Goal: Information Seeking & Learning: Learn about a topic

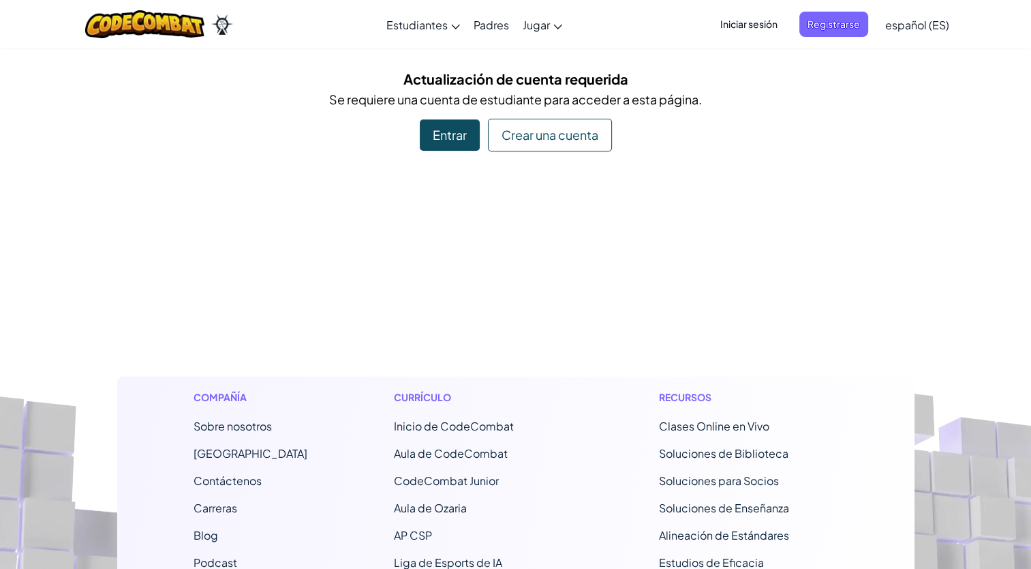
click at [753, 26] on span "Iniciar sesión" at bounding box center [749, 24] width 74 height 25
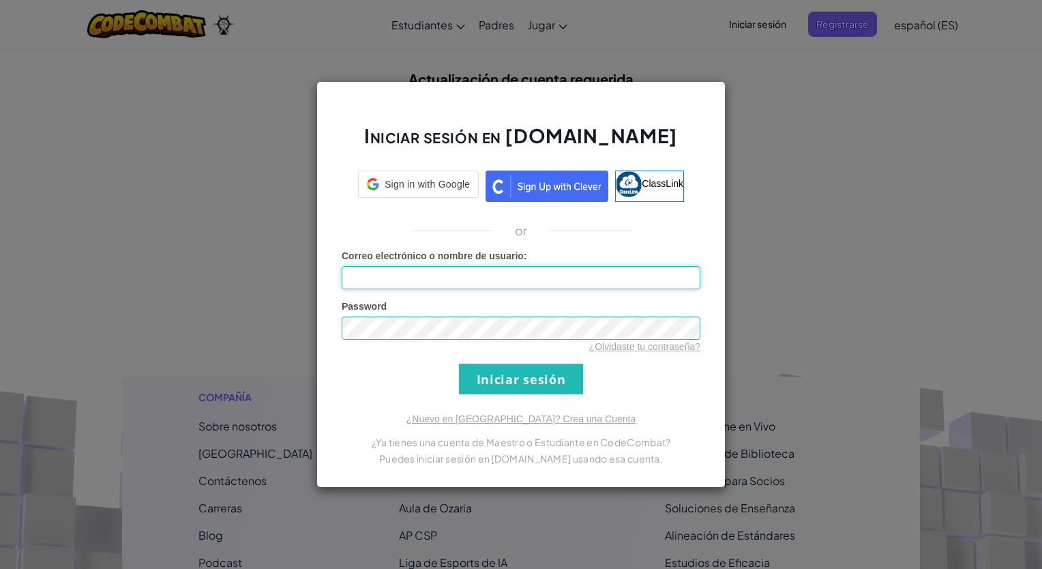
click at [528, 280] on input "Correo electrónico o nombre de usuario :" at bounding box center [521, 277] width 359 height 23
click at [483, 282] on input "Correo electrónico o nombre de usuario :" at bounding box center [521, 277] width 359 height 23
type input "[EMAIL_ADDRESS][DOMAIN_NAME]"
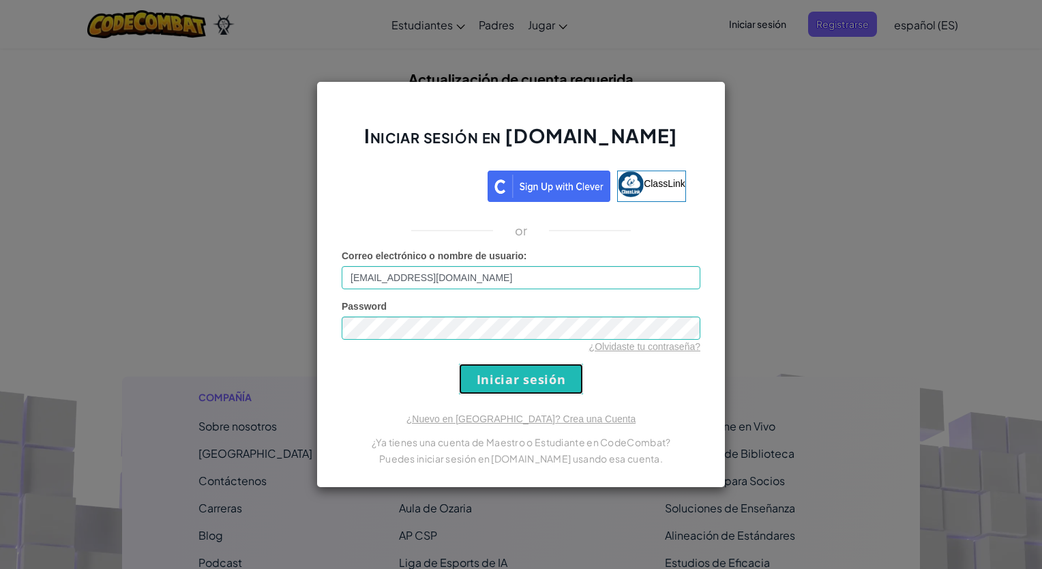
click at [505, 385] on input "Iniciar sesión" at bounding box center [521, 378] width 124 height 31
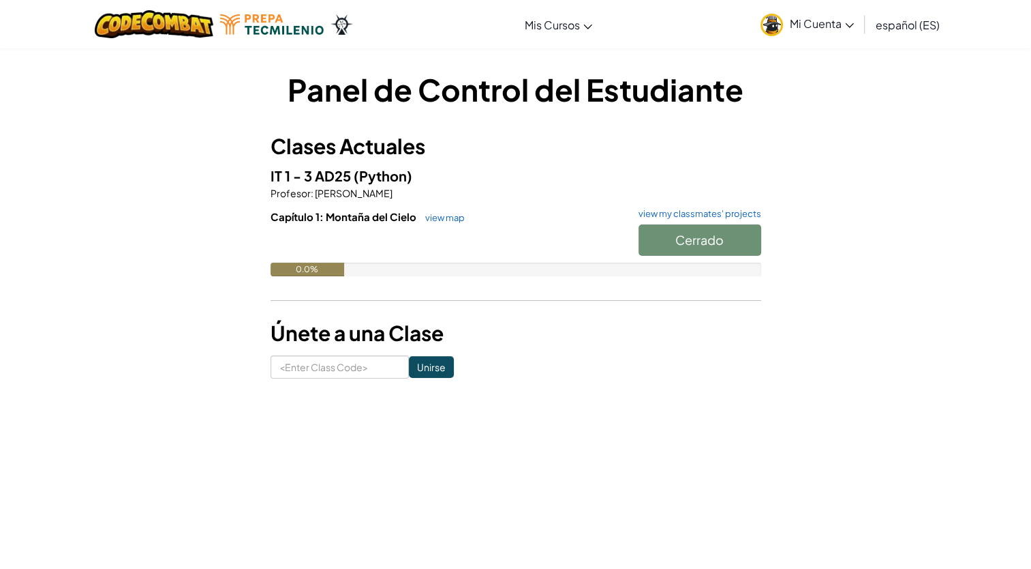
click at [551, 199] on p "Profesor : [PERSON_NAME]" at bounding box center [516, 193] width 491 height 14
click at [715, 250] on button "Start" at bounding box center [700, 239] width 123 height 31
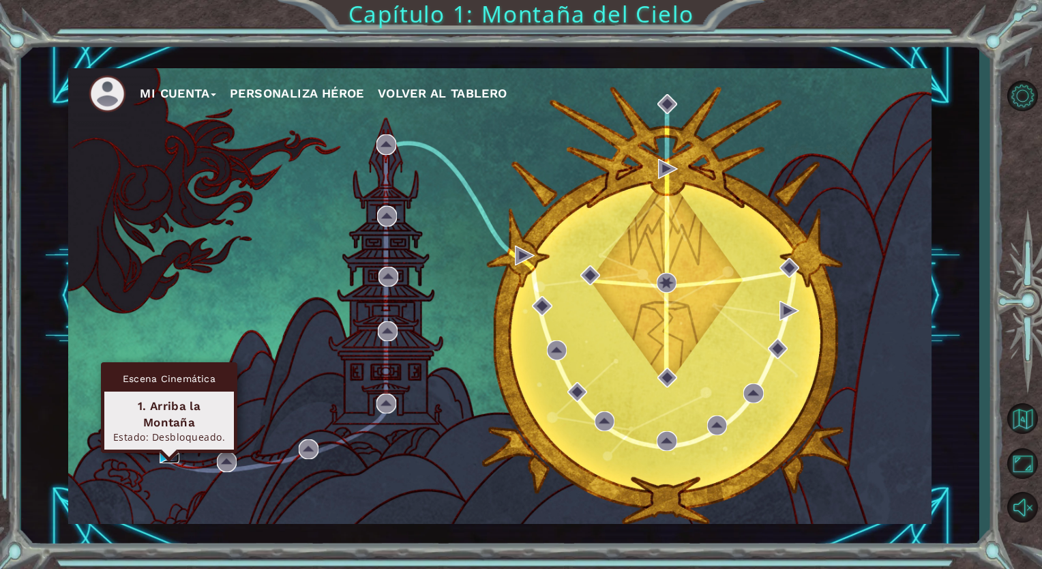
click at [167, 454] on img at bounding box center [170, 453] width 20 height 20
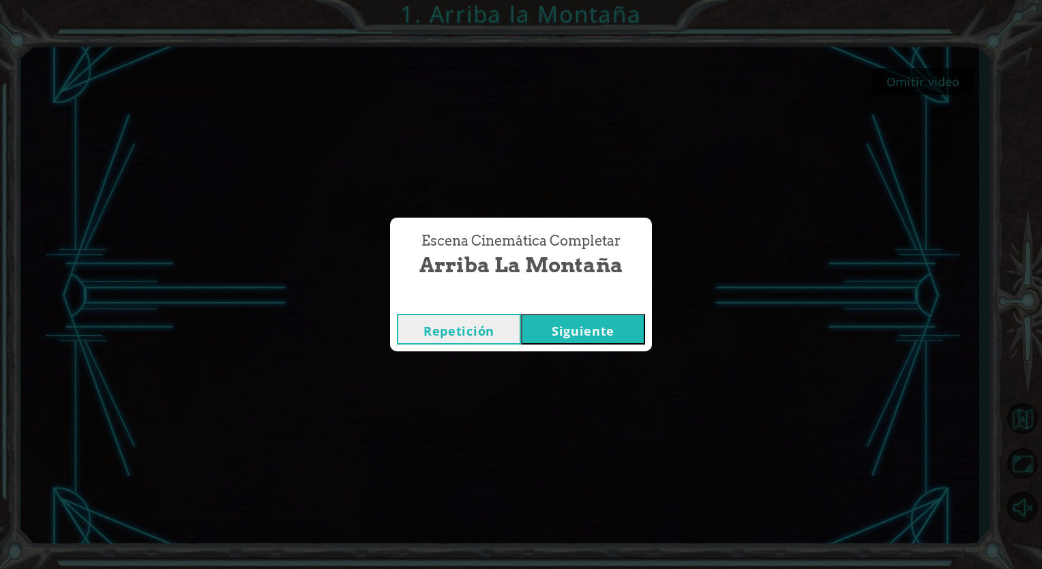
click at [629, 337] on button "Siguiente" at bounding box center [583, 329] width 124 height 31
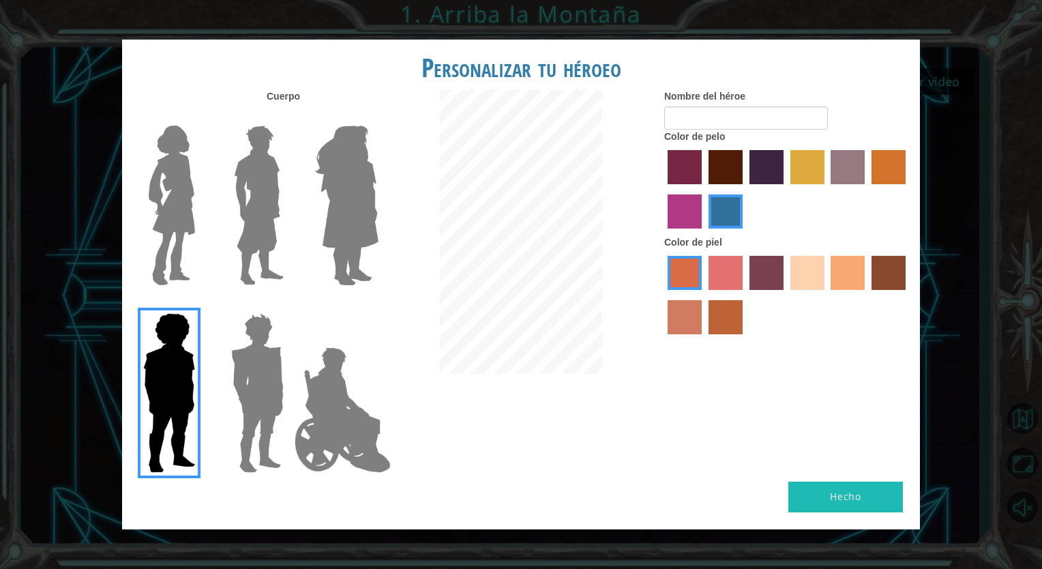
click at [267, 416] on img at bounding box center [257, 392] width 63 height 170
click at [289, 304] on input "Hero Garnet" at bounding box center [289, 304] width 0 height 0
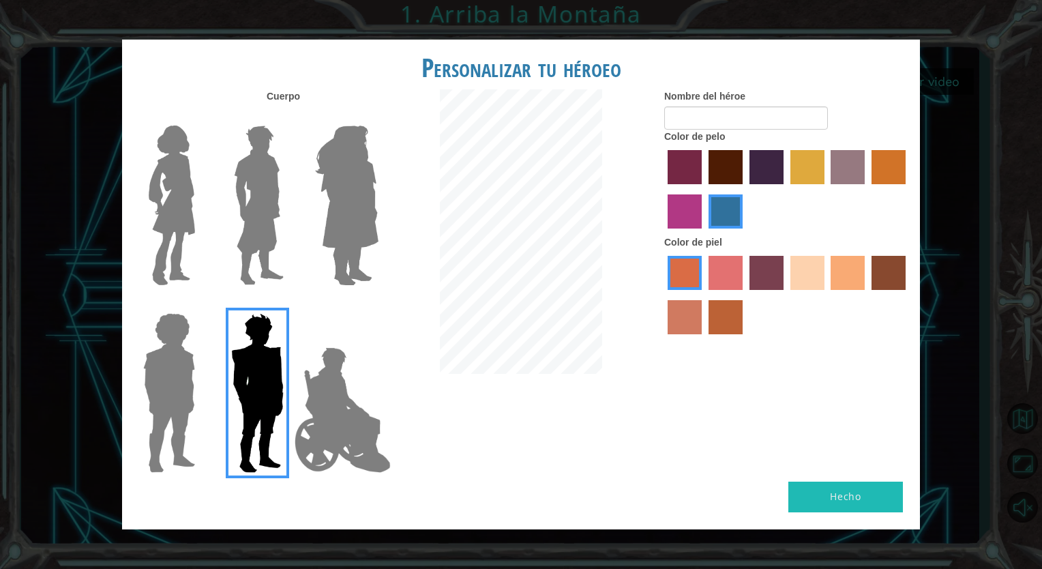
click at [267, 225] on img at bounding box center [258, 205] width 61 height 170
click at [289, 117] on input "Hero Lars" at bounding box center [289, 117] width 0 height 0
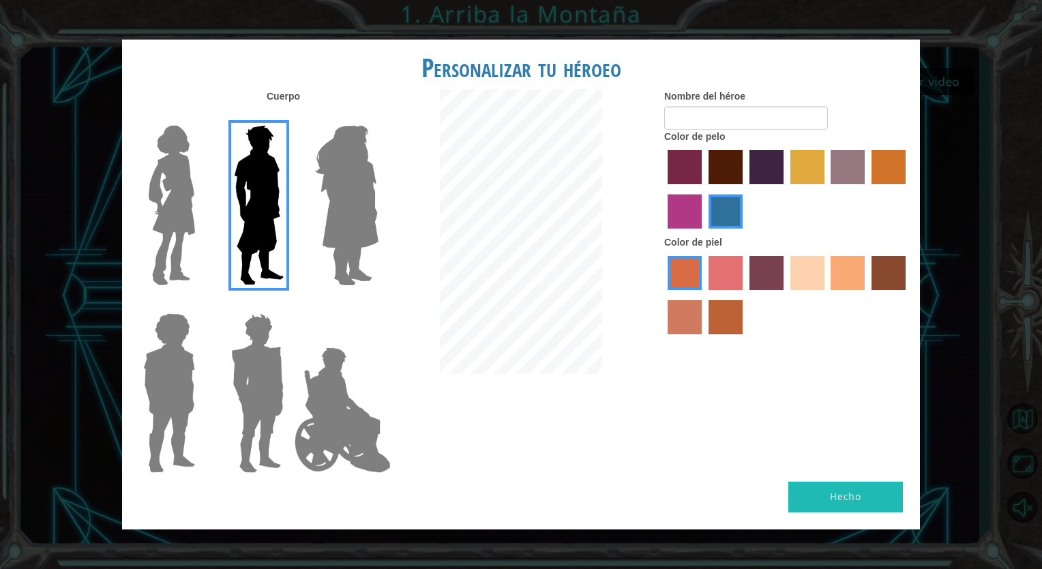
click at [160, 196] on img at bounding box center [171, 205] width 57 height 170
click at [200, 117] on input "Hero Connie" at bounding box center [200, 117] width 0 height 0
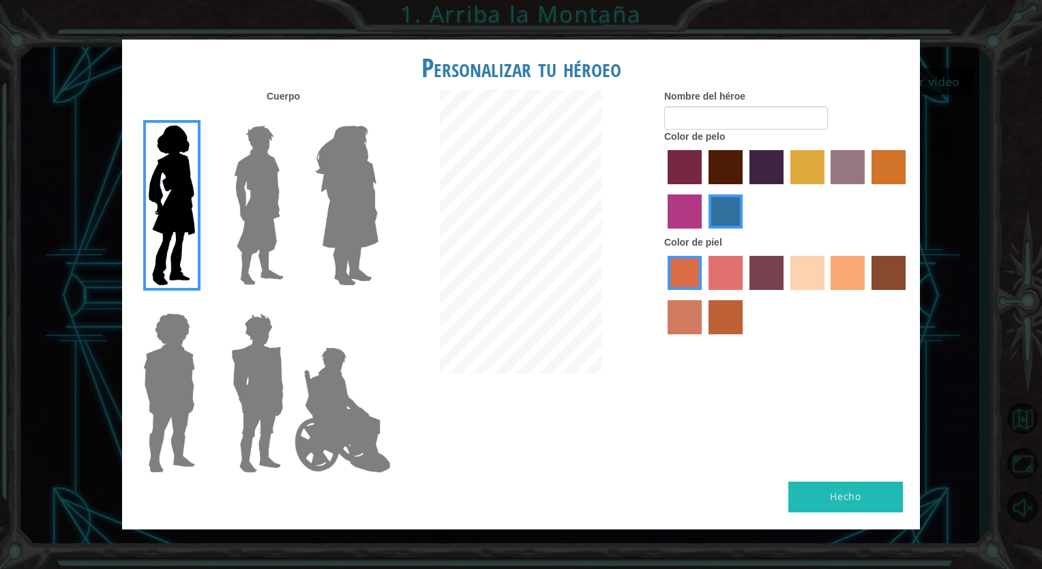
click at [243, 191] on img at bounding box center [258, 205] width 61 height 170
click at [289, 117] on input "Hero Lars" at bounding box center [289, 117] width 0 height 0
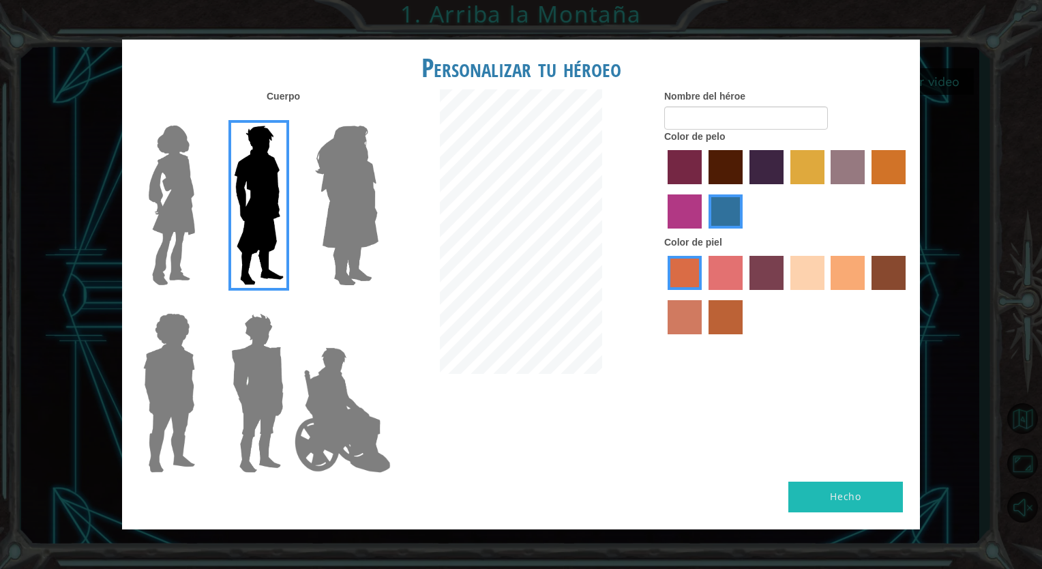
click at [799, 181] on label "tulip tree hair color" at bounding box center [807, 167] width 34 height 34
click at [785, 189] on input "tulip tree hair color" at bounding box center [785, 189] width 0 height 0
click at [797, 269] on label "sandy beach skin color" at bounding box center [807, 273] width 34 height 34
click at [785, 295] on input "sandy beach skin color" at bounding box center [785, 295] width 0 height 0
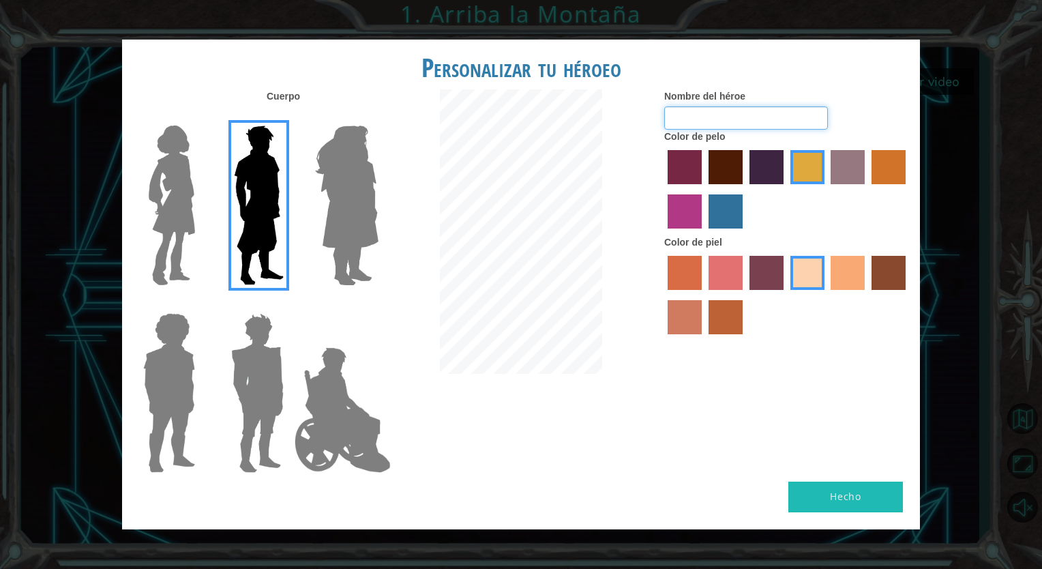
click at [684, 113] on input "Nombre del héroe" at bounding box center [746, 117] width 164 height 23
type input "uciel santos"
click at [826, 499] on button "Hecho" at bounding box center [845, 496] width 115 height 31
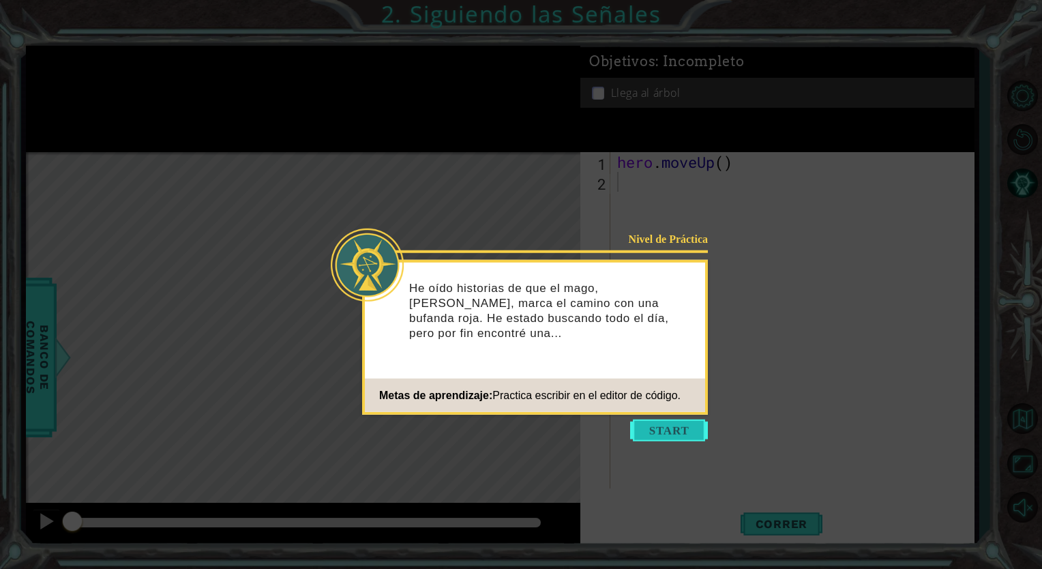
click at [670, 431] on button "Start" at bounding box center [669, 430] width 78 height 22
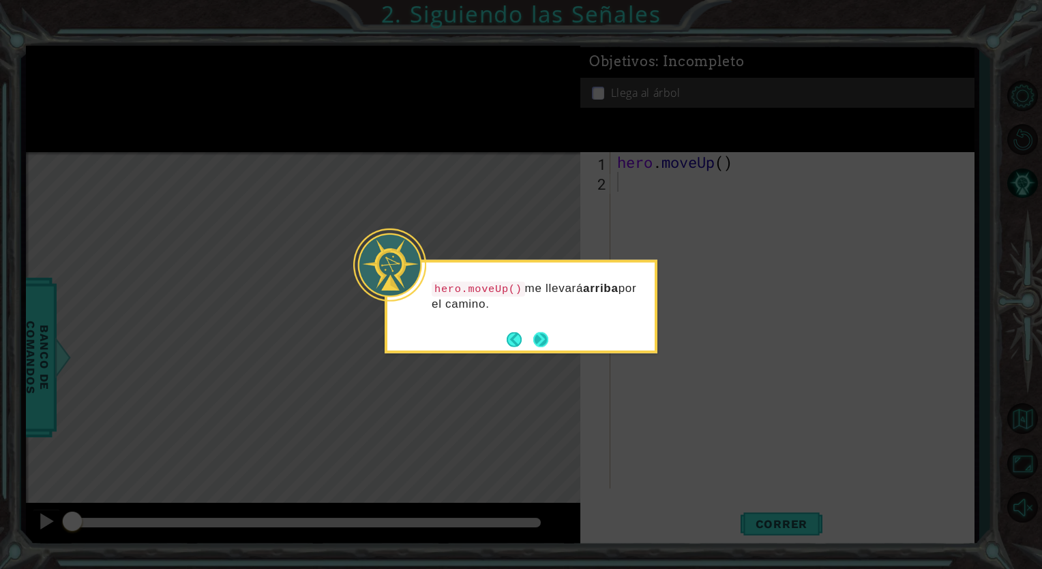
click at [541, 342] on button "Next" at bounding box center [540, 338] width 15 height 15
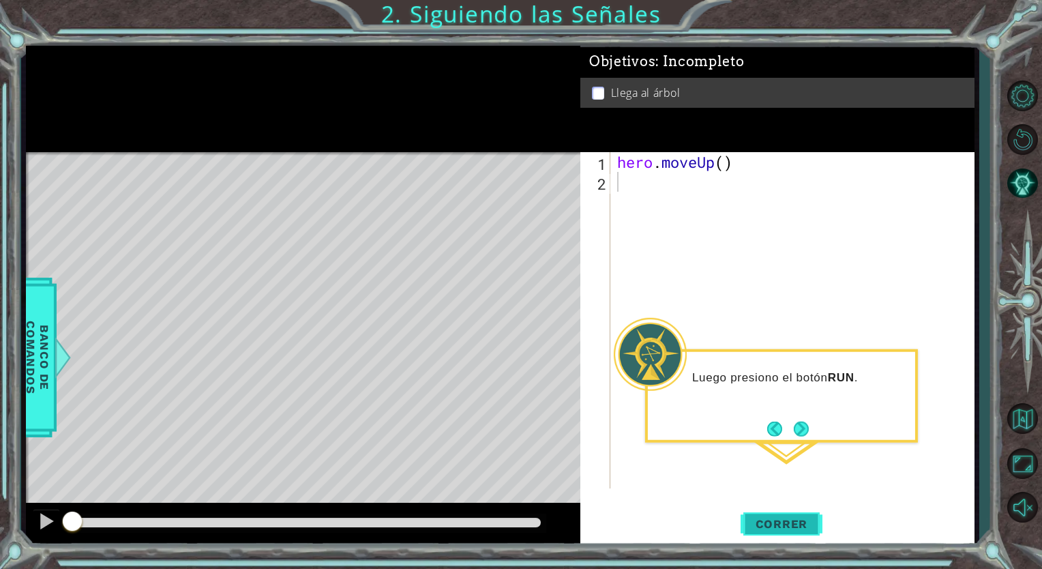
click at [791, 526] on span "Correr" at bounding box center [782, 524] width 80 height 14
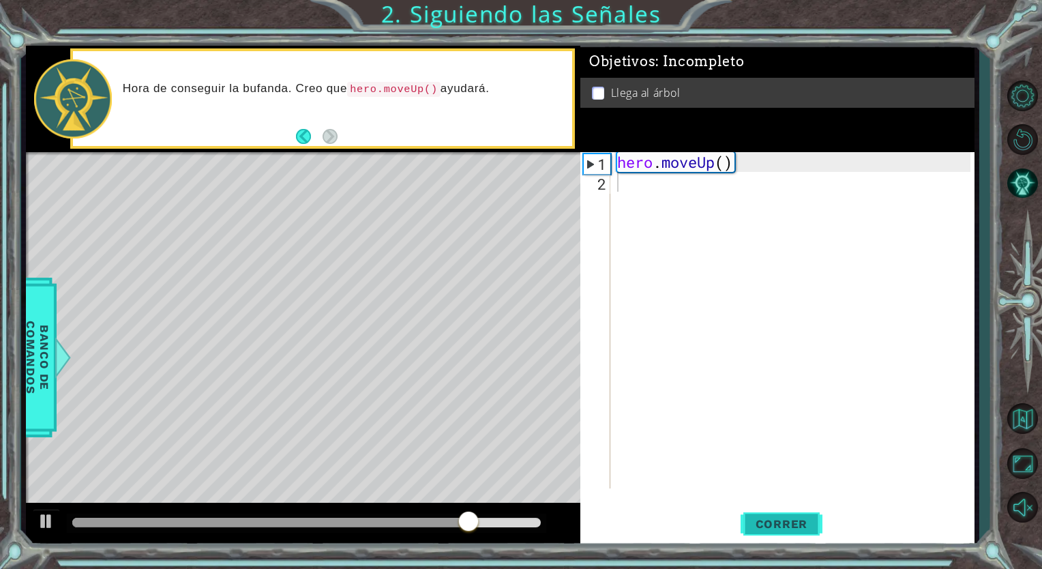
click at [777, 522] on span "Correr" at bounding box center [782, 524] width 80 height 14
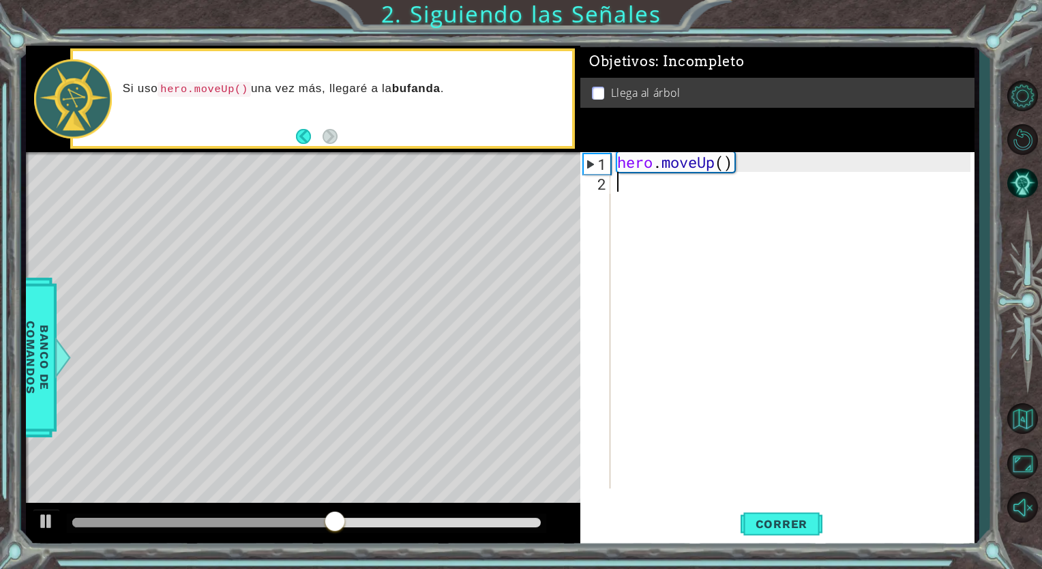
click at [683, 220] on div "hero . moveUp ( )" at bounding box center [795, 340] width 363 height 376
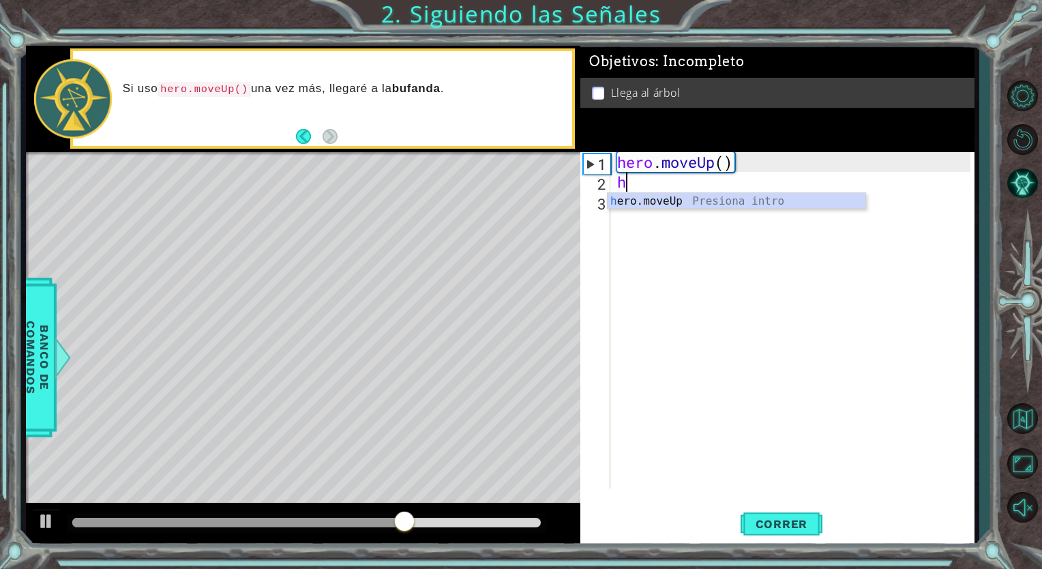
type textarea "he"
click at [725, 194] on div "he ro.moveUp Presiona intro" at bounding box center [736, 217] width 258 height 49
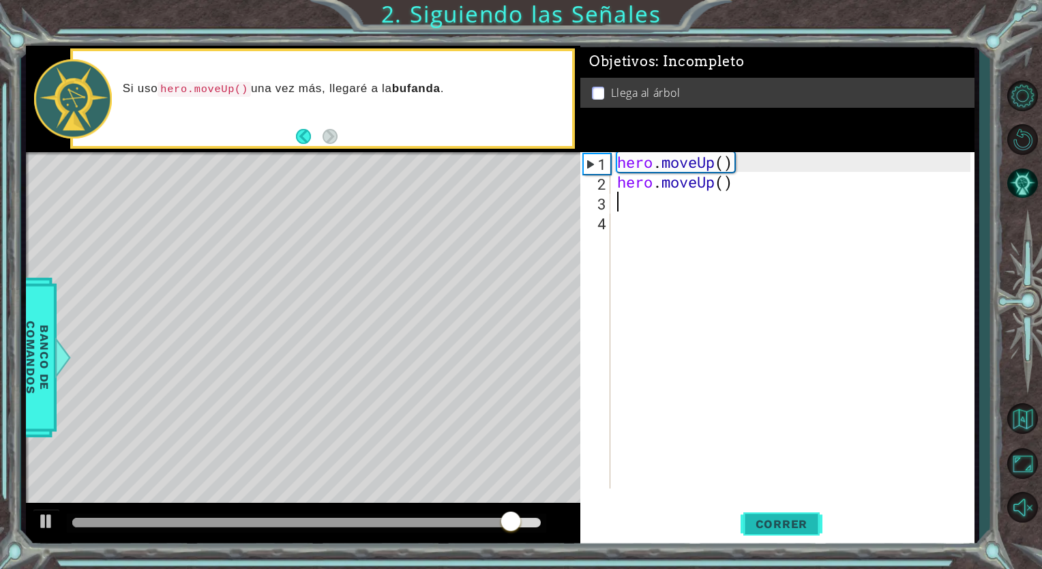
click at [770, 523] on span "Correr" at bounding box center [782, 524] width 80 height 14
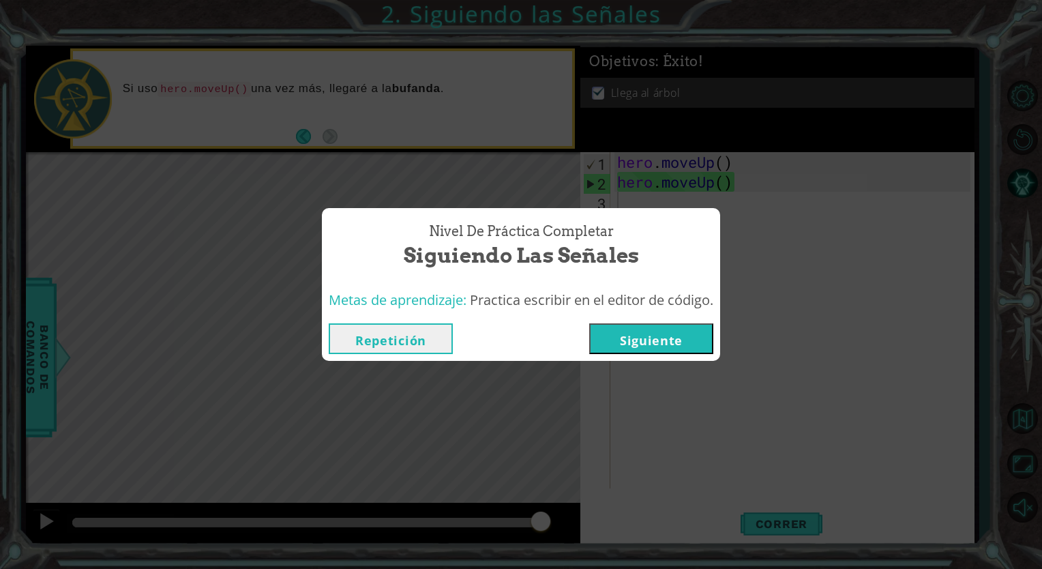
click at [649, 337] on button "Siguiente" at bounding box center [651, 338] width 124 height 31
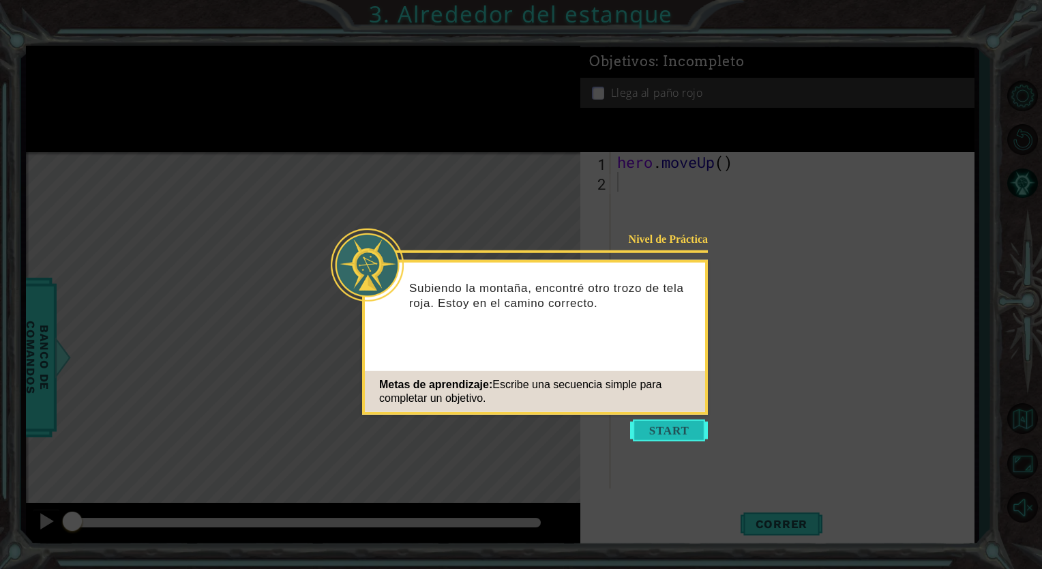
click at [648, 421] on button "Start" at bounding box center [669, 430] width 78 height 22
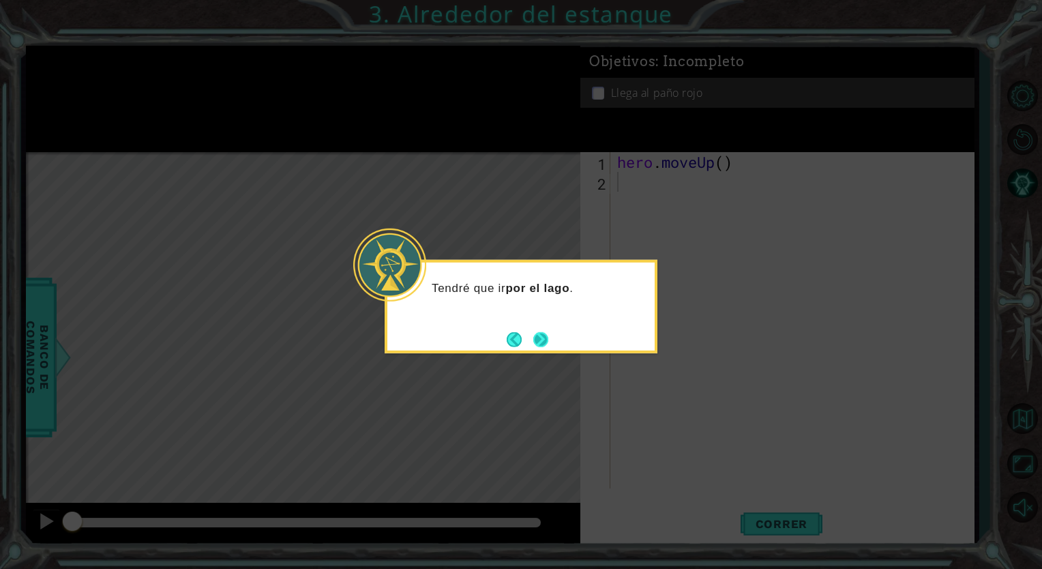
click at [541, 337] on button "Next" at bounding box center [540, 338] width 15 height 15
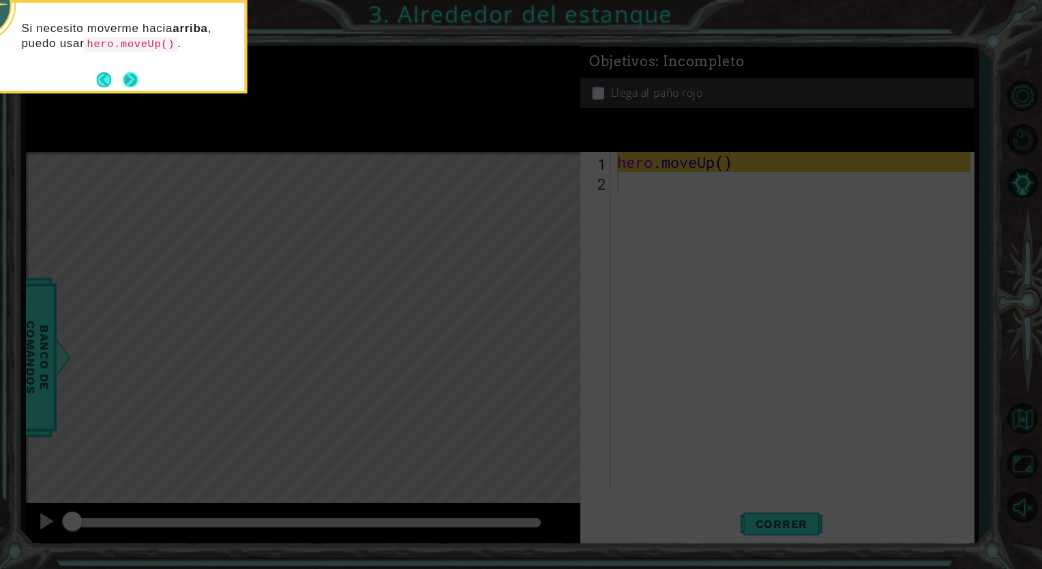
click at [125, 85] on button "Next" at bounding box center [130, 79] width 15 height 15
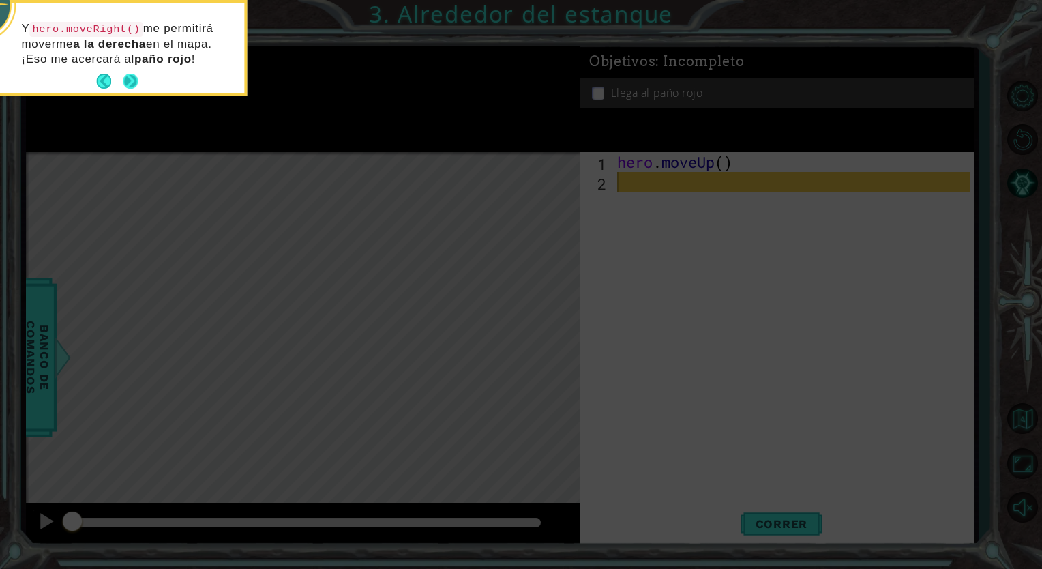
click at [135, 79] on button "Next" at bounding box center [130, 81] width 15 height 15
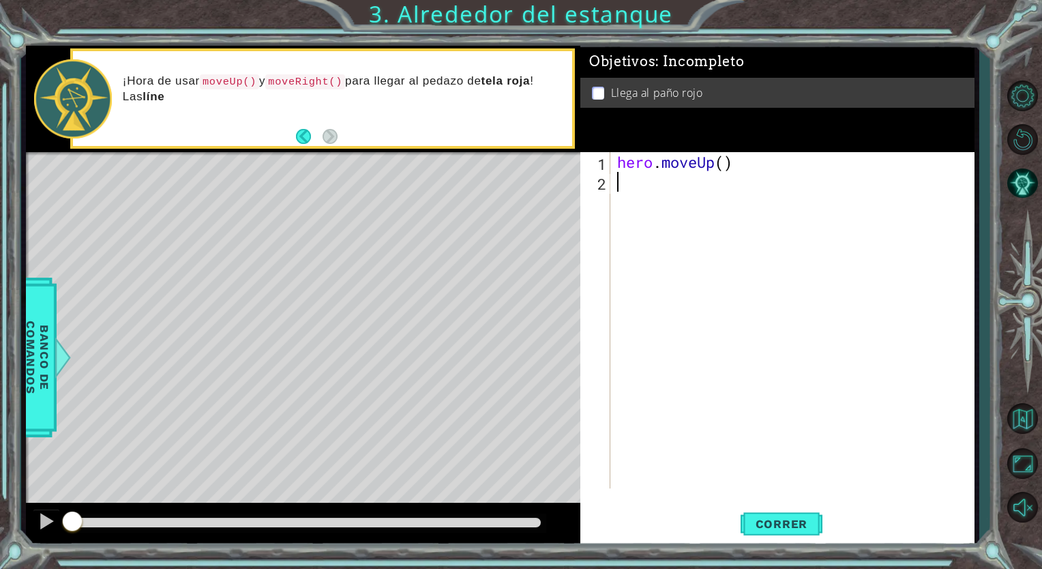
type textarea "he"
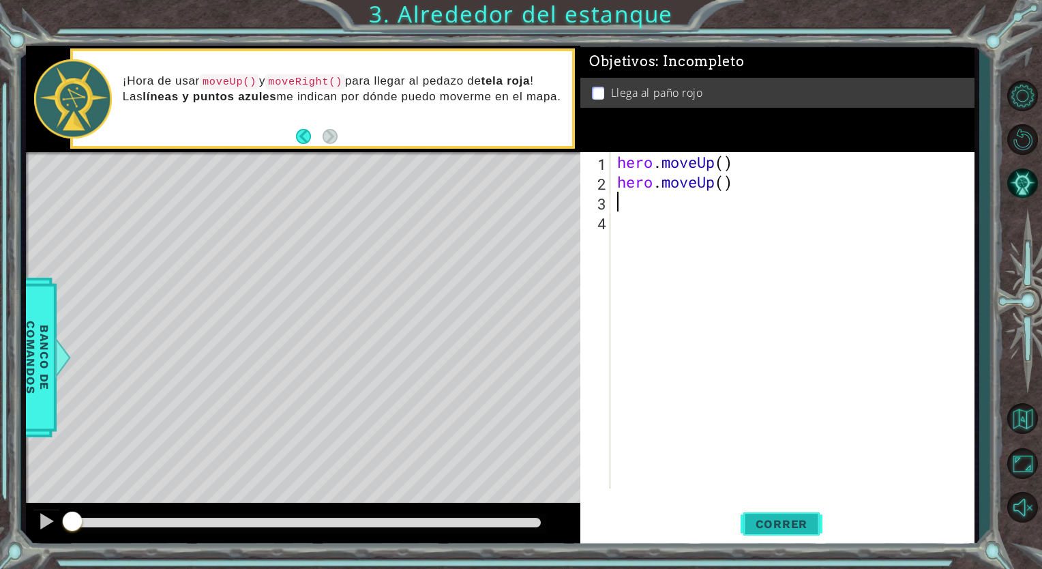
click at [758, 525] on span "Correr" at bounding box center [782, 524] width 80 height 14
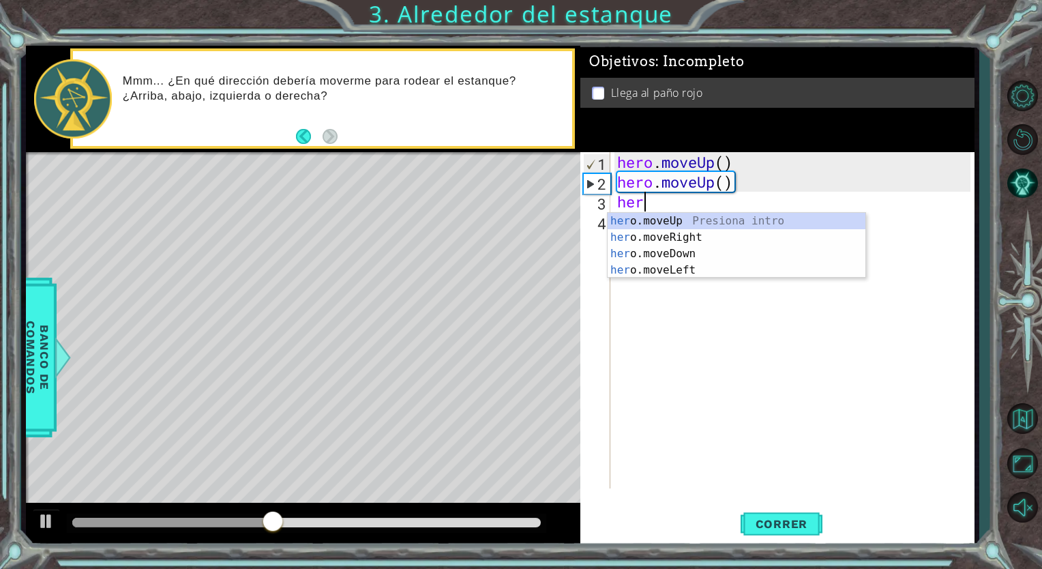
type textarea "her"
click at [701, 239] on div "her o.moveUp Presiona intro her o.moveRight Presiona intro her o.moveDown Presi…" at bounding box center [736, 262] width 258 height 98
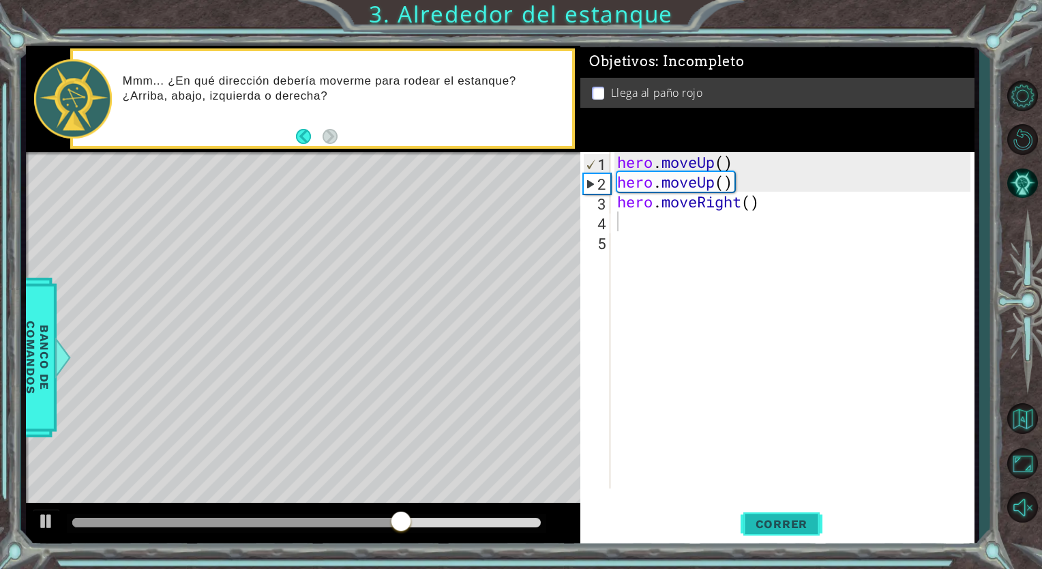
click at [783, 527] on span "Correr" at bounding box center [782, 524] width 80 height 14
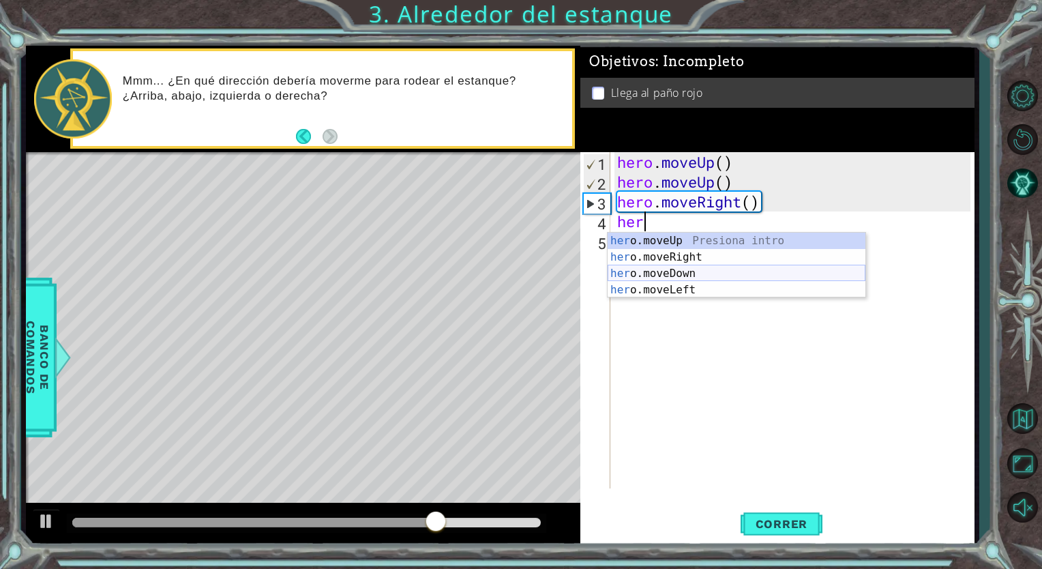
click at [739, 270] on div "her o.moveUp Presiona intro her o.moveRight Presiona intro her o.moveDown Presi…" at bounding box center [736, 281] width 258 height 98
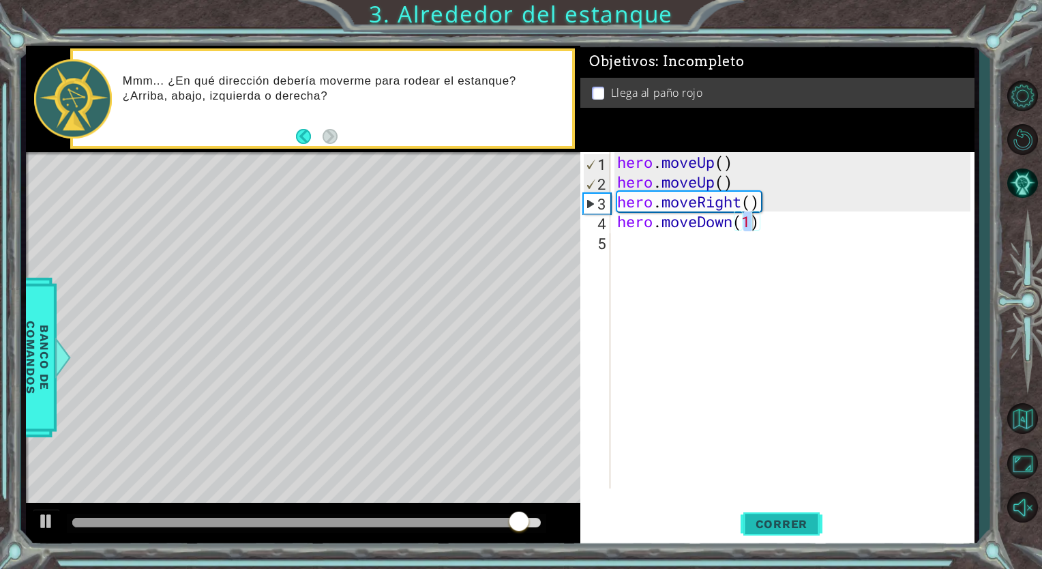
click at [771, 528] on span "Correr" at bounding box center [782, 524] width 80 height 14
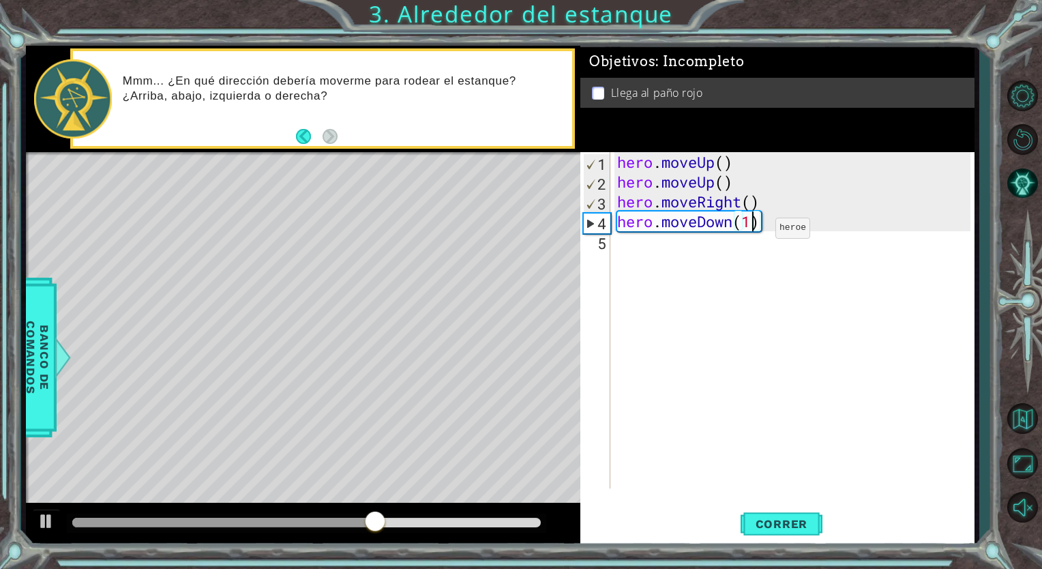
click at [755, 230] on div "hero . moveUp ( ) hero . moveUp ( ) hero . moveRight ( ) hero . moveDown ( 1 )" at bounding box center [795, 340] width 363 height 376
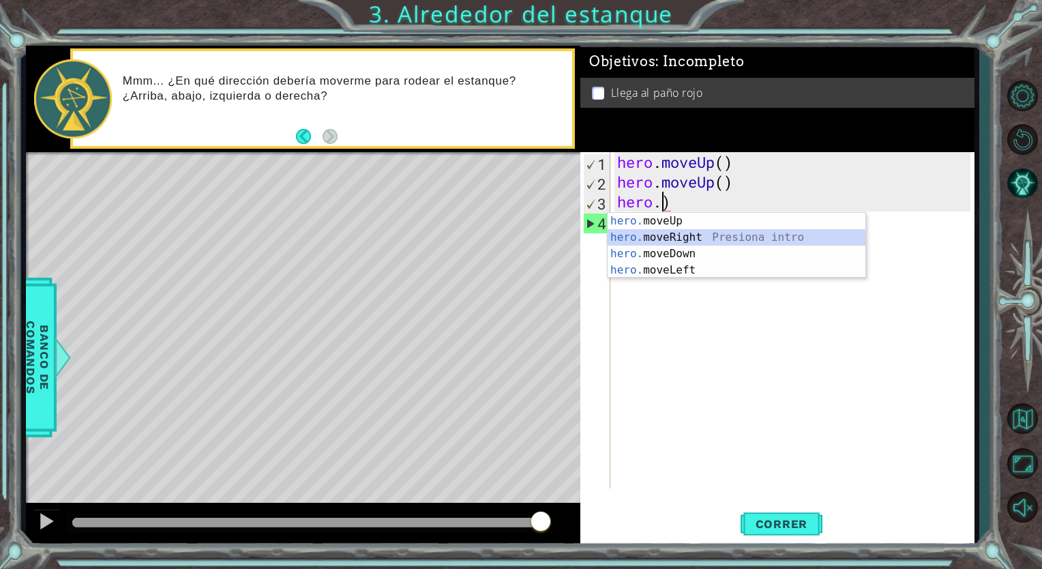
click at [714, 239] on div "hero. moveUp Presiona intro hero. moveRight Presiona intro hero. moveDown Presi…" at bounding box center [736, 262] width 258 height 98
type textarea "hero.moveRight()"
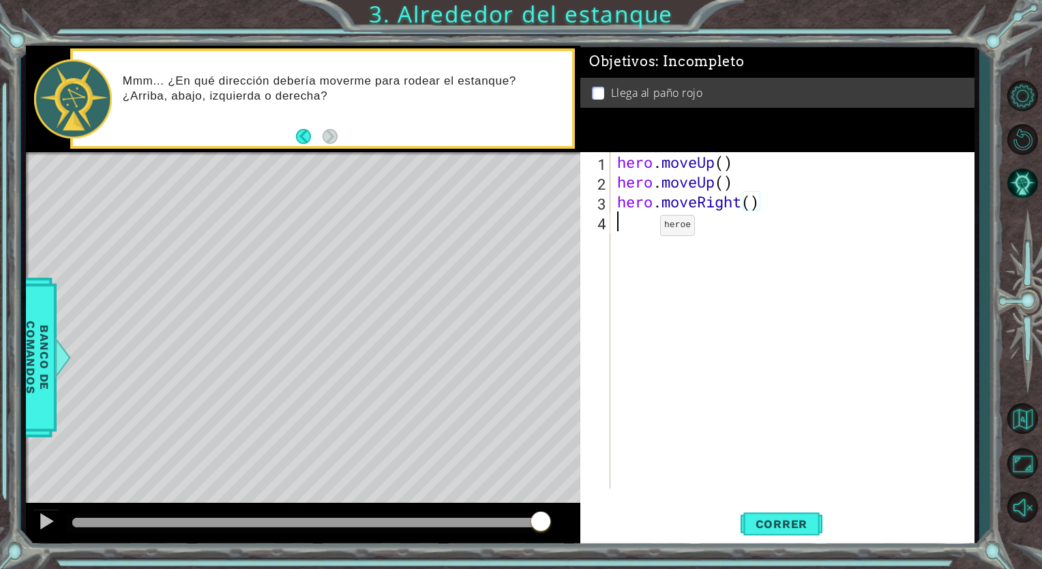
click at [639, 228] on div "hero . moveUp ( ) hero . moveUp ( ) hero . moveRight ( )" at bounding box center [795, 340] width 363 height 376
type textarea "h"
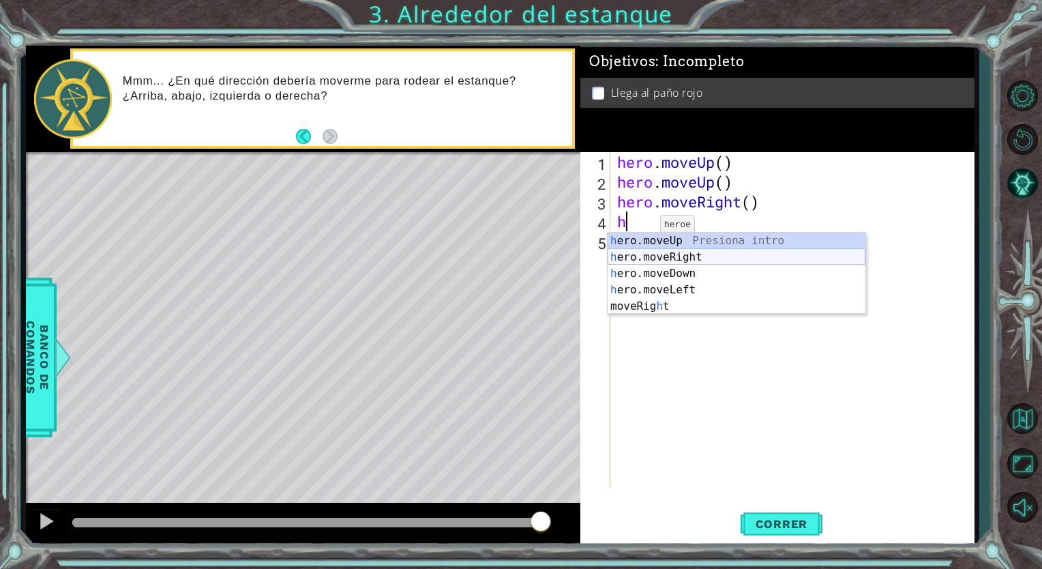
click at [671, 258] on div "h ero.moveUp Presiona intro h ero.moveRight Presiona intro h ero.moveDown Presi…" at bounding box center [736, 289] width 258 height 115
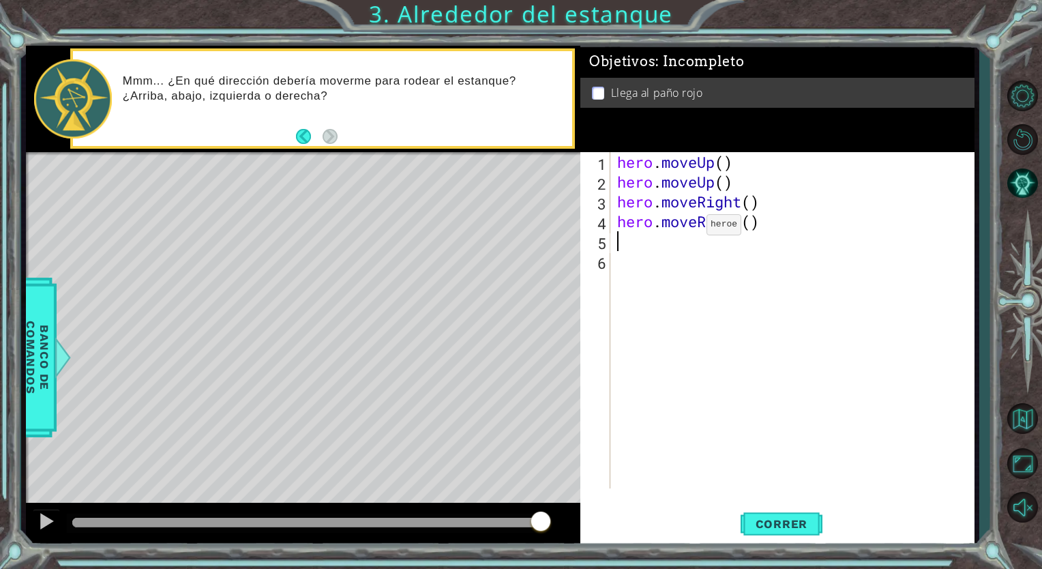
click at [686, 227] on div "hero . moveUp ( ) hero . moveUp ( ) hero . moveRight ( ) hero . moveRight ( )" at bounding box center [795, 340] width 363 height 376
click at [747, 226] on div "hero . moveUp ( ) hero . moveUp ( ) hero . moveRight ( ) hero . moveRight ( )" at bounding box center [795, 340] width 363 height 376
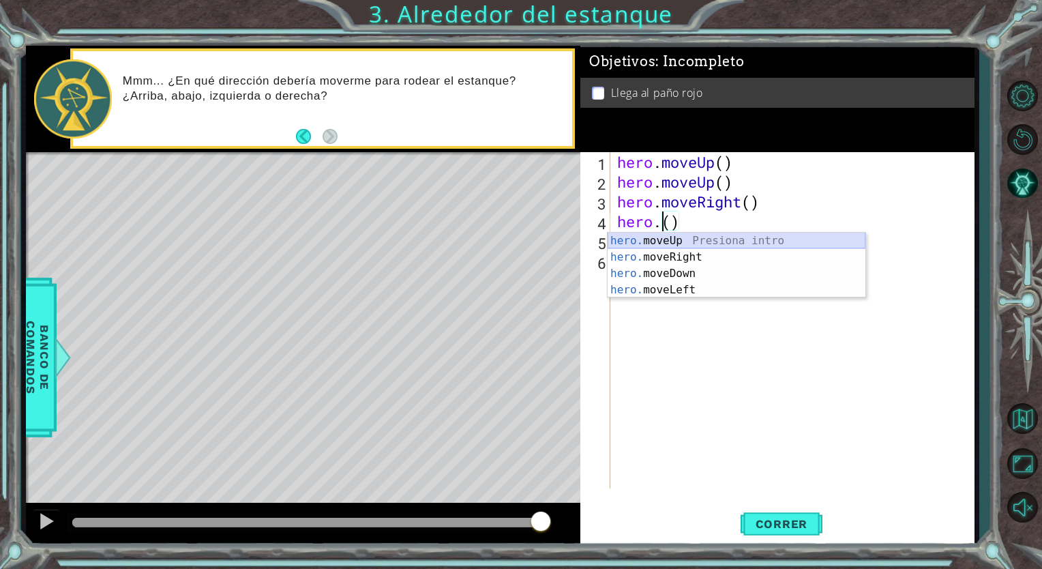
click at [674, 243] on div "hero. moveUp Presiona intro hero. moveRight Presiona intro hero. moveDown Presi…" at bounding box center [736, 281] width 258 height 98
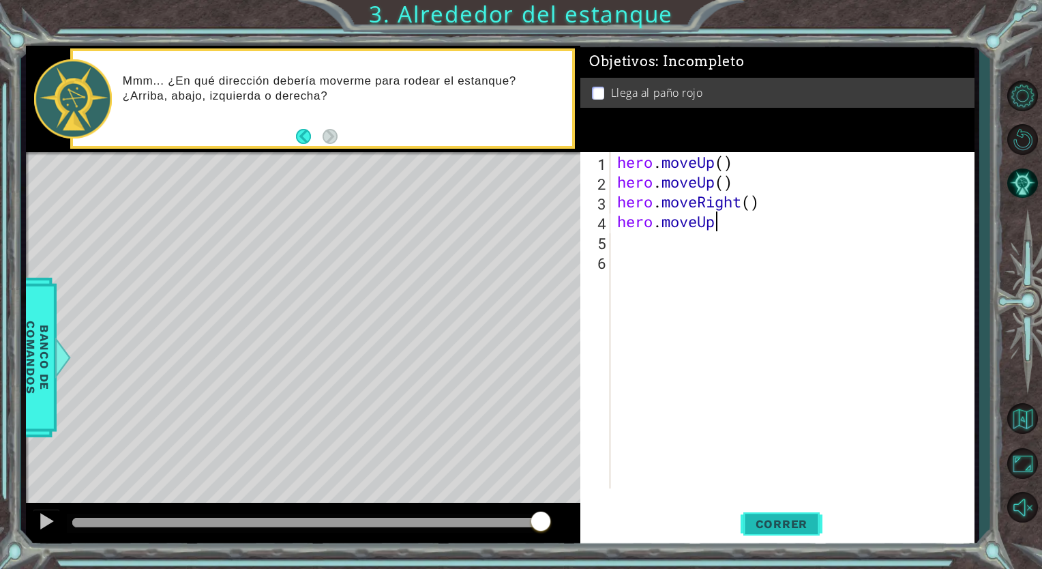
click at [772, 522] on span "Correr" at bounding box center [782, 524] width 80 height 14
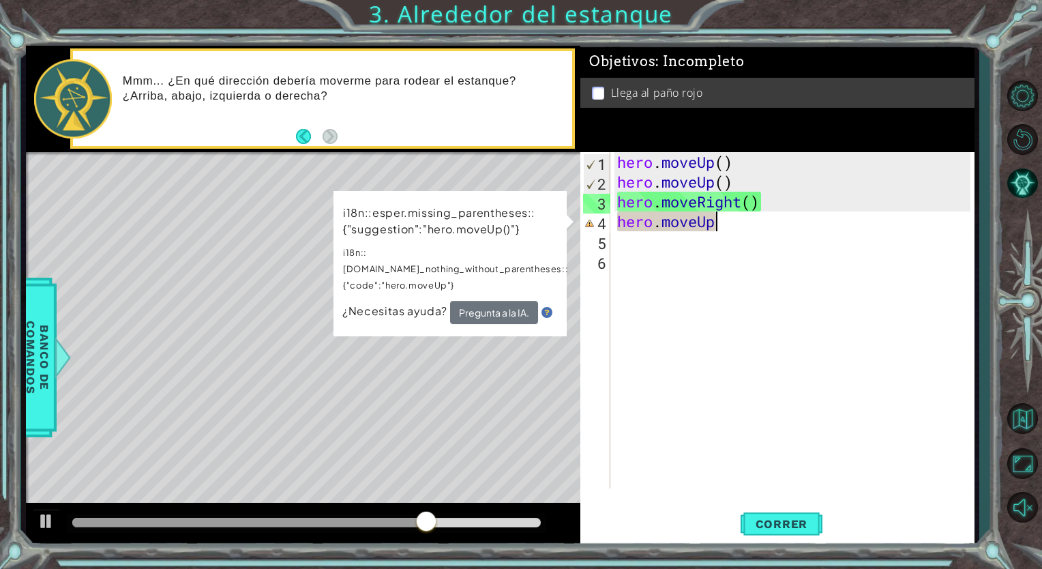
click at [734, 224] on div "hero . moveUp ( ) hero . moveUp ( ) hero . moveRight ( ) hero . moveUp" at bounding box center [795, 340] width 363 height 376
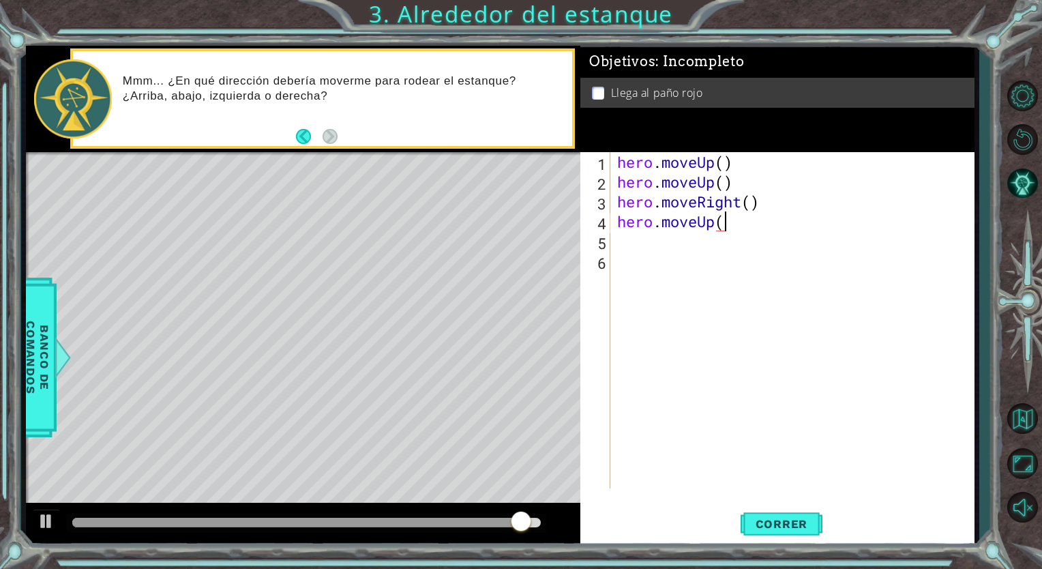
scroll to position [0, 4]
type textarea "hero.moveUp()"
drag, startPoint x: 779, startPoint y: 535, endPoint x: 761, endPoint y: 527, distance: 19.5
click at [761, 527] on span "Correr" at bounding box center [782, 524] width 80 height 14
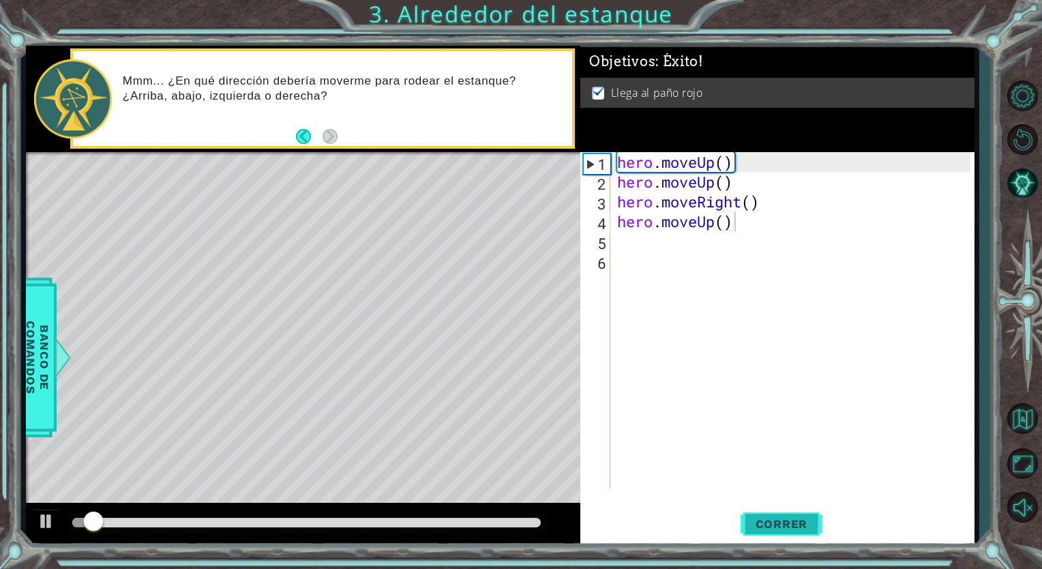
click at [761, 527] on span "Correr" at bounding box center [782, 524] width 80 height 14
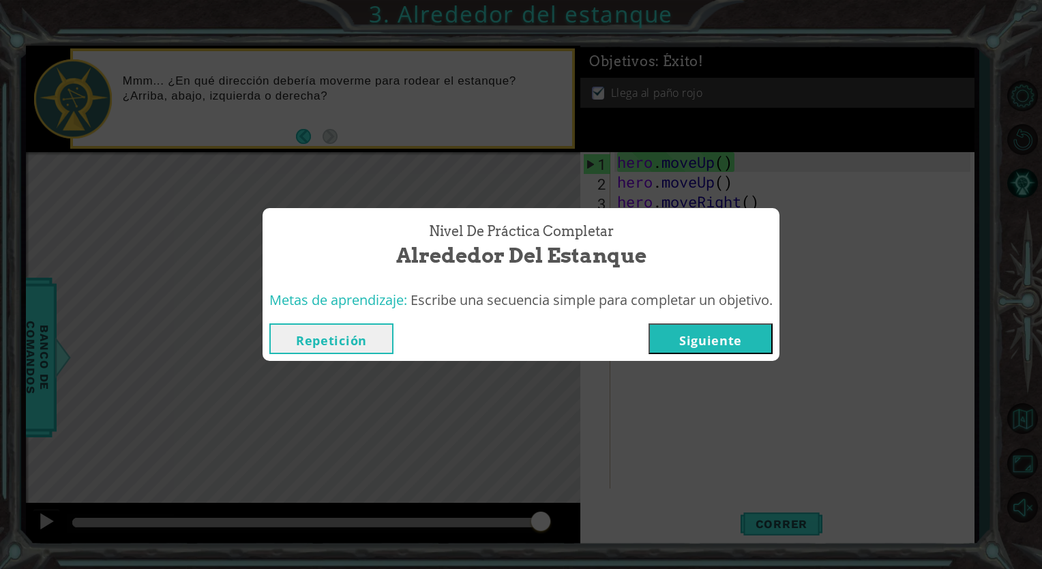
click at [689, 337] on button "Siguiente" at bounding box center [710, 338] width 124 height 31
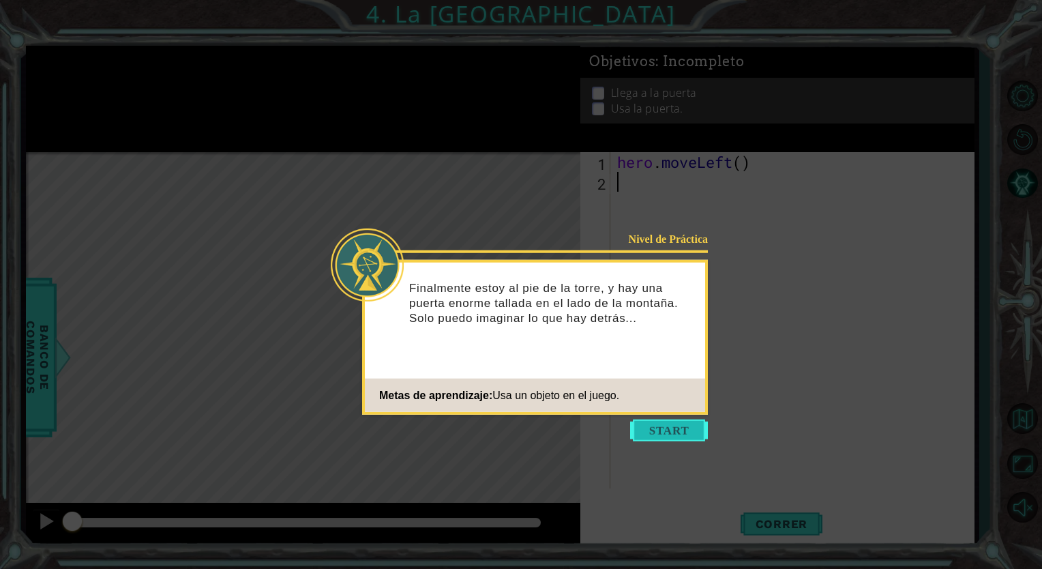
click at [657, 436] on button "Start" at bounding box center [669, 430] width 78 height 22
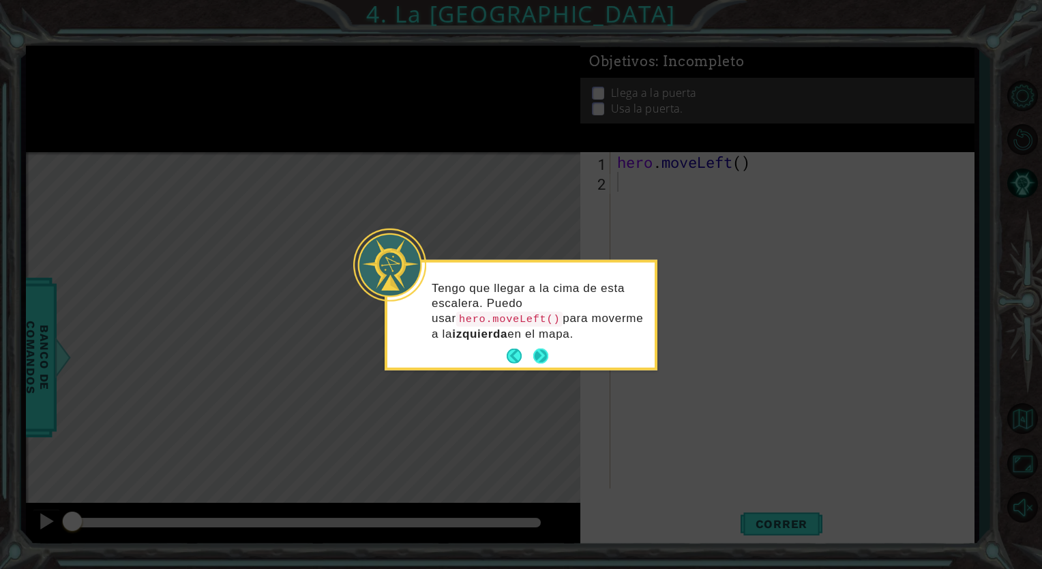
click at [543, 348] on button "Next" at bounding box center [540, 356] width 16 height 16
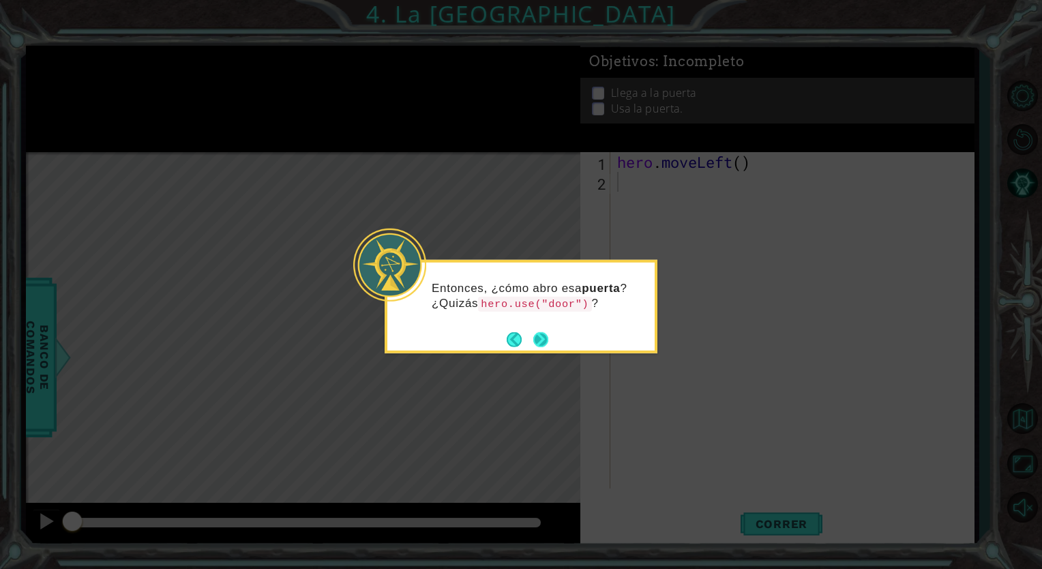
click at [541, 338] on button "Next" at bounding box center [540, 338] width 15 height 15
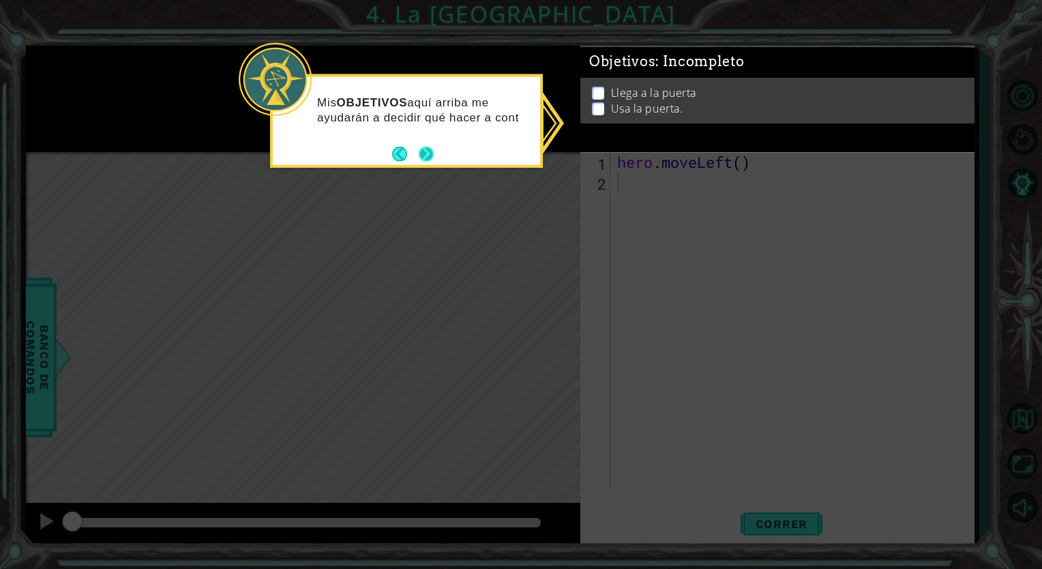
click at [425, 149] on button "Next" at bounding box center [426, 154] width 16 height 16
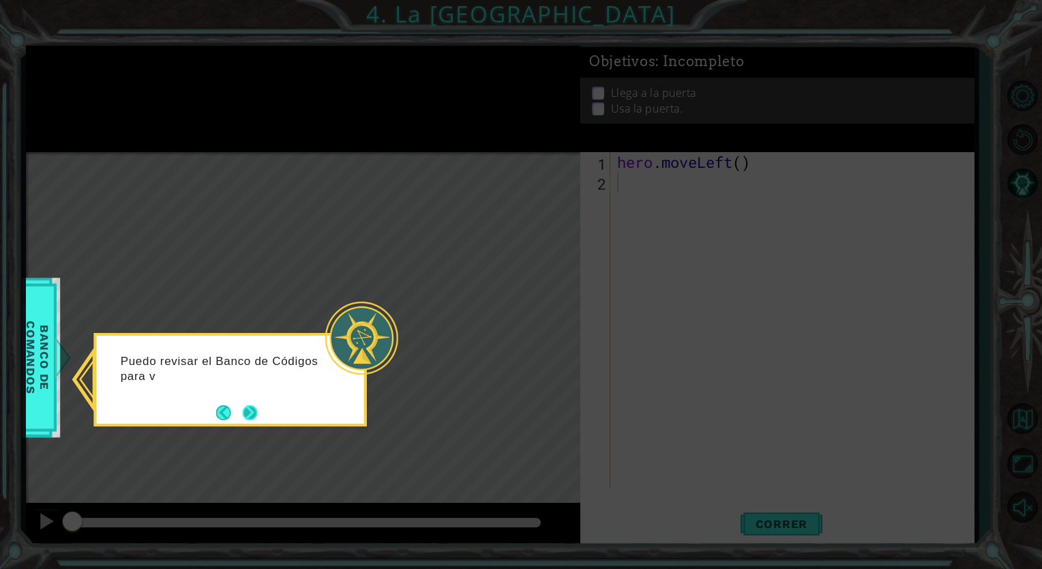
click at [243, 414] on button "Next" at bounding box center [250, 412] width 15 height 15
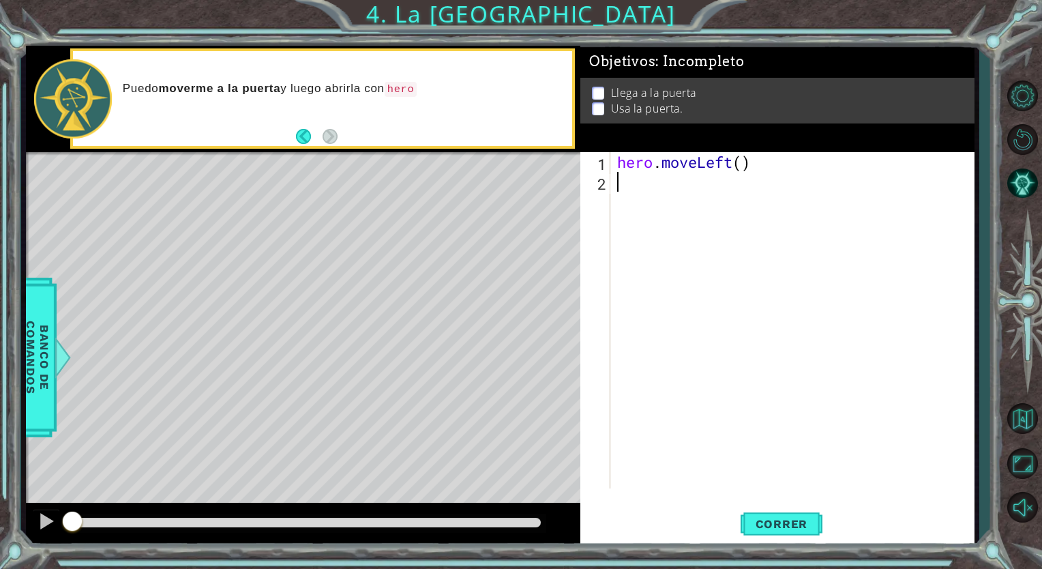
type textarea "he"
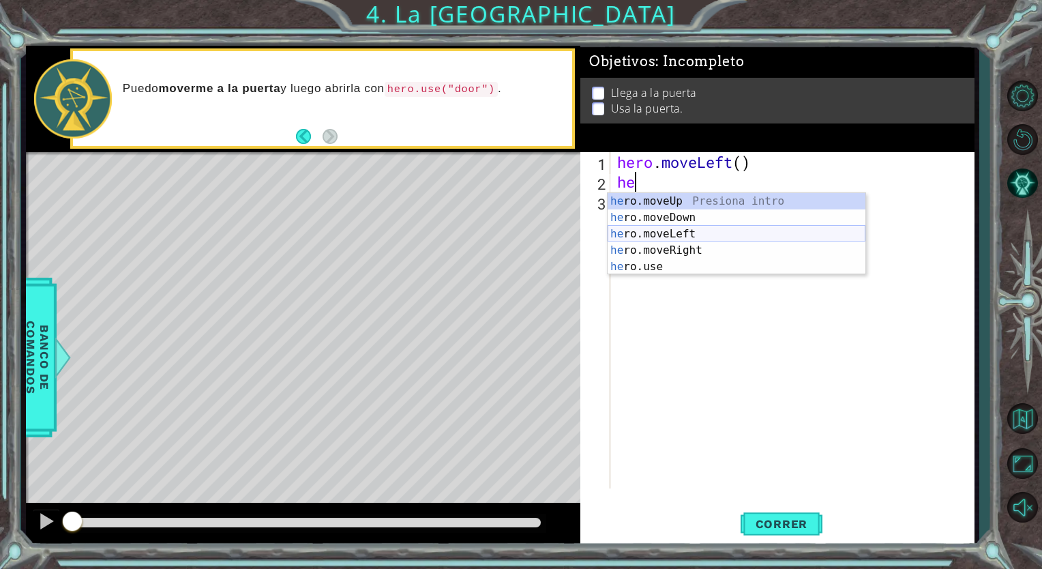
click at [666, 239] on div "he ro.moveUp Presiona intro he ro.moveDown Presiona intro he ro.moveLeft Presio…" at bounding box center [736, 250] width 258 height 115
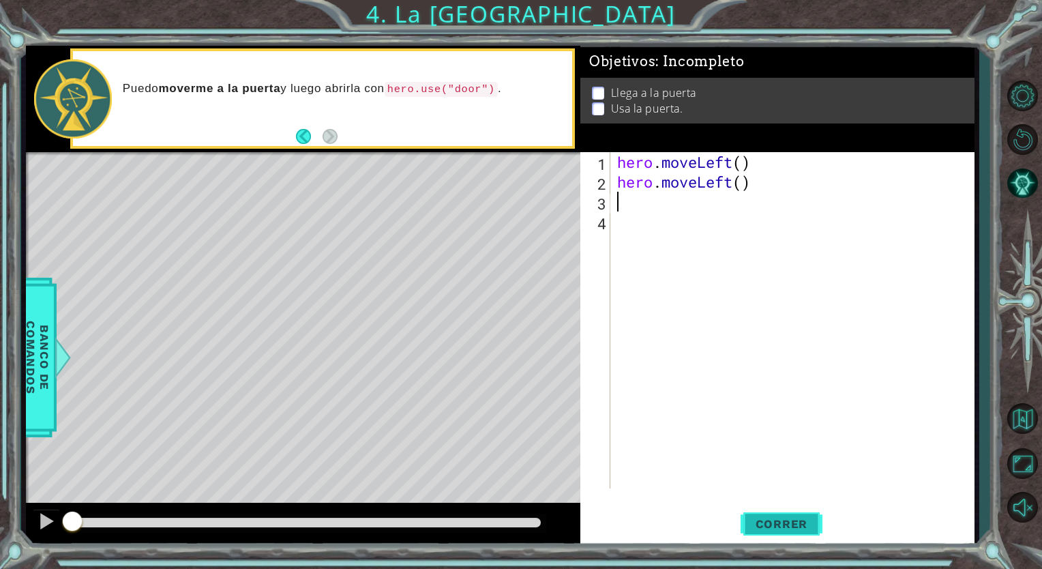
click at [766, 528] on span "Correr" at bounding box center [782, 524] width 80 height 14
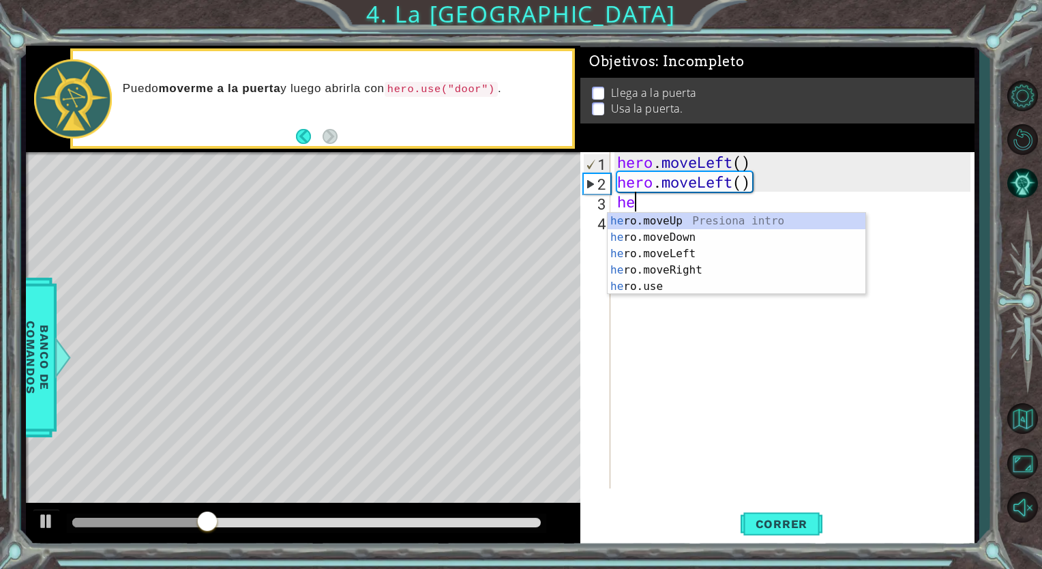
type textarea "her"
click at [678, 222] on div "her o.moveUp Presiona intro her o.moveDown Presiona intro her o.moveLeft Presio…" at bounding box center [736, 270] width 258 height 115
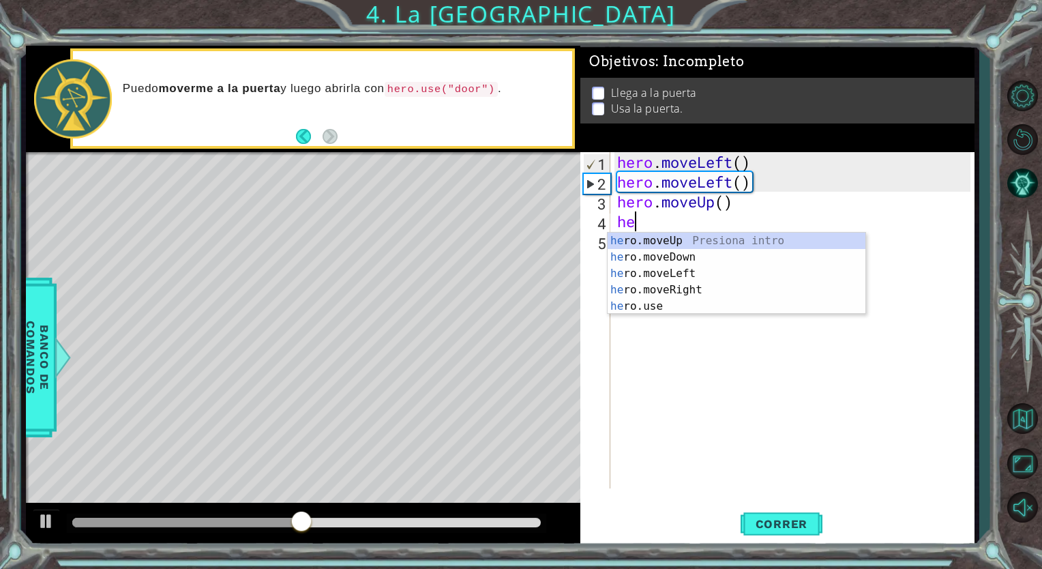
type textarea "her"
click at [691, 290] on div "her o.moveUp Presiona intro her o.moveDown Presiona intro her o.moveLeft Presio…" at bounding box center [736, 289] width 258 height 115
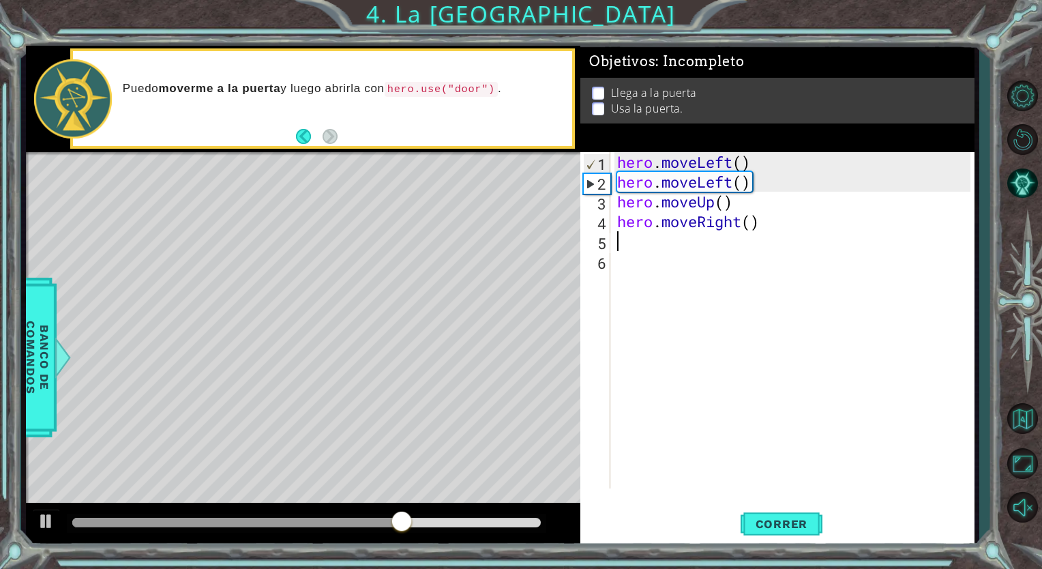
click at [646, 252] on div "hero . moveLeft ( ) hero . moveLeft ( ) hero . moveUp ( ) hero . moveRight ( )" at bounding box center [795, 340] width 363 height 376
click at [640, 244] on div "hero . moveLeft ( ) hero . moveLeft ( ) hero . moveUp ( ) hero . moveRight ( )" at bounding box center [795, 340] width 363 height 376
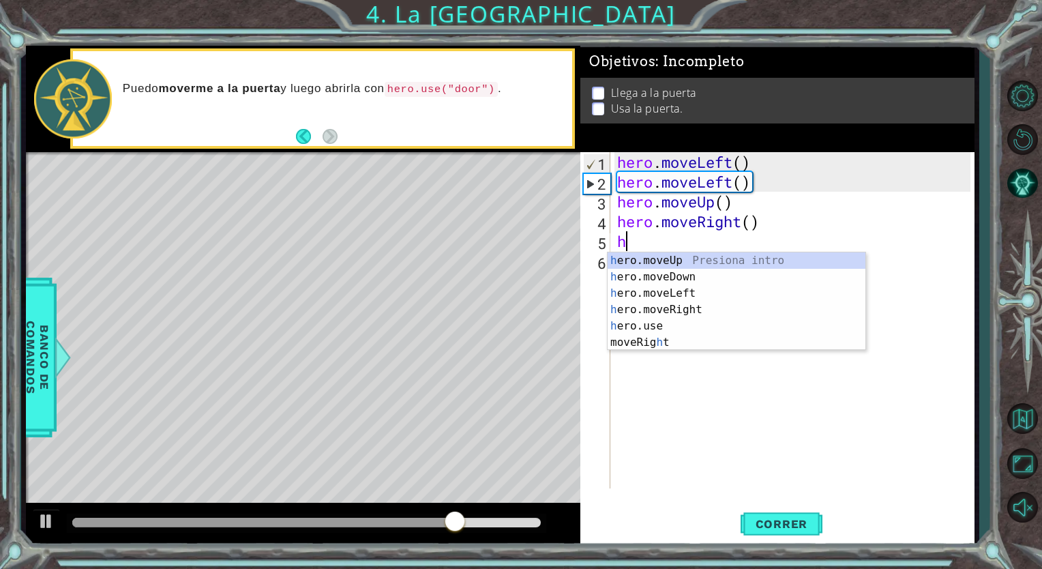
click at [640, 244] on div "hero . moveLeft ( ) hero . moveLeft ( ) hero . moveUp ( ) hero . moveRight ( ) h" at bounding box center [795, 340] width 363 height 376
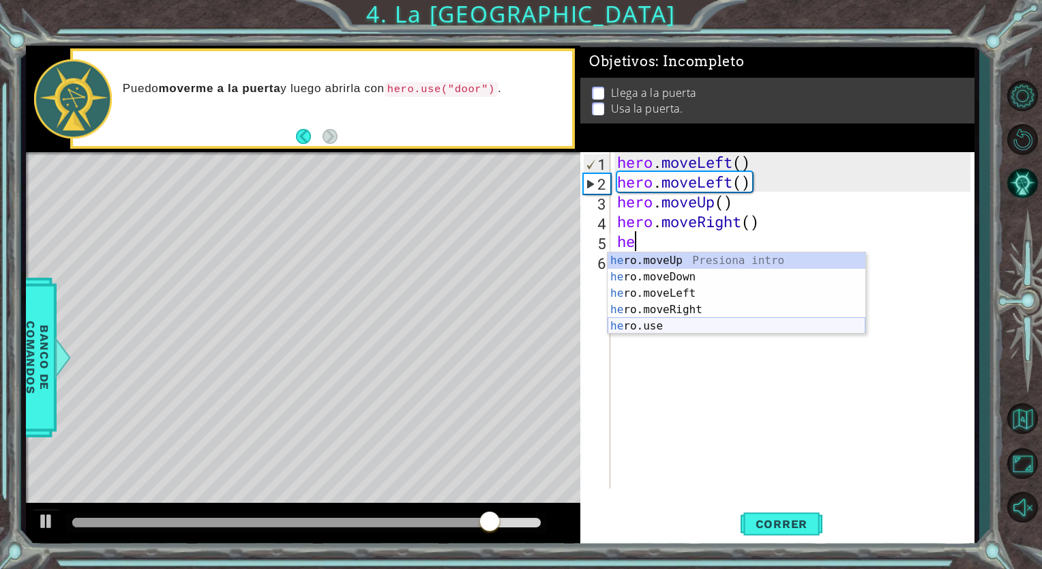
click at [627, 326] on div "he ro.moveUp Presiona intro he ro.moveDown Presiona intro he ro.moveLeft Presio…" at bounding box center [736, 309] width 258 height 115
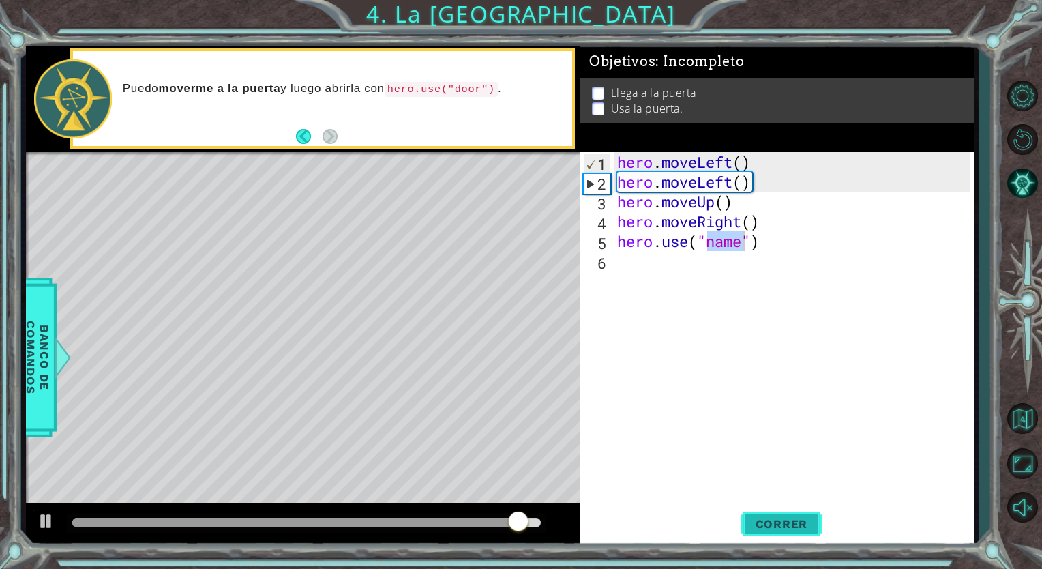
click at [786, 521] on span "Correr" at bounding box center [782, 524] width 80 height 14
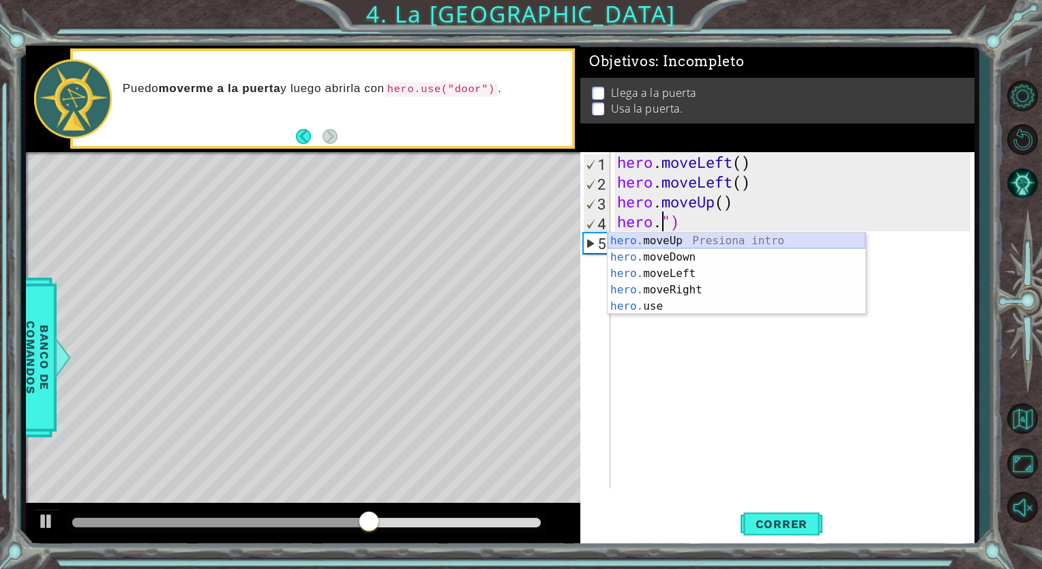
click at [735, 240] on div "hero. moveUp Presiona intro hero. moveDown Presiona intro hero. moveLeft Presio…" at bounding box center [736, 289] width 258 height 115
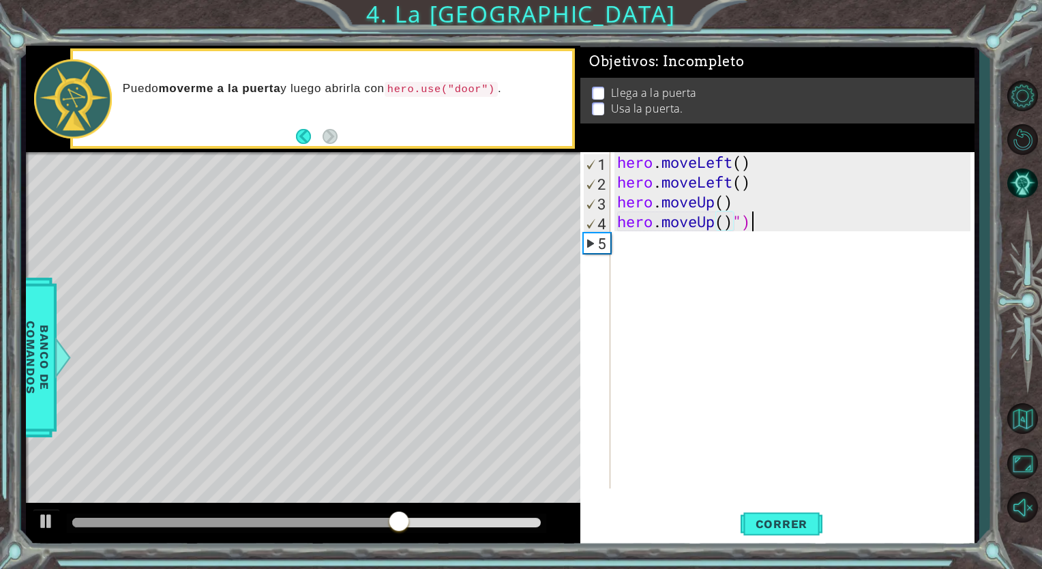
click at [766, 228] on div "hero . moveLeft ( ) hero . moveLeft ( ) hero . moveUp ( ) hero . moveUp ( ) ")" at bounding box center [795, 340] width 363 height 376
type textarea "hero.moveUp()"
click at [783, 528] on span "Correr" at bounding box center [782, 524] width 80 height 14
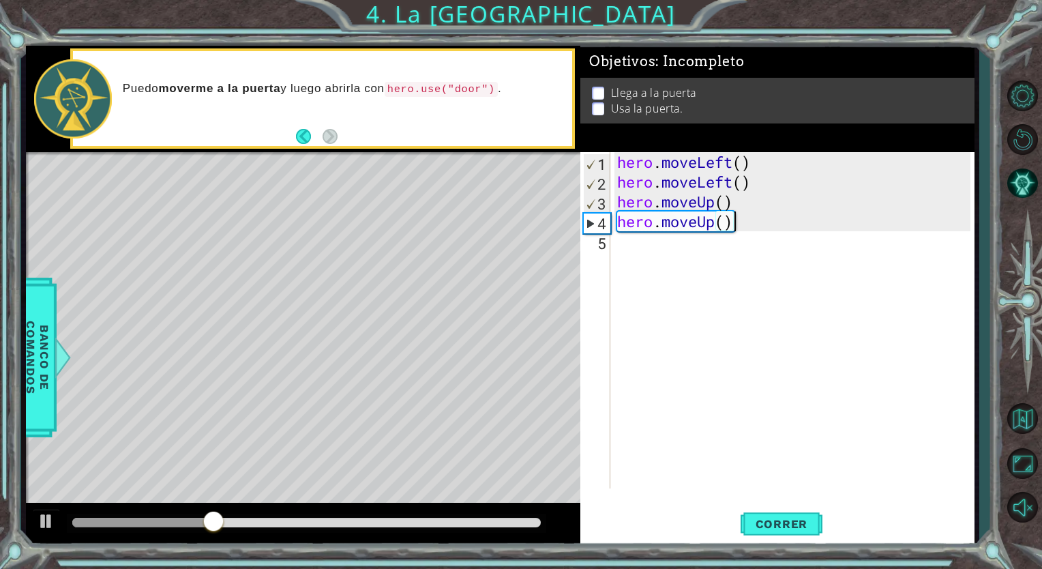
click at [645, 252] on div "hero . moveLeft ( ) hero . moveLeft ( ) hero . moveUp ( ) hero . moveUp ( )" at bounding box center [795, 340] width 363 height 376
type textarea "he"
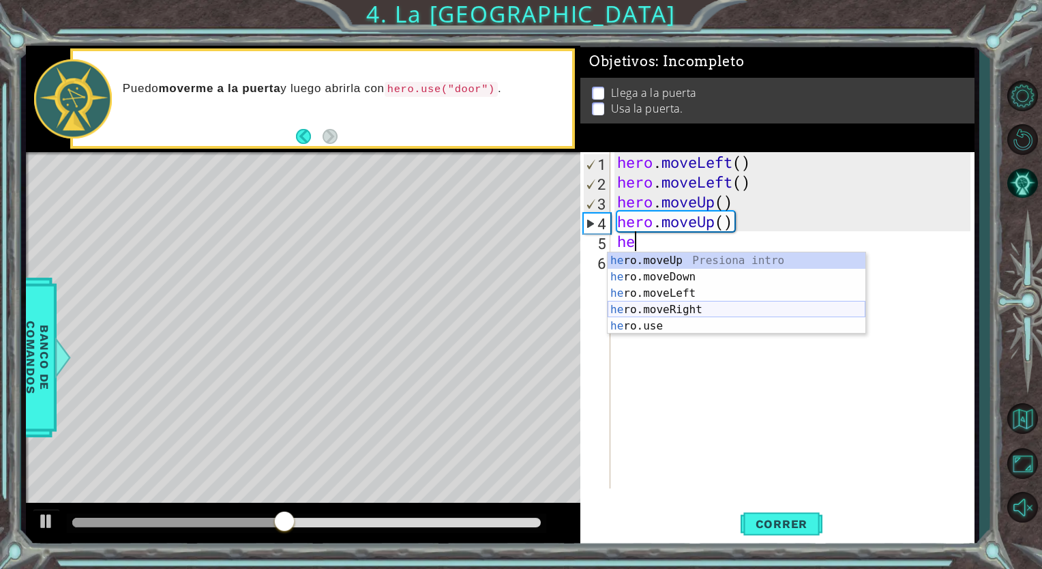
click at [654, 307] on div "he ro.moveUp Presiona intro he ro.moveDown Presiona intro he ro.moveLeft Presio…" at bounding box center [736, 309] width 258 height 115
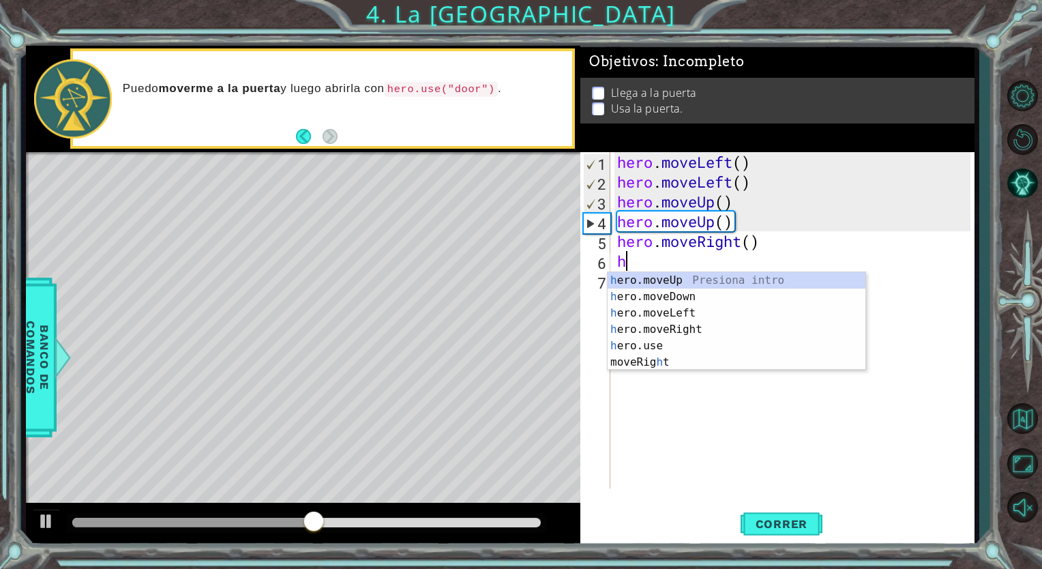
type textarea "he"
click at [657, 333] on div "he ro.moveUp Presiona intro he ro.moveDown Presiona intro he ro.moveLeft Presio…" at bounding box center [736, 329] width 258 height 115
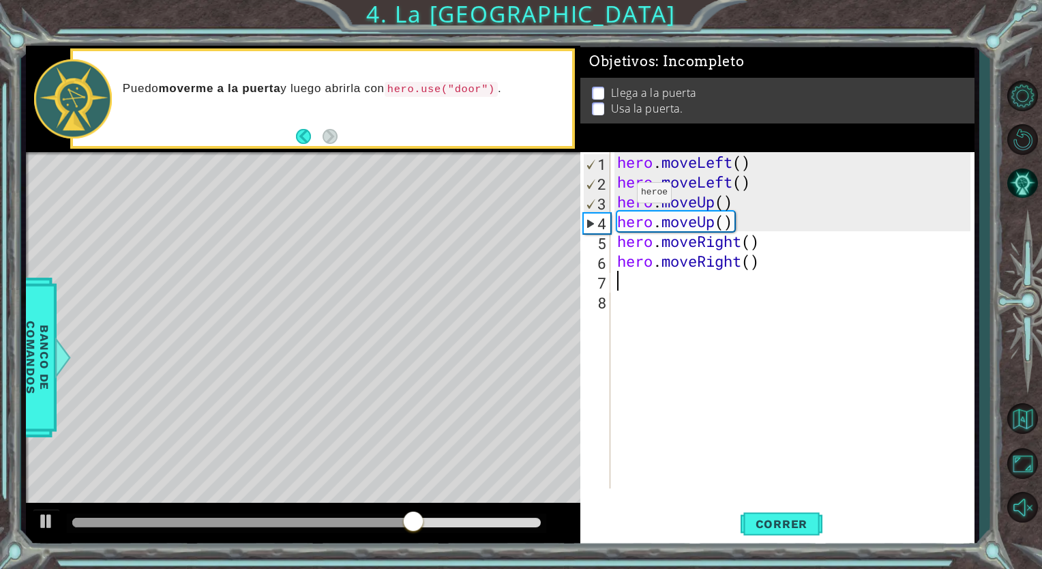
click at [601, 220] on div "4" at bounding box center [597, 223] width 27 height 20
click at [594, 223] on div "4" at bounding box center [597, 223] width 27 height 20
type textarea "hero.moveUp()"
click at [781, 526] on span "Correr" at bounding box center [782, 524] width 80 height 14
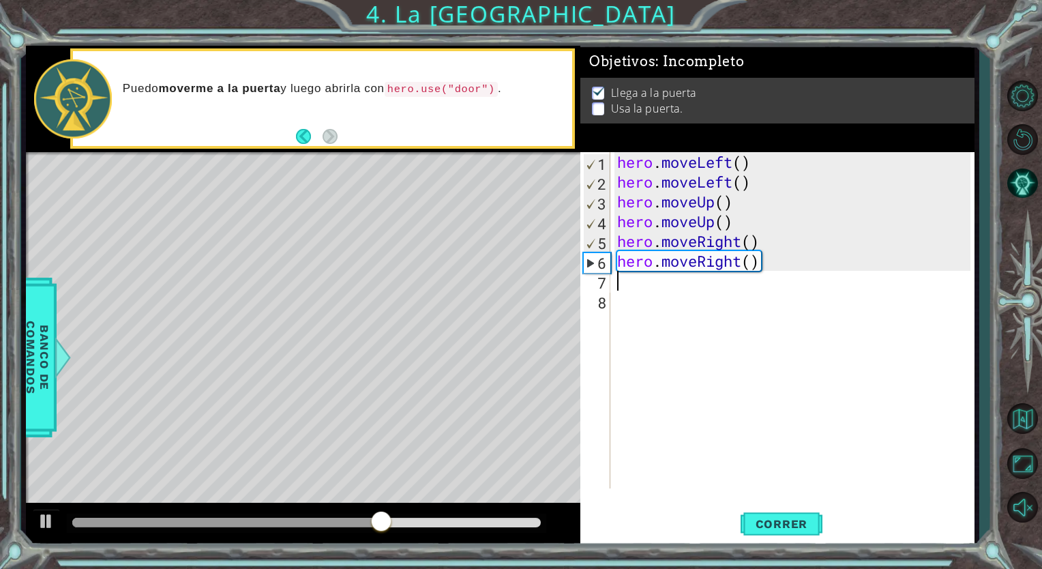
click at [770, 271] on div "hero . moveLeft ( ) hero . moveLeft ( ) hero . moveUp ( ) hero . moveUp ( ) her…" at bounding box center [795, 340] width 363 height 376
click at [766, 249] on div "hero . moveLeft ( ) hero . moveLeft ( ) hero . moveUp ( ) hero . moveUp ( ) her…" at bounding box center [795, 340] width 363 height 376
click at [766, 256] on div "hero . moveLeft ( ) hero . moveLeft ( ) hero . moveUp ( ) hero . moveUp ( ) her…" at bounding box center [795, 340] width 363 height 376
click at [774, 524] on span "Correr" at bounding box center [782, 524] width 80 height 14
click at [728, 266] on div "hero . moveLeft ( ) hero . moveLeft ( ) hero . moveUp ( ) hero . moveUp ( ) her…" at bounding box center [795, 340] width 363 height 376
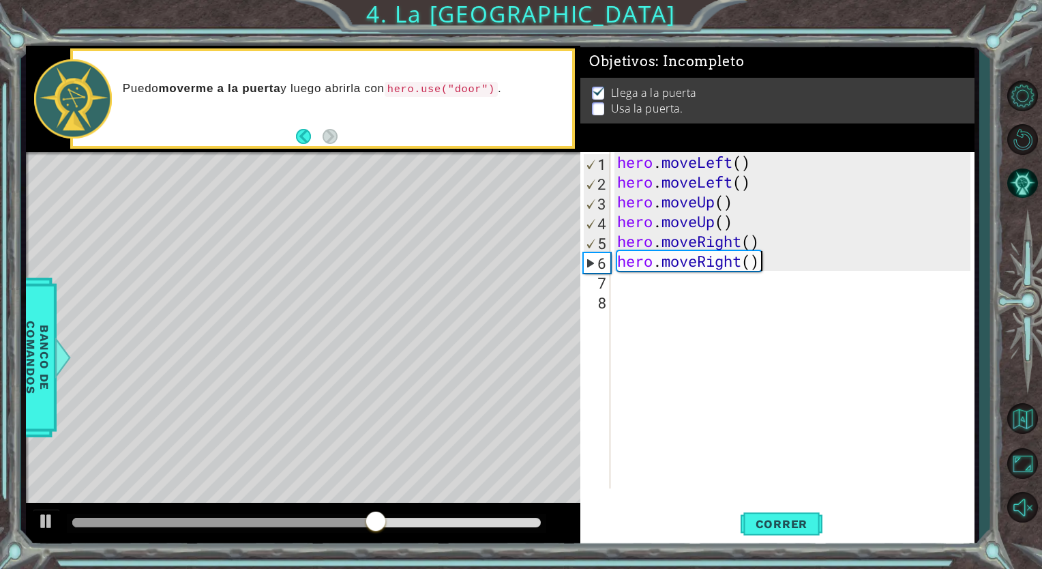
click at [757, 266] on div "hero . moveLeft ( ) hero . moveLeft ( ) hero . moveUp ( ) hero . moveUp ( ) her…" at bounding box center [795, 340] width 363 height 376
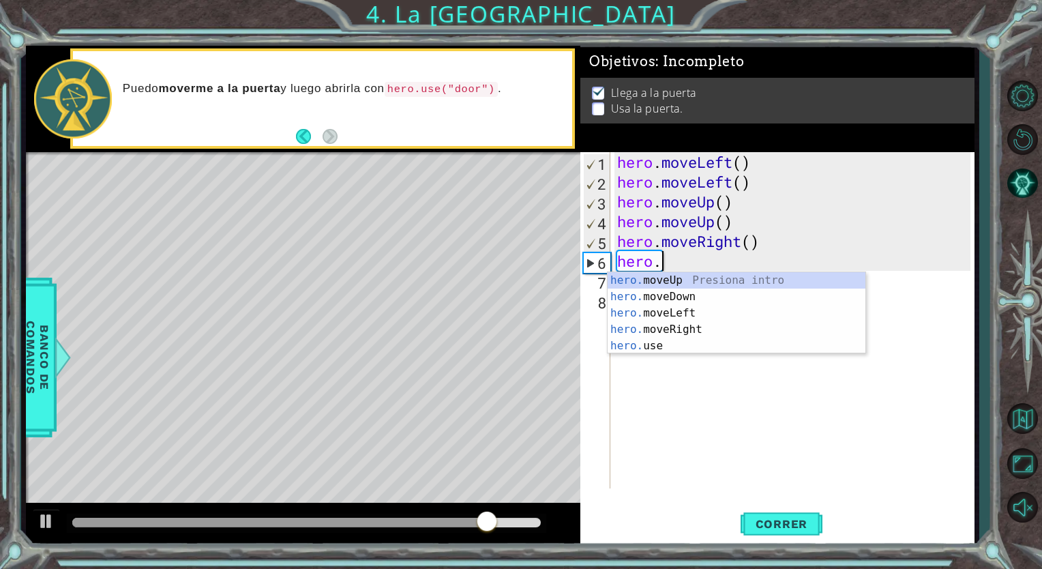
type textarea "h"
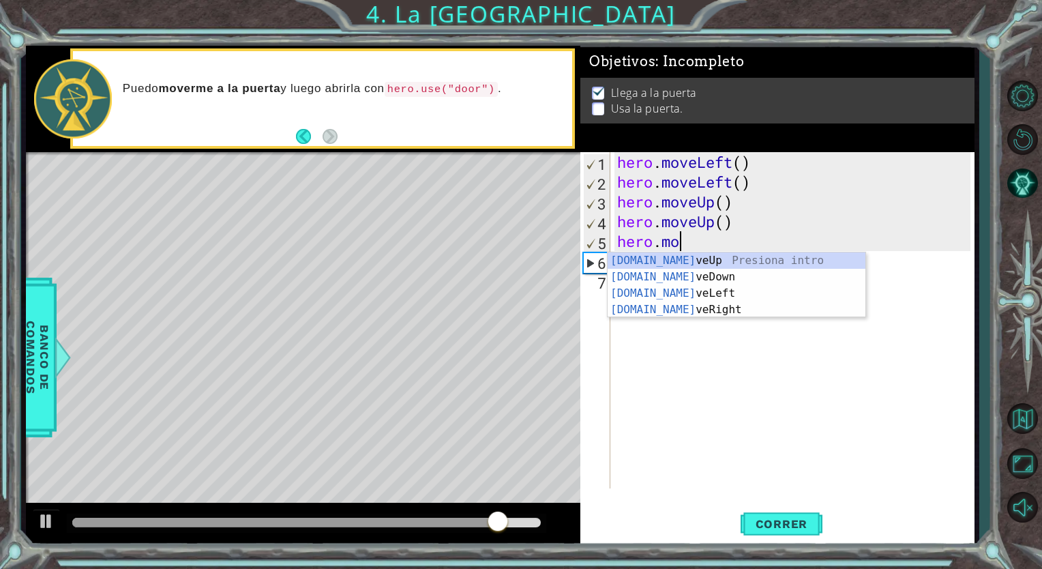
type textarea "he"
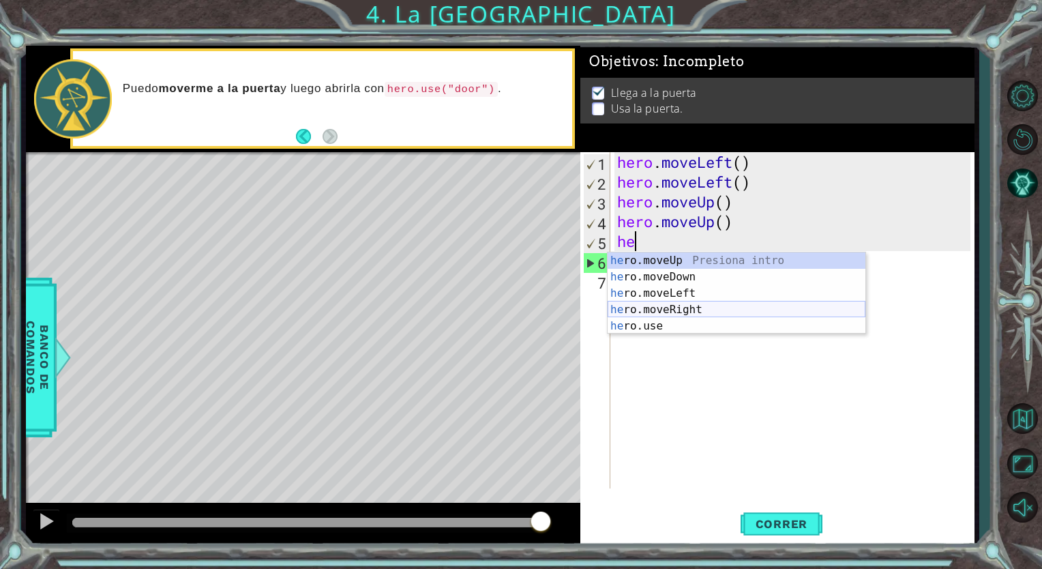
click at [691, 303] on div "he ro.moveUp Presiona intro he ro.moveDown Presiona intro he ro.moveLeft Presio…" at bounding box center [736, 309] width 258 height 115
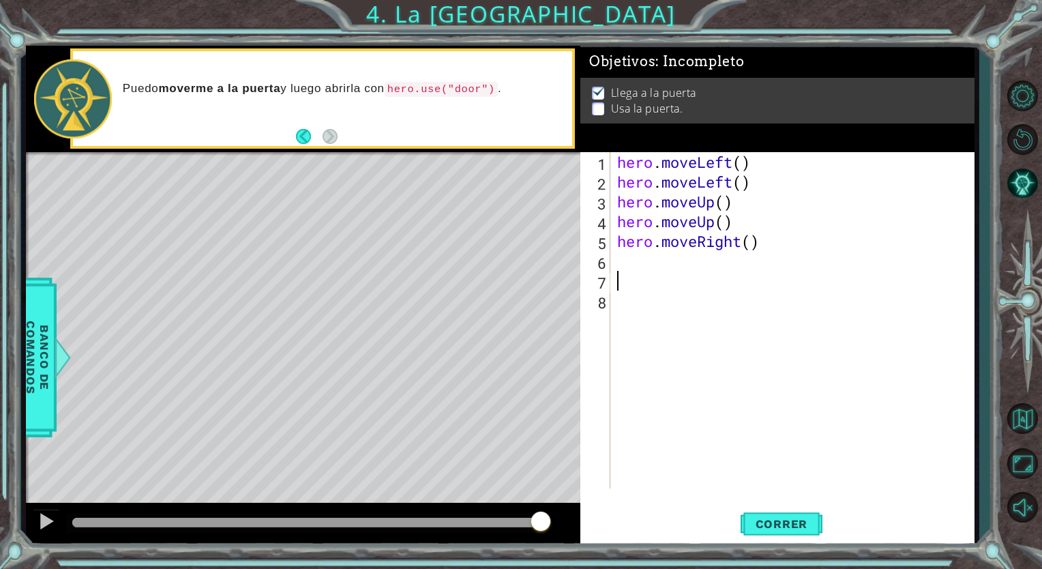
click at [633, 274] on div "hero . moveLeft ( ) hero . moveLeft ( ) hero . moveUp ( ) hero . moveUp ( ) her…" at bounding box center [795, 340] width 363 height 376
click at [630, 269] on div "hero . moveLeft ( ) hero . moveLeft ( ) hero . moveUp ( ) hero . moveUp ( ) her…" at bounding box center [795, 340] width 363 height 376
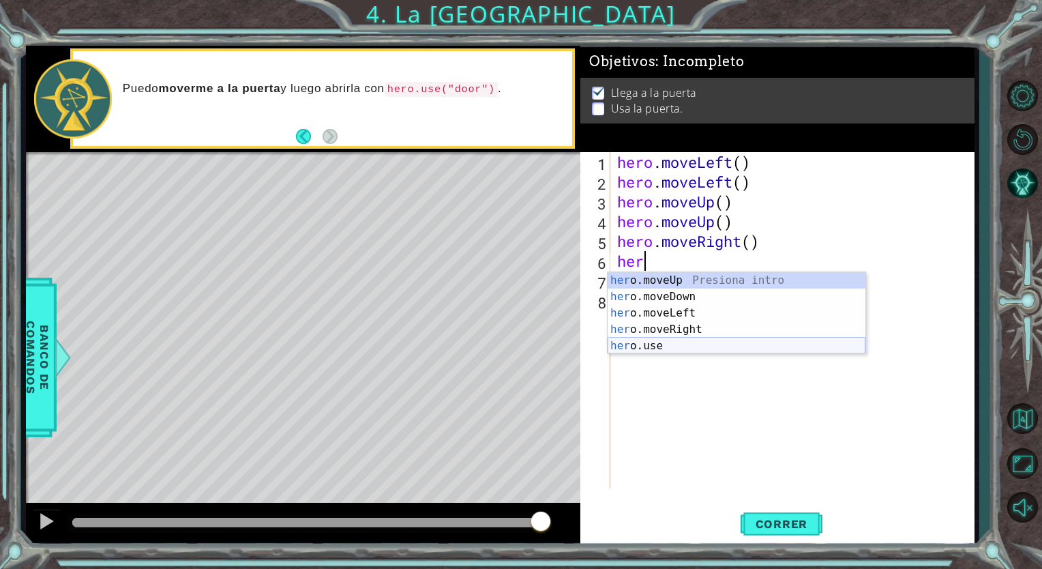
click at [695, 348] on div "her o.moveUp Presiona intro her o.moveDown Presiona intro her o.moveLeft Presio…" at bounding box center [736, 329] width 258 height 115
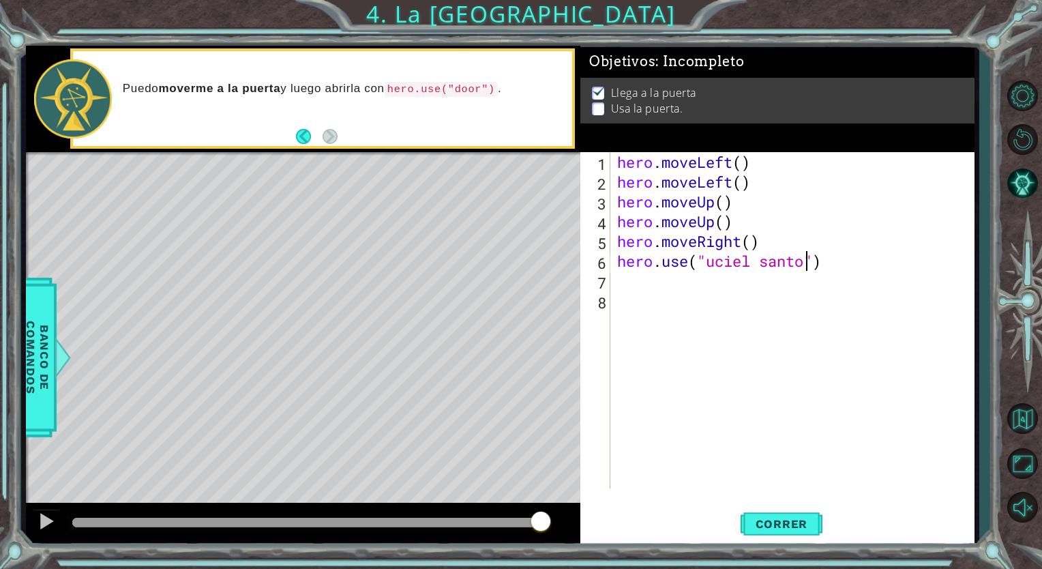
scroll to position [0, 8]
click at [761, 530] on span "Correr" at bounding box center [782, 524] width 80 height 14
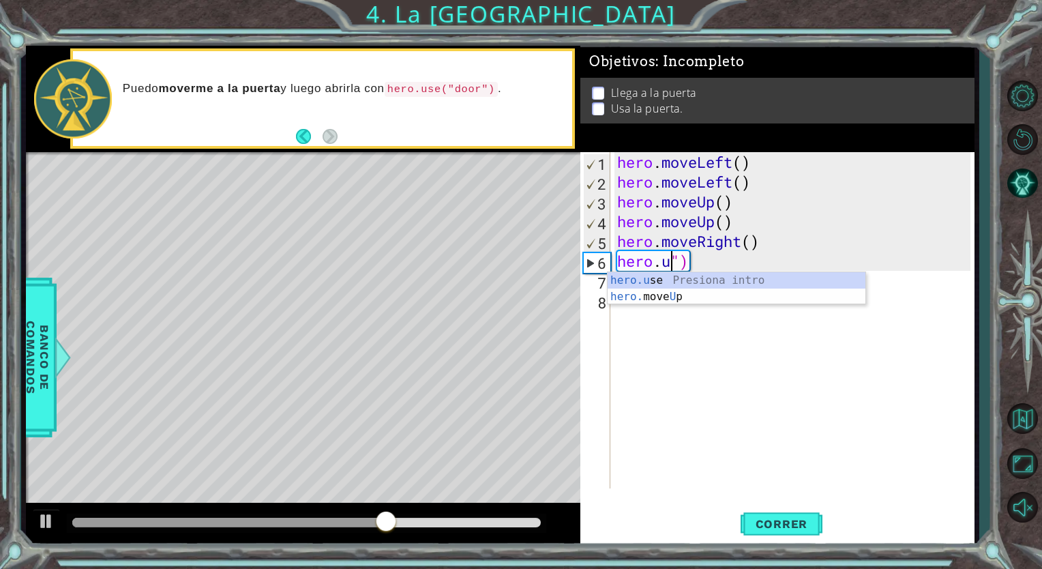
scroll to position [0, 2]
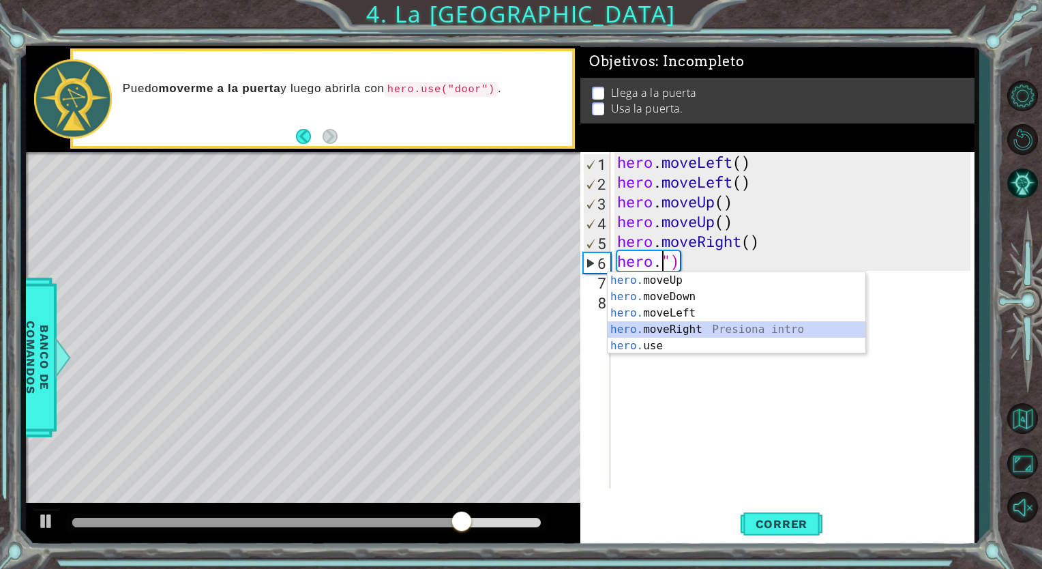
click at [744, 322] on div "hero. moveUp Presiona intro hero. moveDown Presiona intro hero. moveLeft Presio…" at bounding box center [736, 329] width 258 height 115
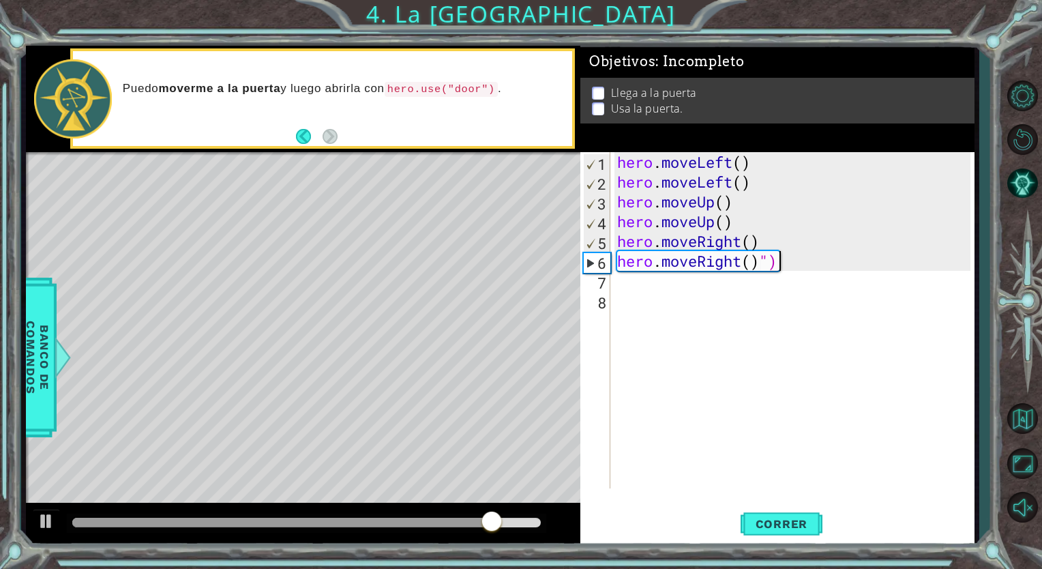
click at [781, 265] on div "hero . moveLeft ( ) hero . moveLeft ( ) hero . moveUp ( ) hero . moveUp ( ) her…" at bounding box center [795, 340] width 363 height 376
type textarea "hero.moveRight()"
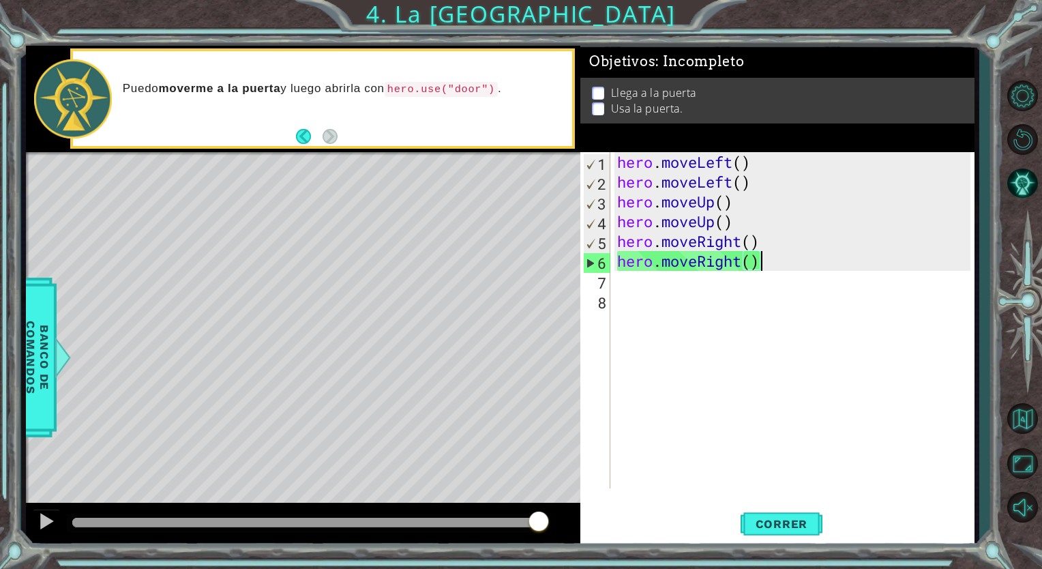
click at [642, 288] on div "hero . moveLeft ( ) hero . moveLeft ( ) hero . moveUp ( ) hero . moveUp ( ) her…" at bounding box center [795, 340] width 363 height 376
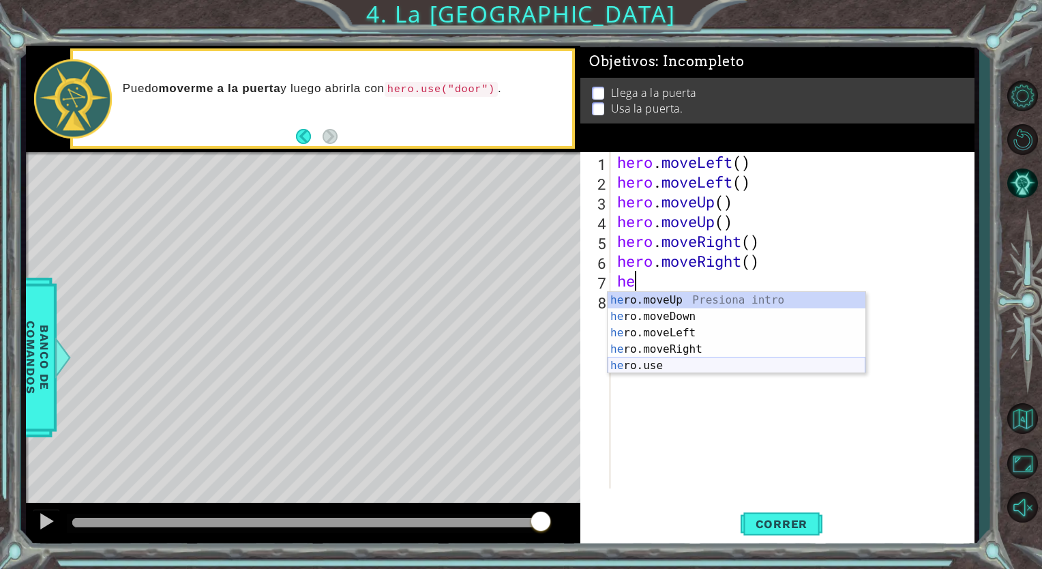
click at [682, 367] on div "he ro.moveUp Presiona intro he ro.moveDown Presiona intro he ro.moveLeft Presio…" at bounding box center [736, 349] width 258 height 115
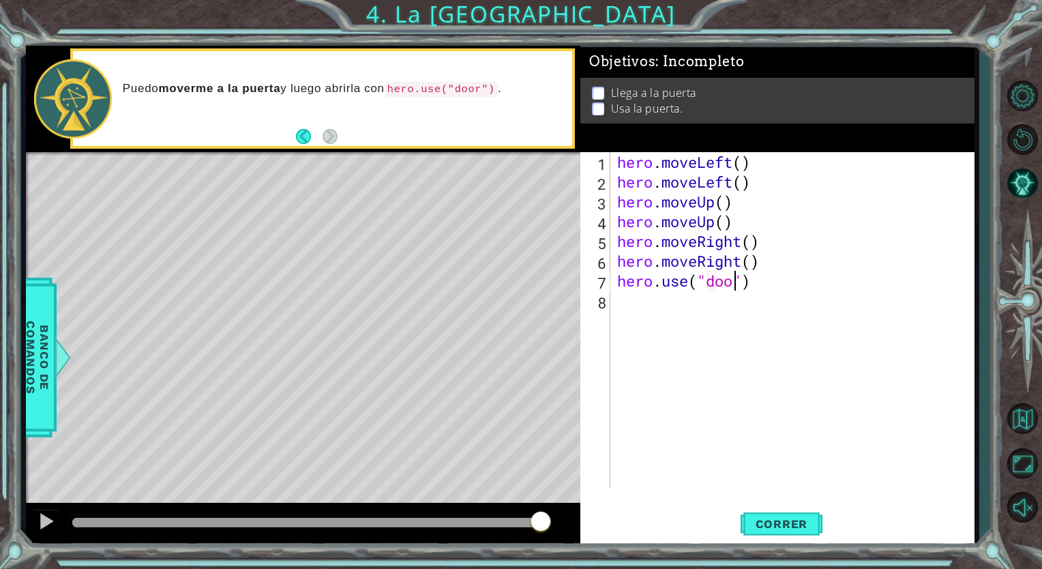
scroll to position [0, 5]
type textarea "hero.use("door")"
click at [766, 539] on button "Correr" at bounding box center [781, 524] width 82 height 40
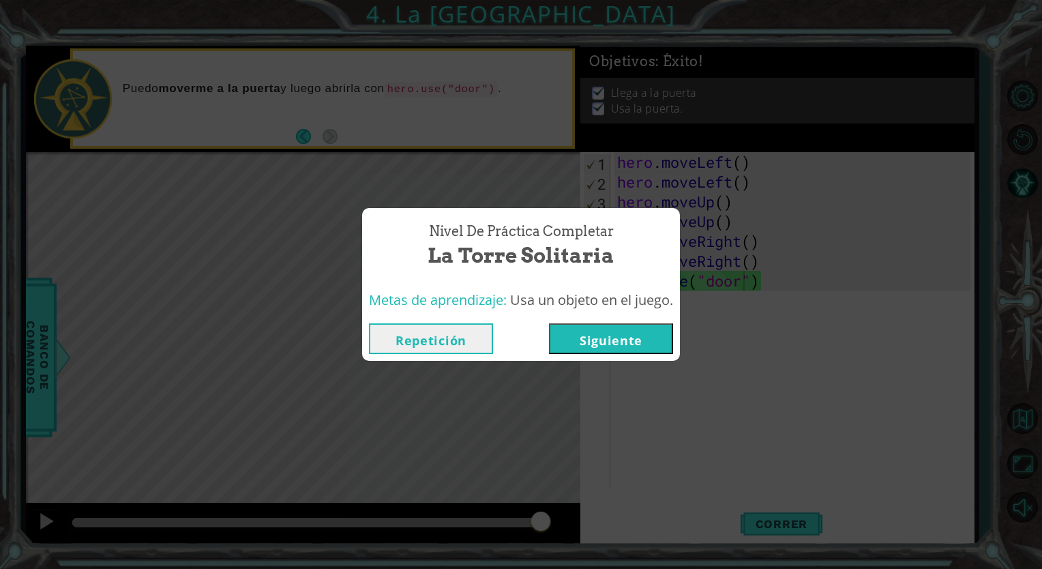
click at [600, 340] on button "Siguiente" at bounding box center [611, 338] width 124 height 31
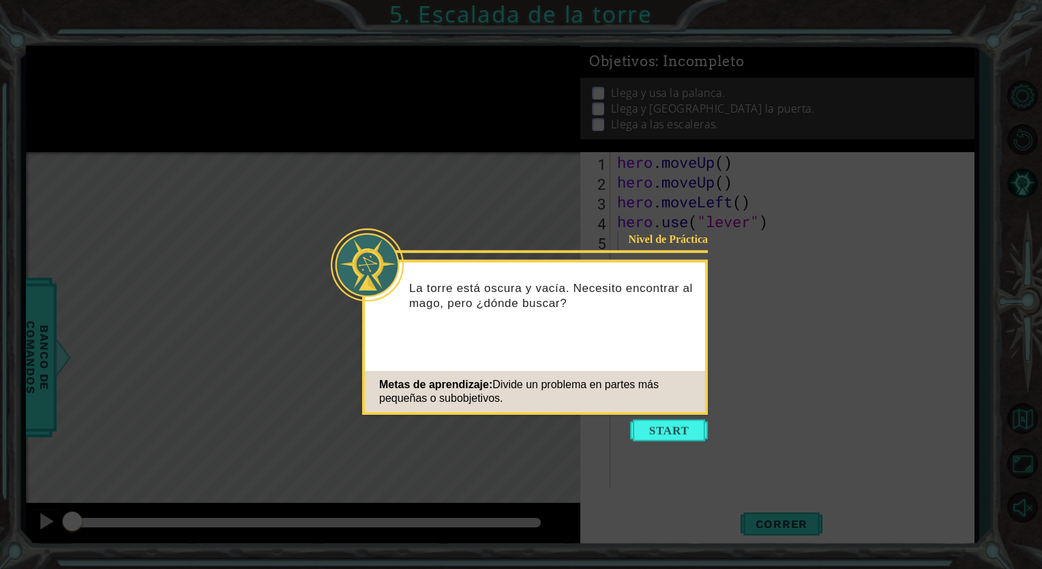
click at [669, 441] on icon at bounding box center [521, 284] width 1042 height 569
click at [665, 432] on button "Start" at bounding box center [669, 430] width 78 height 22
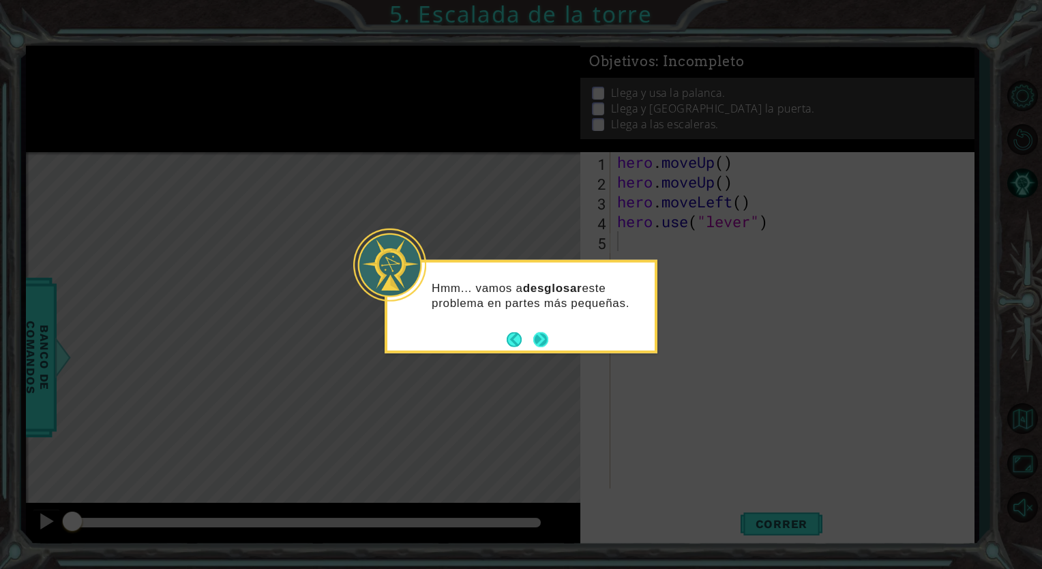
click at [540, 337] on button "Next" at bounding box center [541, 339] width 16 height 16
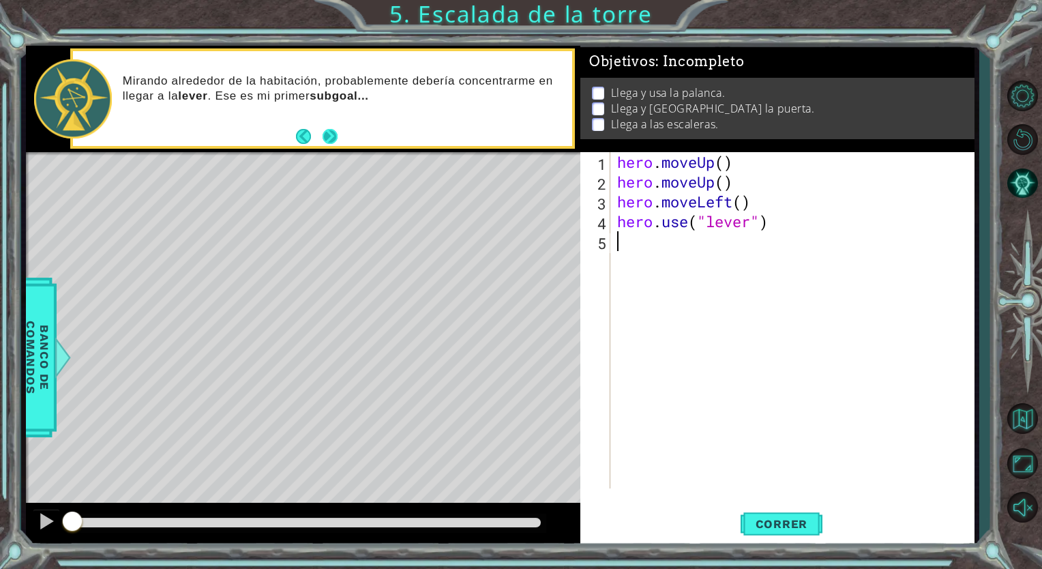
click at [337, 140] on button "Next" at bounding box center [329, 136] width 15 height 15
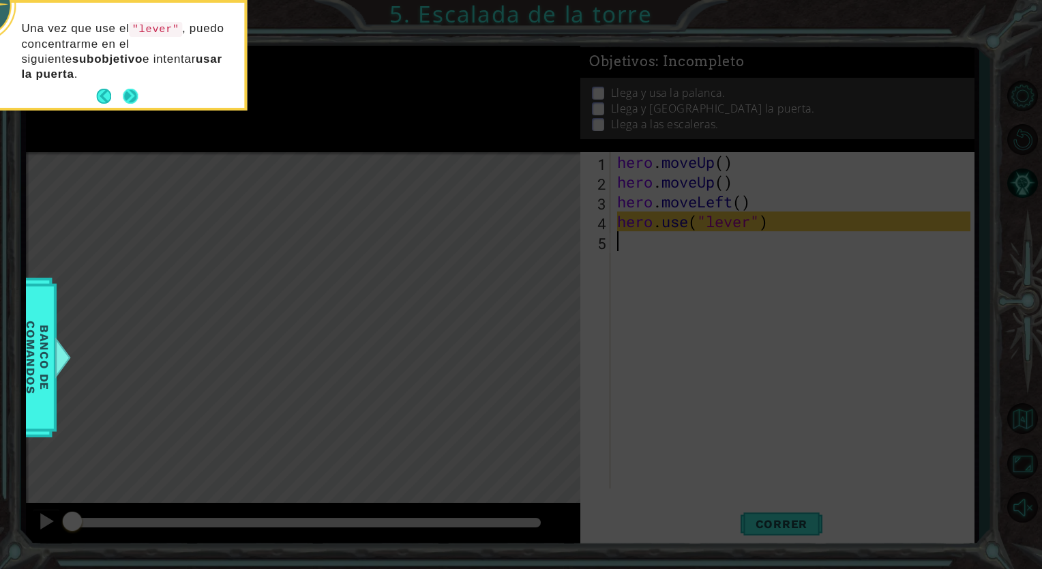
click at [138, 94] on button "Next" at bounding box center [130, 96] width 15 height 15
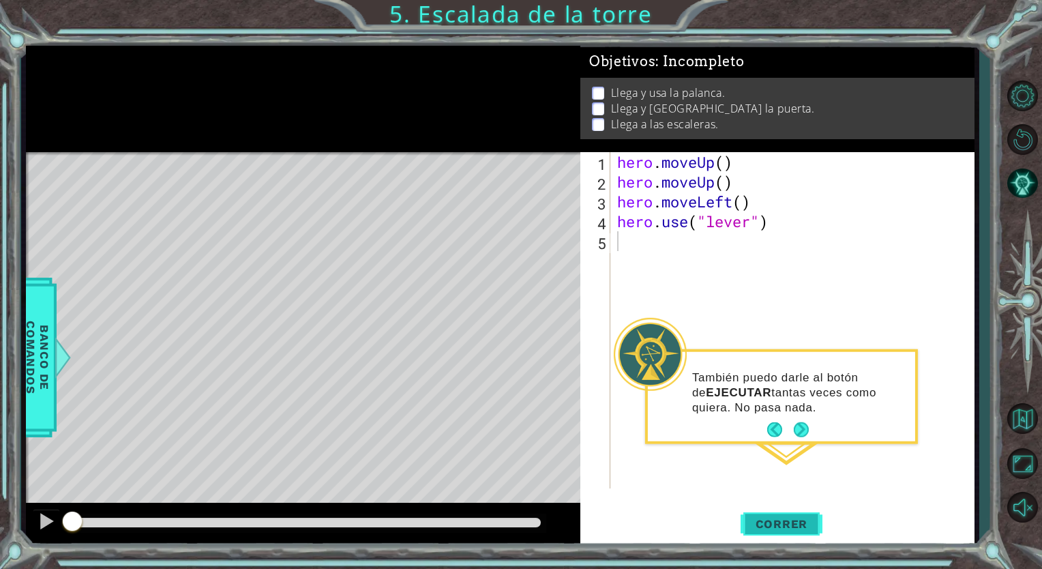
click at [795, 514] on button "Correr" at bounding box center [781, 524] width 82 height 40
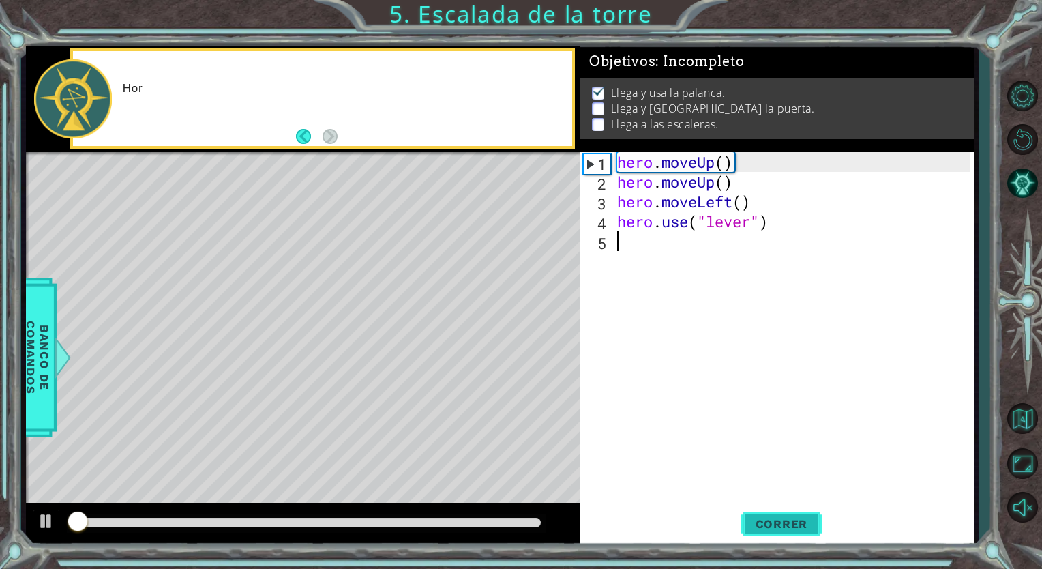
scroll to position [2, 0]
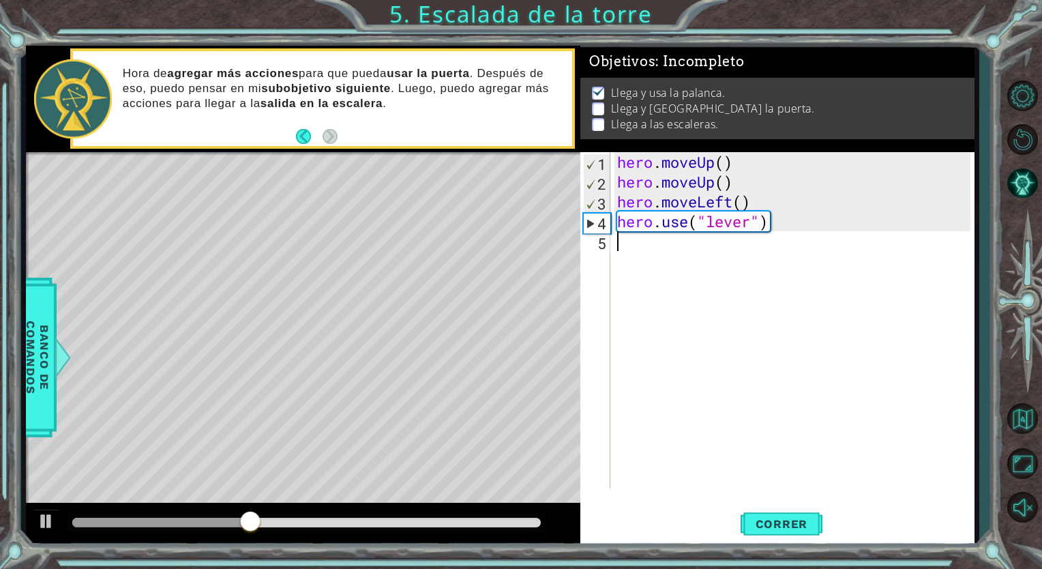
click at [657, 254] on div "hero . moveUp ( ) hero . moveUp ( ) hero . moveLeft ( ) hero . use ( "lever" )" at bounding box center [795, 340] width 363 height 376
type textarea "h"
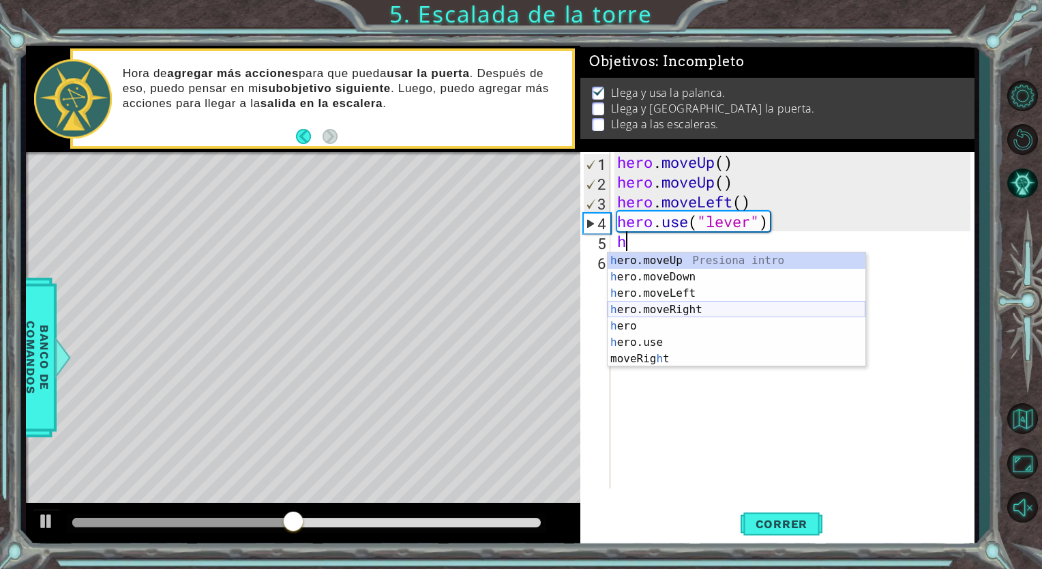
click at [670, 314] on div "h ero.moveUp Presiona intro h ero.moveDown Presiona intro h ero.moveLeft Presio…" at bounding box center [736, 325] width 258 height 147
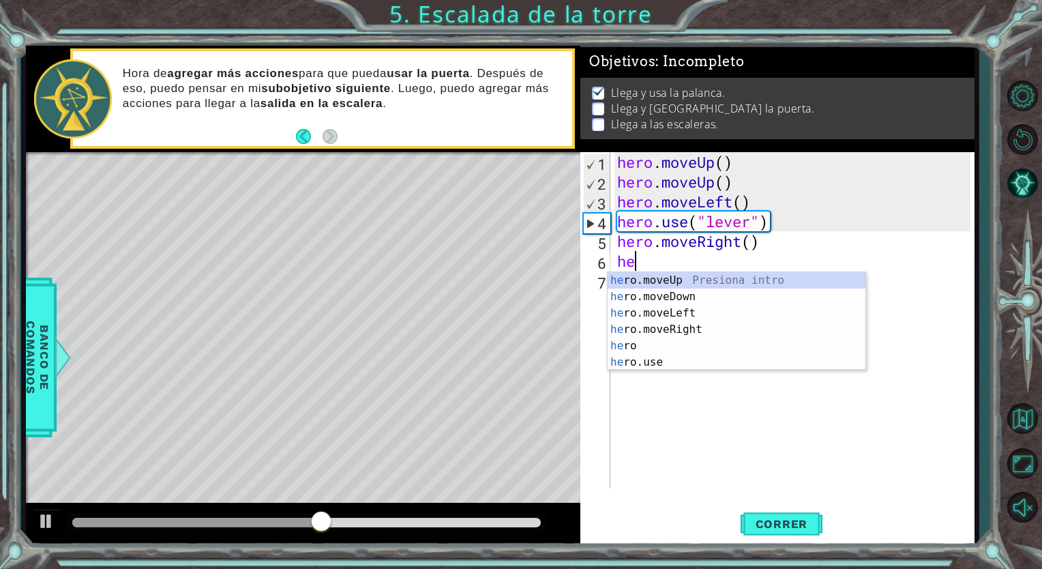
type textarea "he"
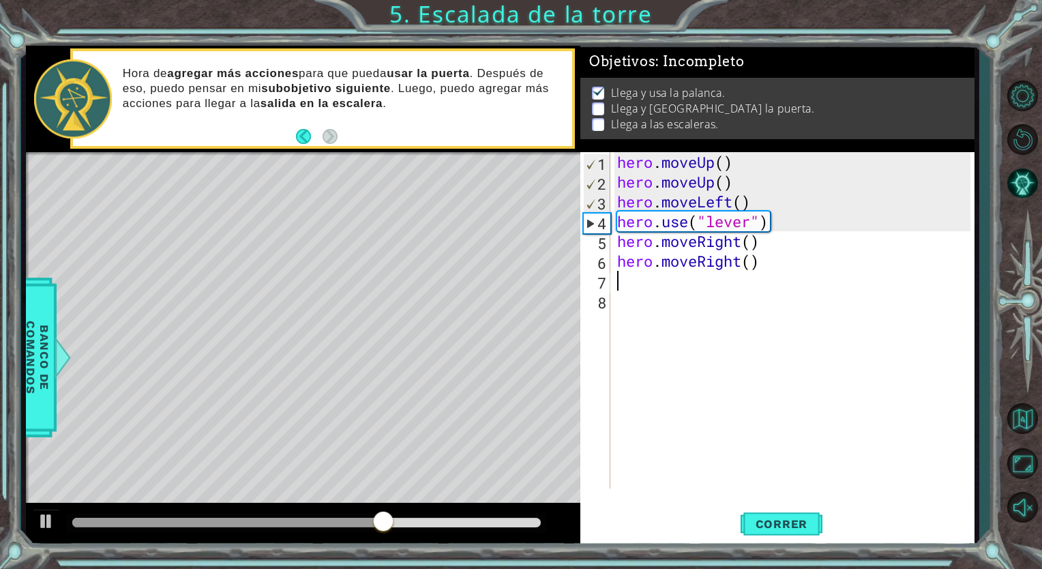
type textarea "j"
type textarea "h"
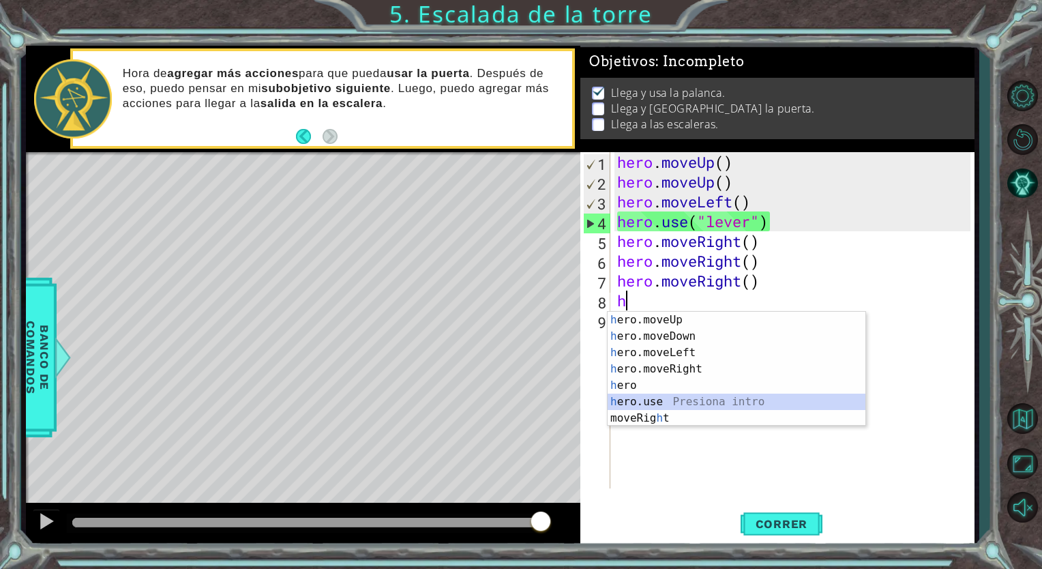
click at [671, 402] on div "h ero.moveUp Presiona intro h ero.moveDown Presiona intro h ero.moveLeft Presio…" at bounding box center [736, 385] width 258 height 147
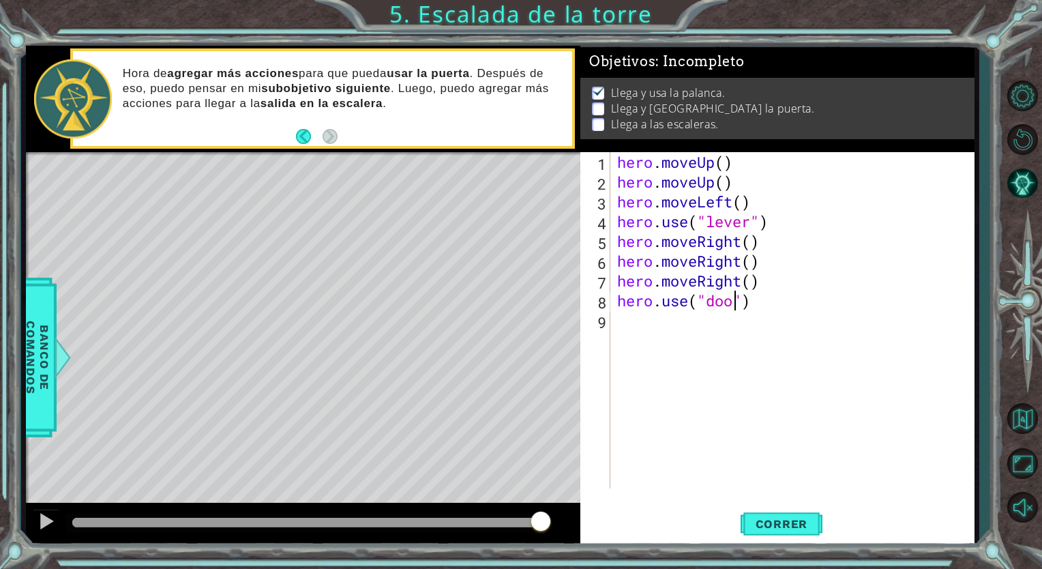
scroll to position [0, 5]
type textarea "hero.use("door")"
click at [757, 524] on span "Correr" at bounding box center [782, 524] width 80 height 14
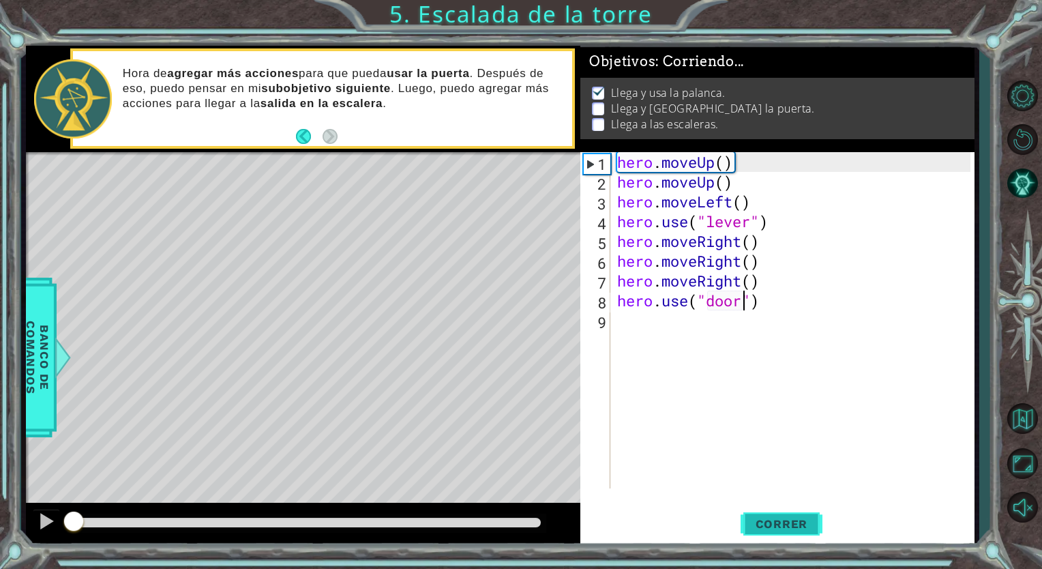
scroll to position [2, 0]
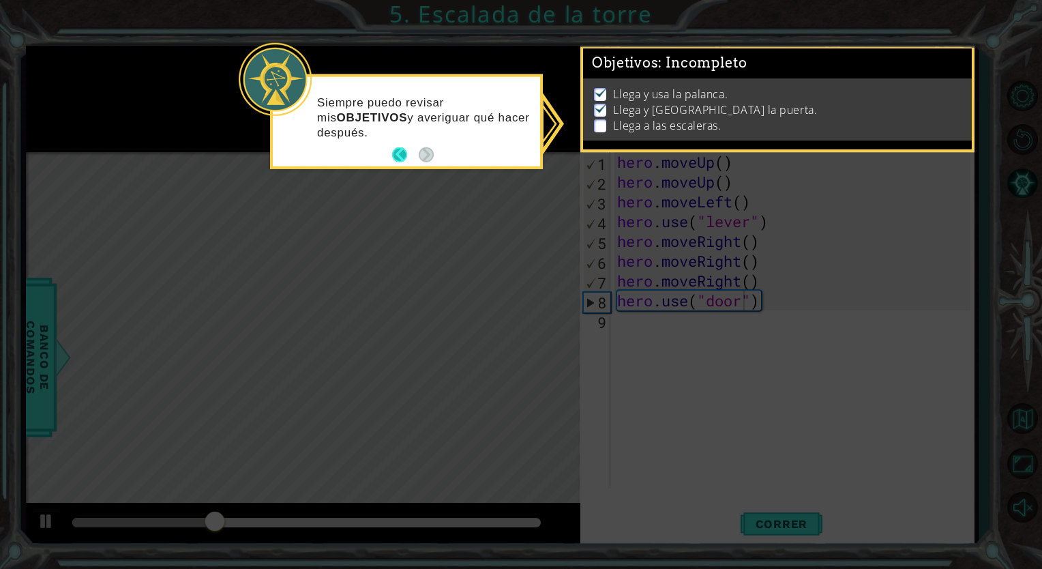
click at [400, 157] on button "Back" at bounding box center [405, 154] width 27 height 15
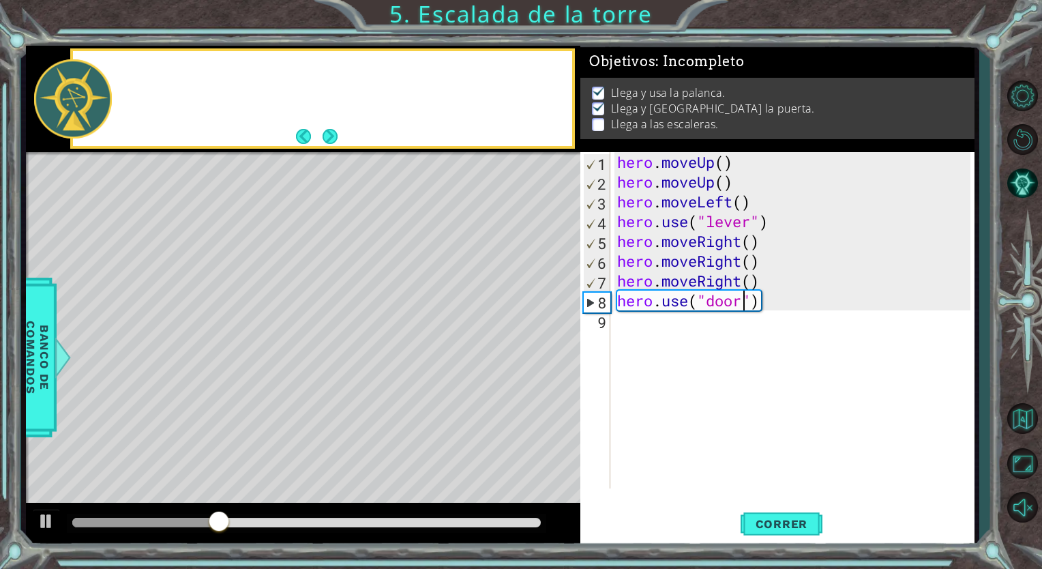
scroll to position [0, 0]
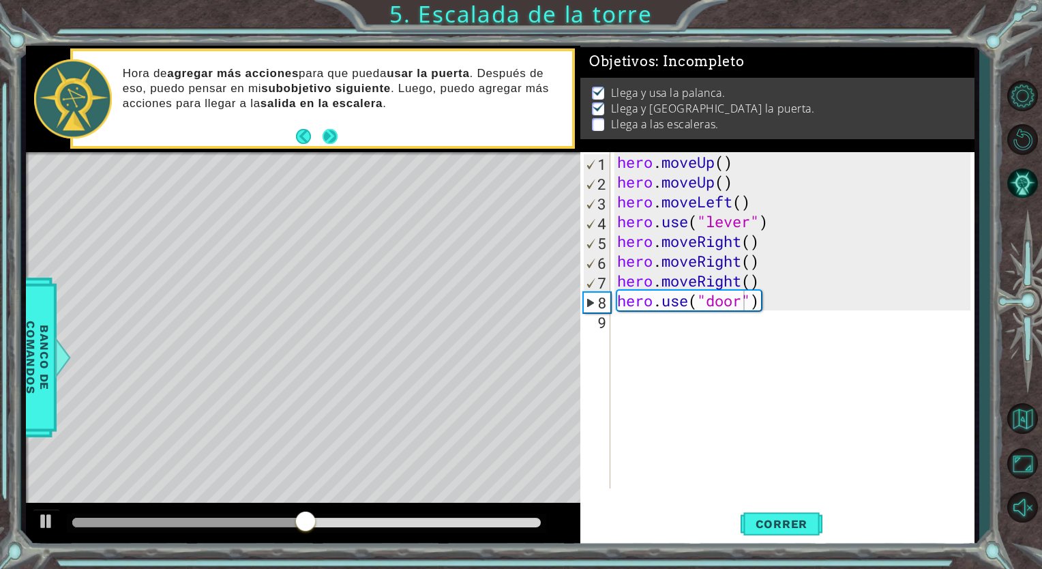
click at [335, 141] on button "Next" at bounding box center [329, 136] width 15 height 15
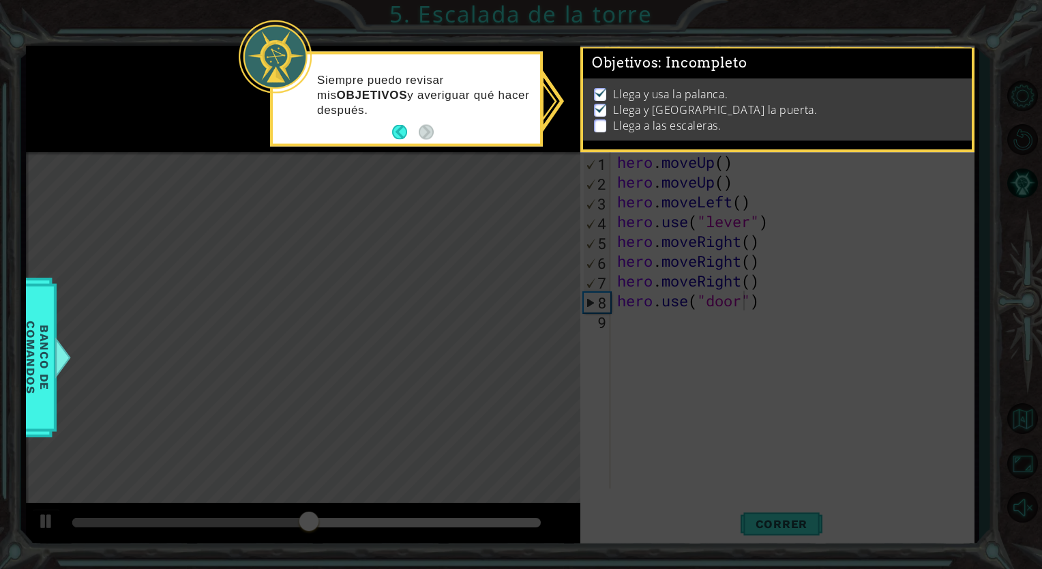
scroll to position [2, 0]
click at [423, 121] on div "Siempre puedo revisar mis OBJETIVOS y averiguar qué hacer después." at bounding box center [406, 101] width 267 height 84
click at [614, 89] on p "Llega y usa la palanca." at bounding box center [670, 94] width 115 height 15
click at [554, 115] on icon at bounding box center [521, 284] width 1042 height 569
click at [399, 135] on button "Back" at bounding box center [405, 132] width 27 height 15
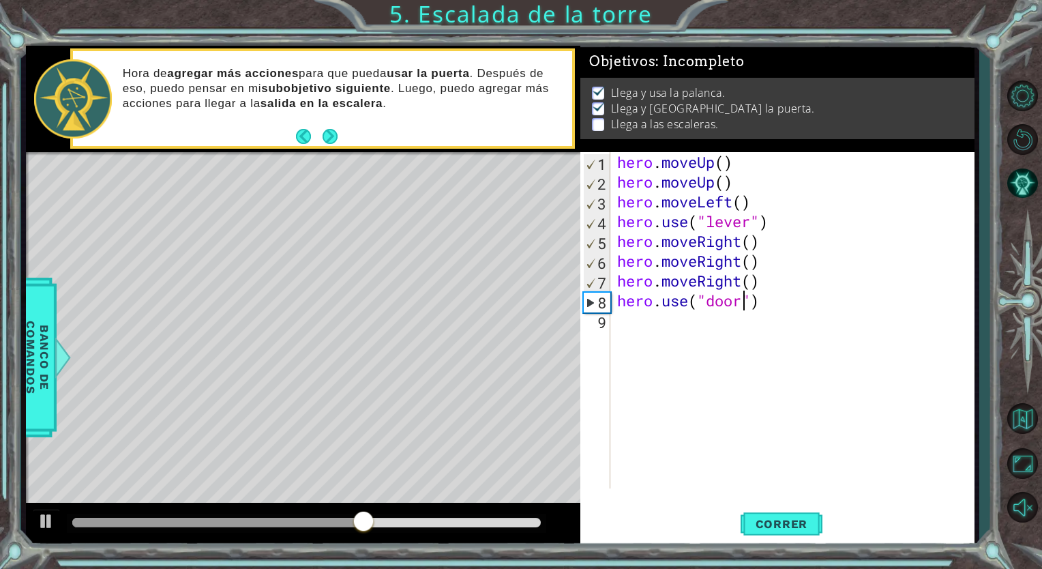
scroll to position [0, 0]
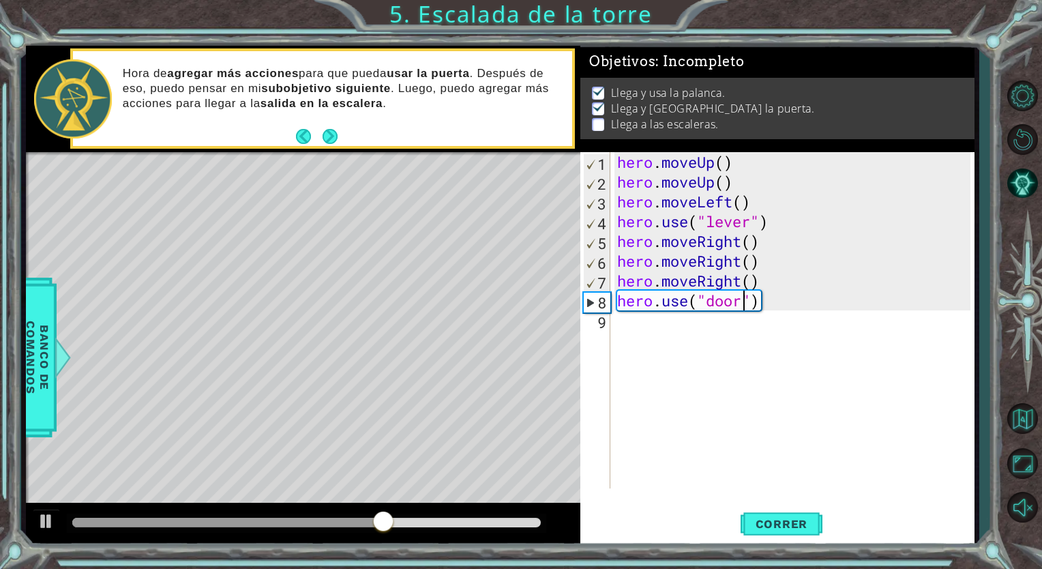
click at [661, 336] on div "hero . moveUp ( ) hero . moveUp ( ) hero . moveLeft ( ) hero . use ( "lever" ) …" at bounding box center [795, 340] width 363 height 376
type textarea "he"
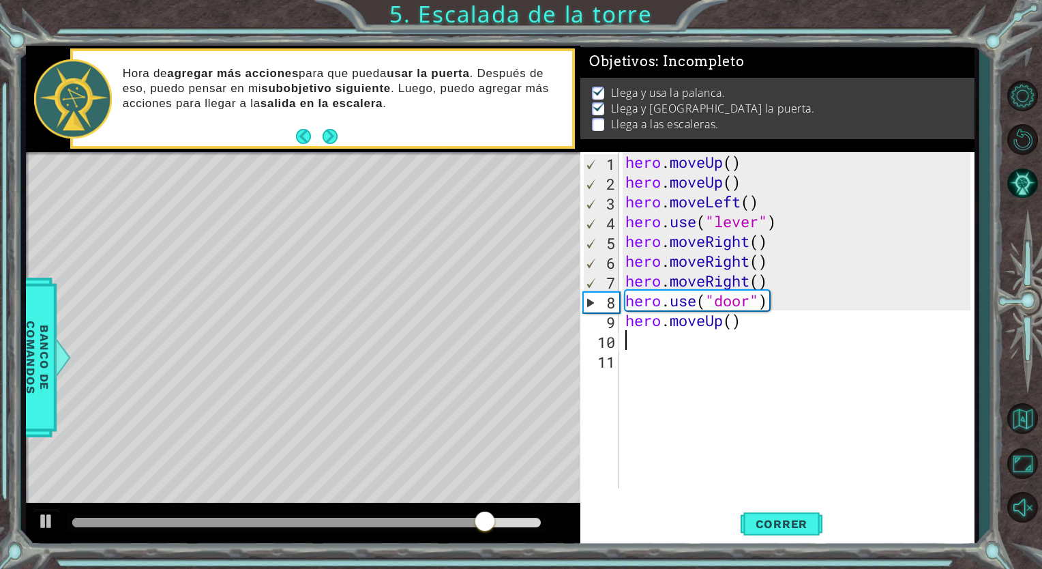
type textarea "he"
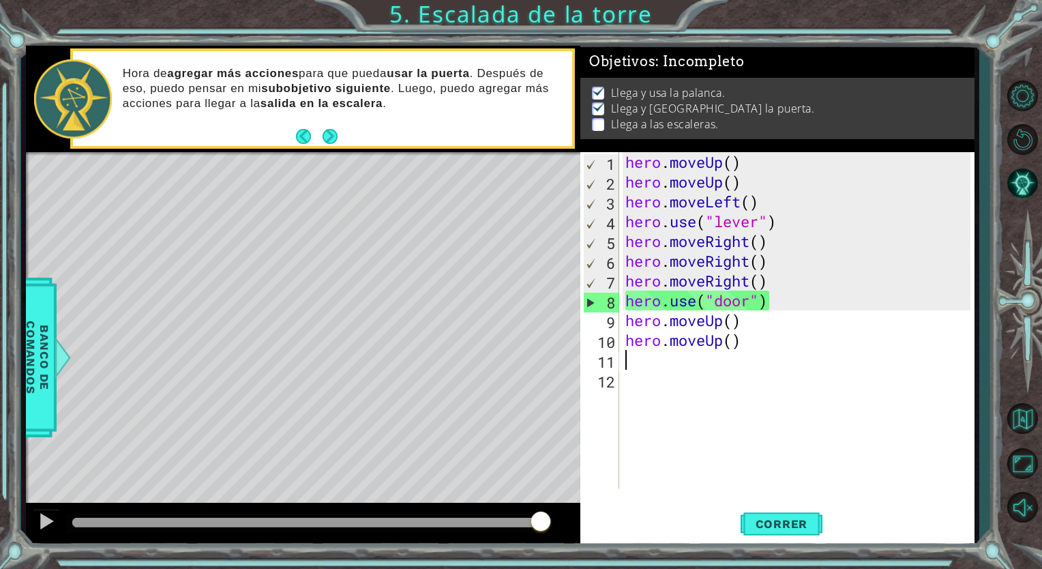
type textarea "h"
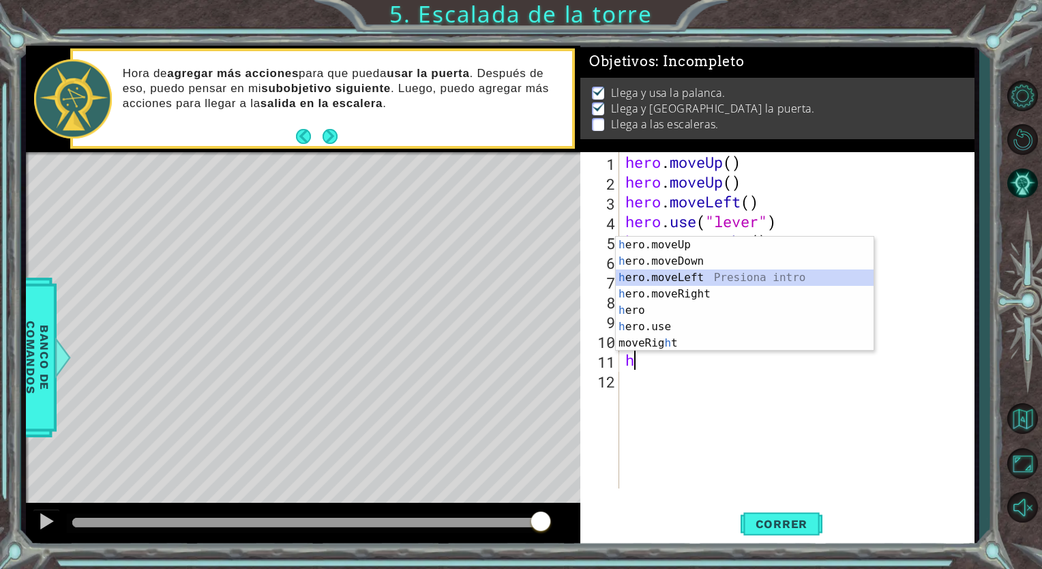
click at [683, 279] on div "h ero.moveUp Presiona intro h ero.moveDown Presiona intro h ero.moveLeft Presio…" at bounding box center [745, 310] width 258 height 147
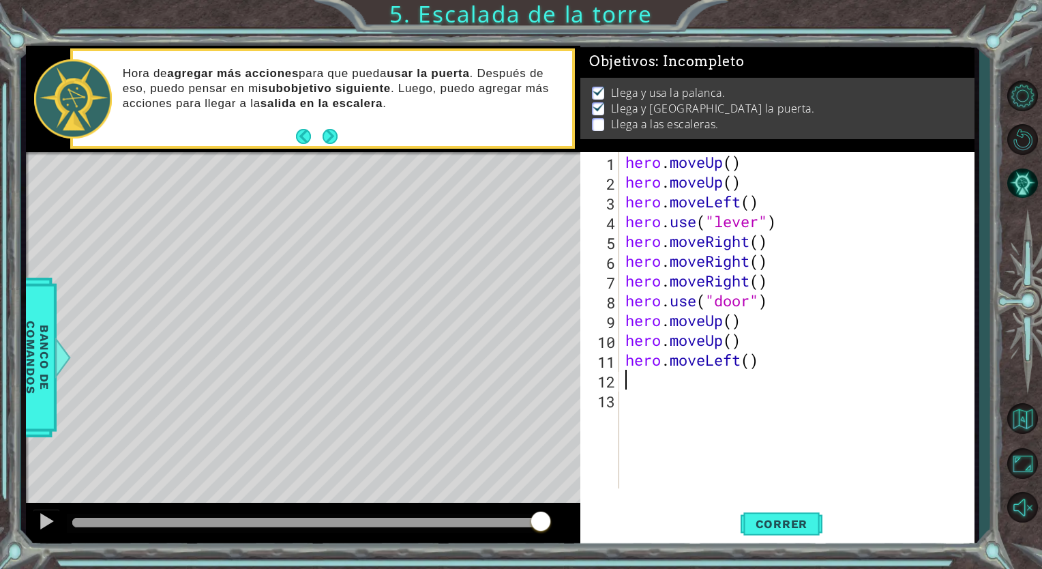
type textarea "he"
type textarea "h"
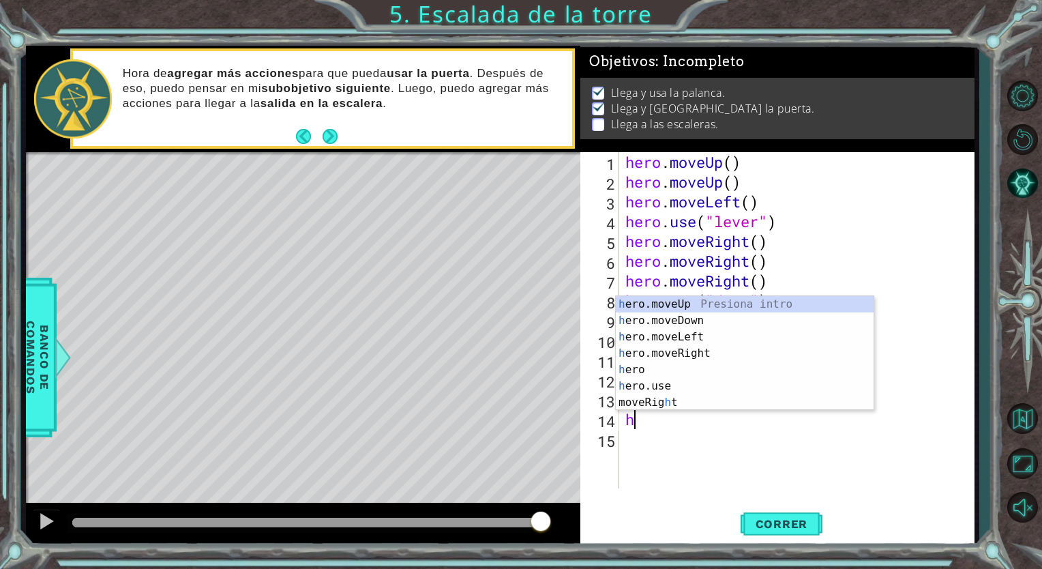
type textarea "he"
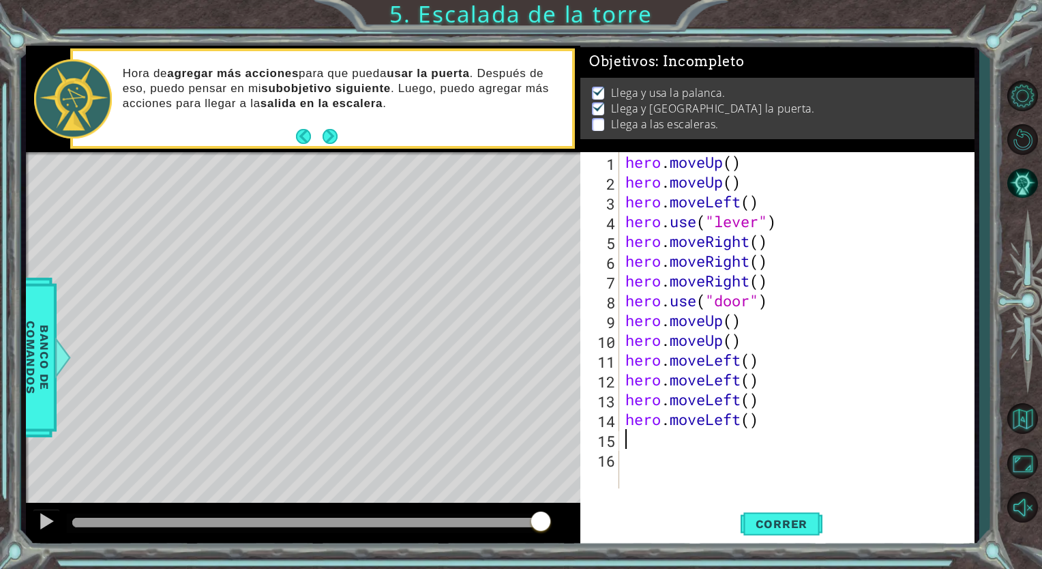
type textarea "he"
click at [780, 534] on button "Correr" at bounding box center [781, 524] width 82 height 40
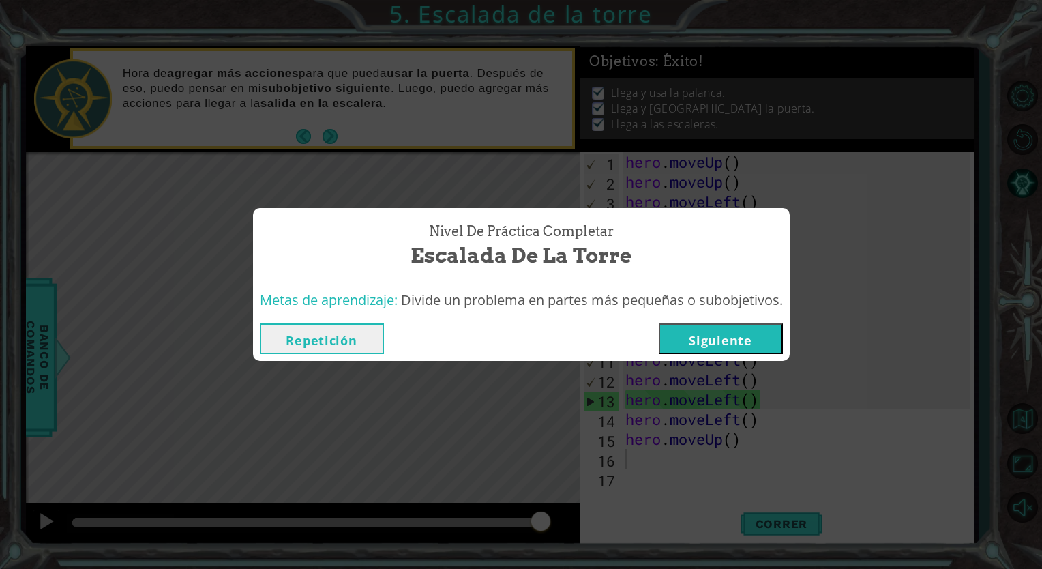
click at [686, 343] on button "Siguiente" at bounding box center [721, 338] width 124 height 31
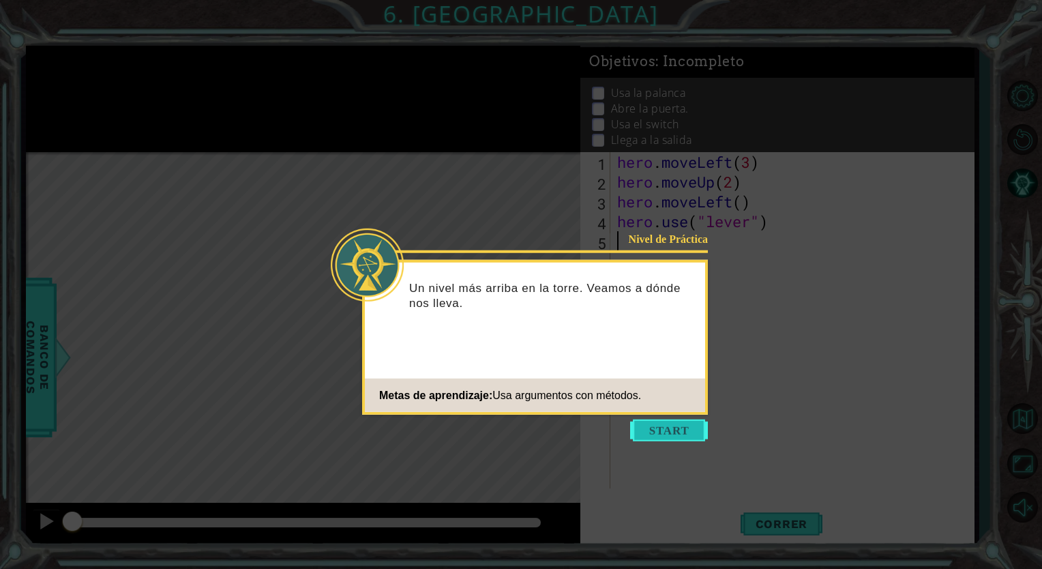
click at [680, 436] on button "Start" at bounding box center [669, 430] width 78 height 22
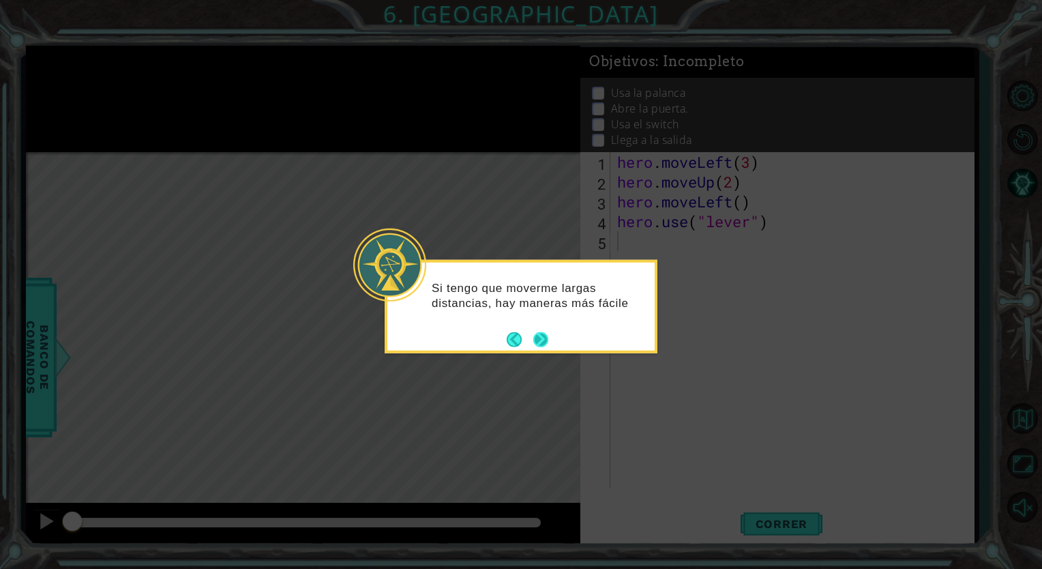
click at [545, 338] on button "Next" at bounding box center [540, 338] width 15 height 15
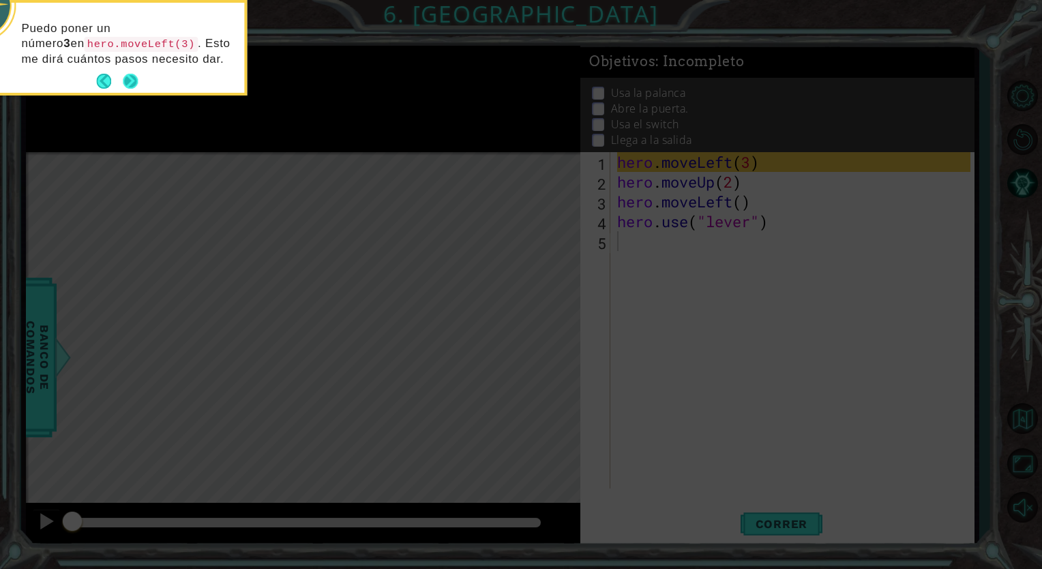
click at [134, 83] on button "Next" at bounding box center [130, 81] width 15 height 15
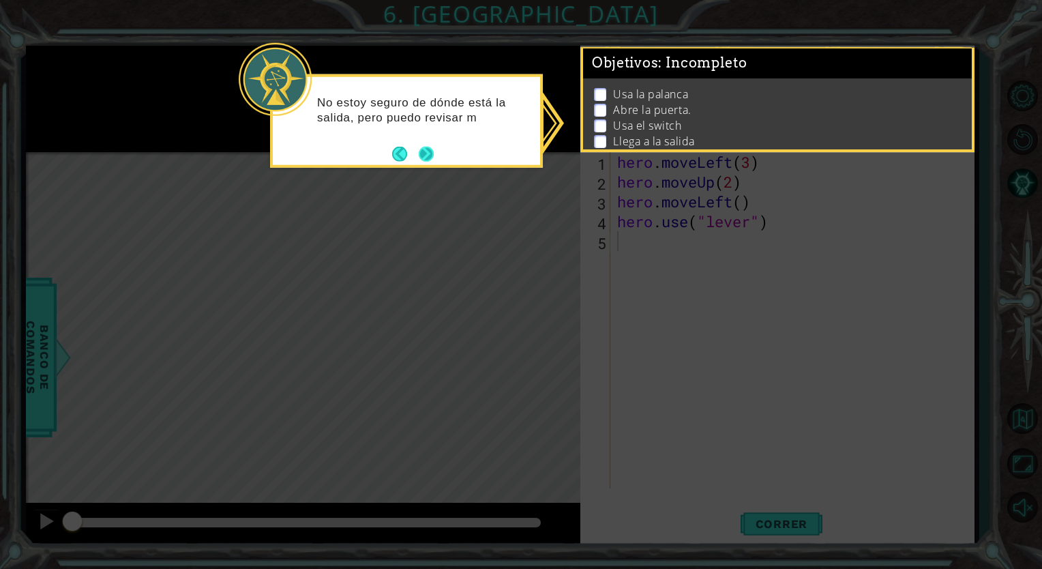
click at [431, 153] on button "Next" at bounding box center [426, 153] width 15 height 15
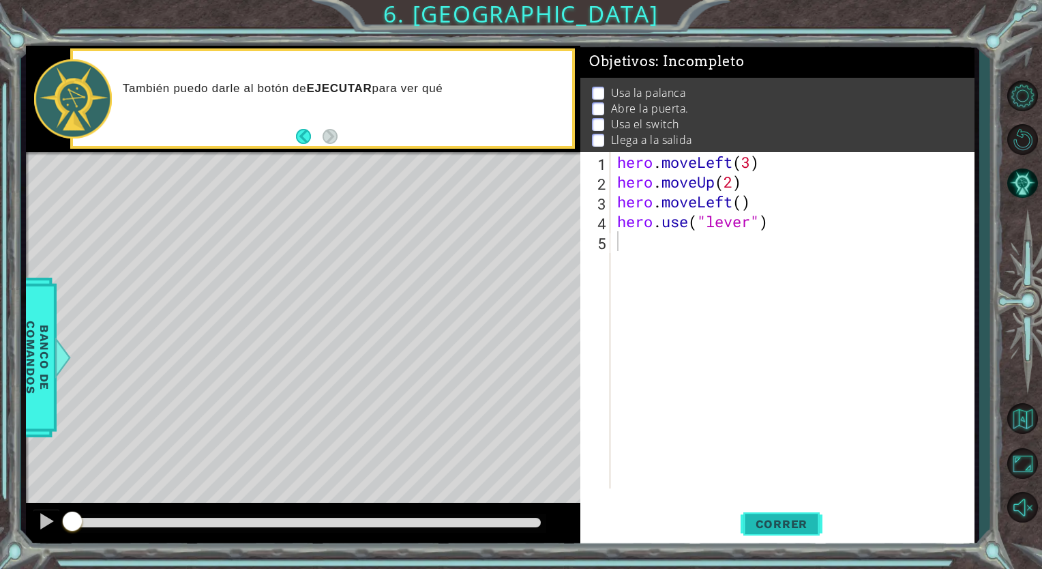
click at [769, 530] on span "Correr" at bounding box center [782, 524] width 80 height 14
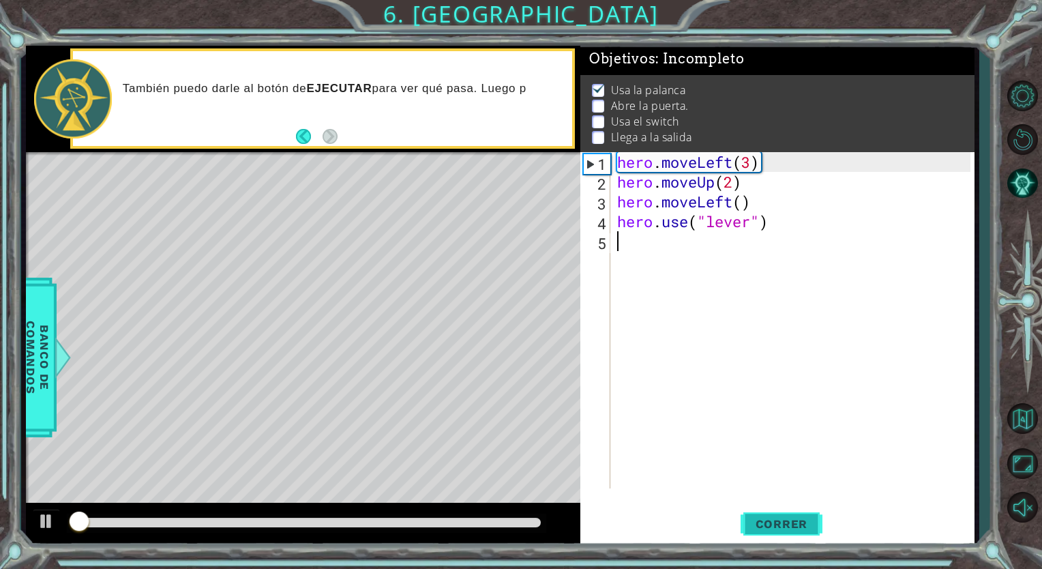
scroll to position [10, 0]
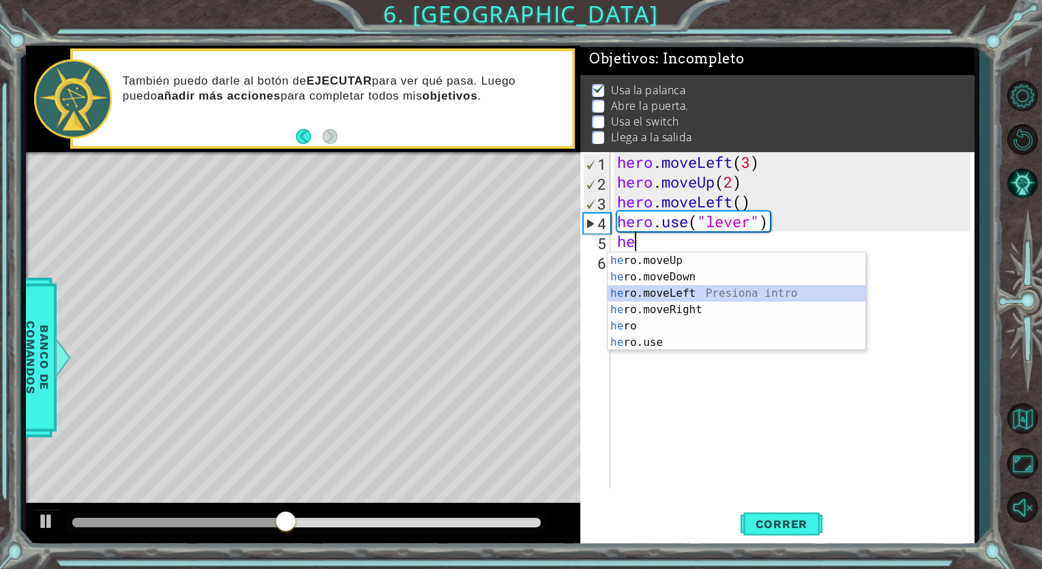
type textarea "hero.moveLeft(1)"
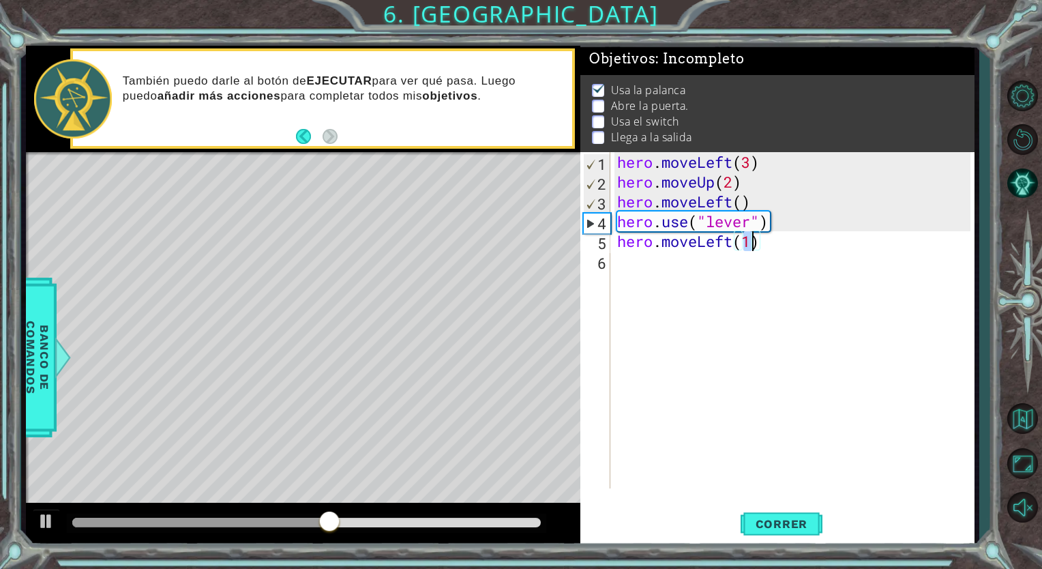
click at [698, 282] on div "hero . moveLeft ( 3 ) hero . moveUp ( 2 ) hero . moveLeft ( ) hero . use ( "lev…" at bounding box center [795, 340] width 363 height 376
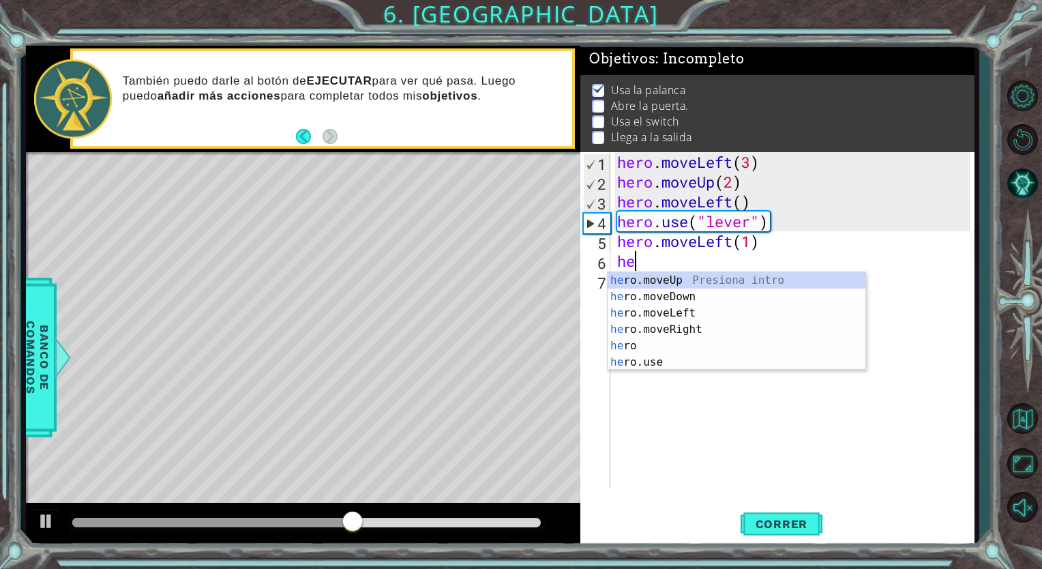
scroll to position [0, 0]
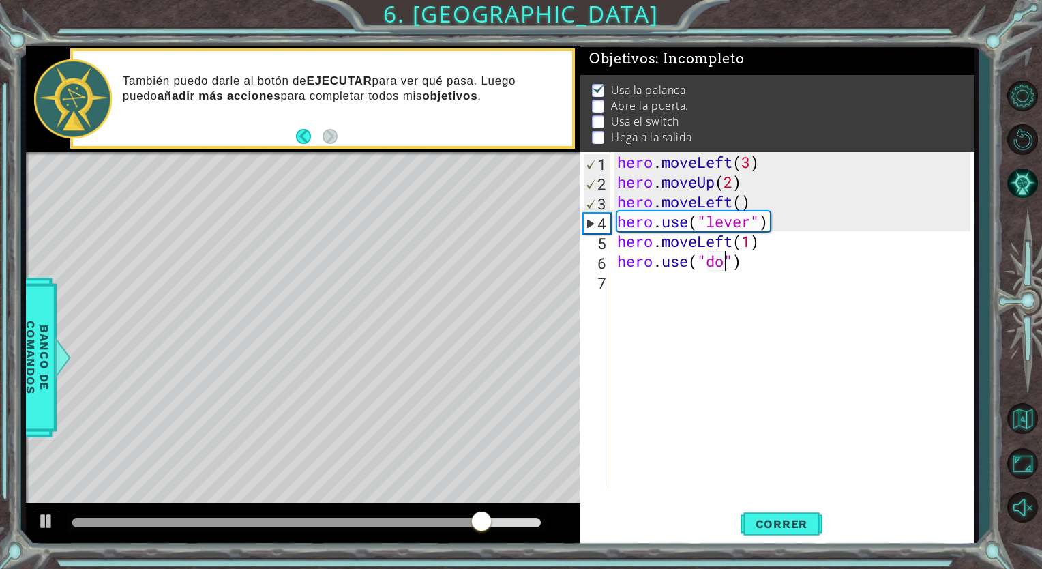
type textarea "hero.use("door")"
click at [719, 301] on div "hero . moveLeft ( 3 ) hero . moveUp ( 2 ) hero . moveLeft ( ) hero . use ( "lev…" at bounding box center [795, 340] width 363 height 376
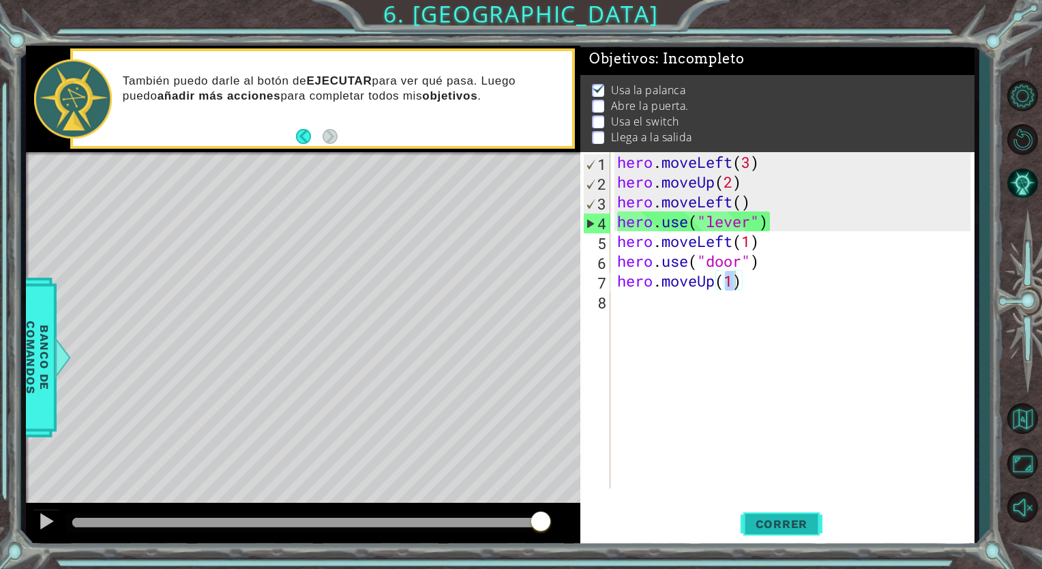
click at [804, 509] on button "Correr" at bounding box center [781, 524] width 82 height 40
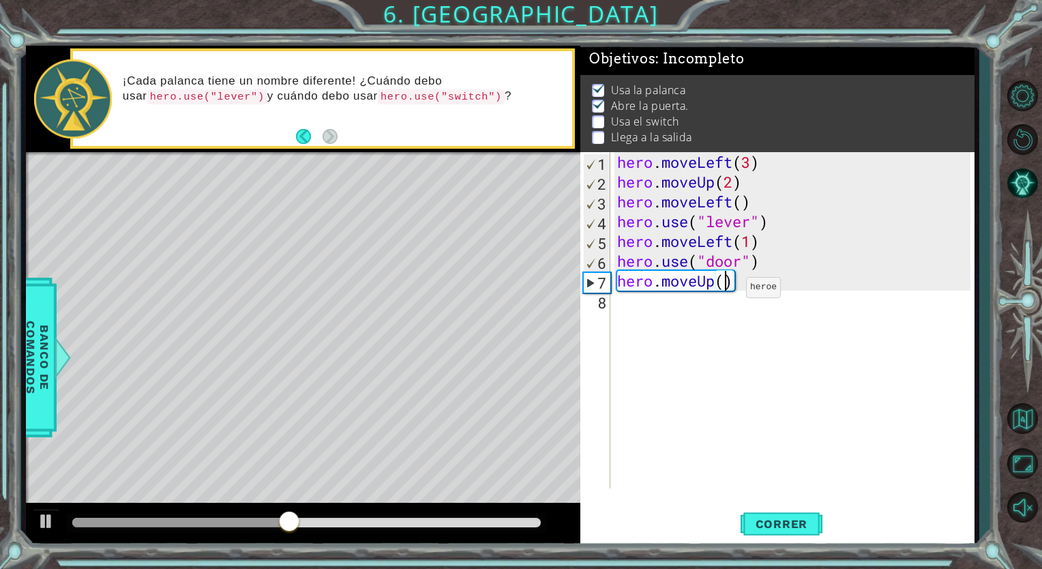
type textarea "hero.moveUp(2)"
click at [716, 303] on div "hero . moveLeft ( 3 ) hero . moveUp ( 2 ) hero . moveLeft ( ) hero . use ( "lev…" at bounding box center [795, 340] width 363 height 376
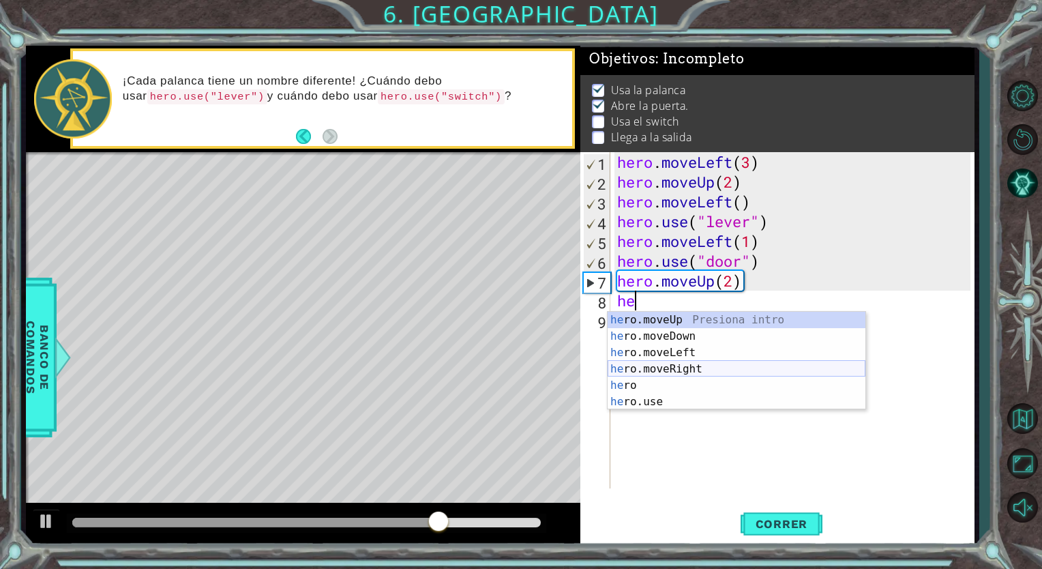
click at [691, 372] on div "he ro.moveUp Presiona intro he ro.moveDown Presiona intro he ro.moveLeft Presio…" at bounding box center [736, 377] width 258 height 131
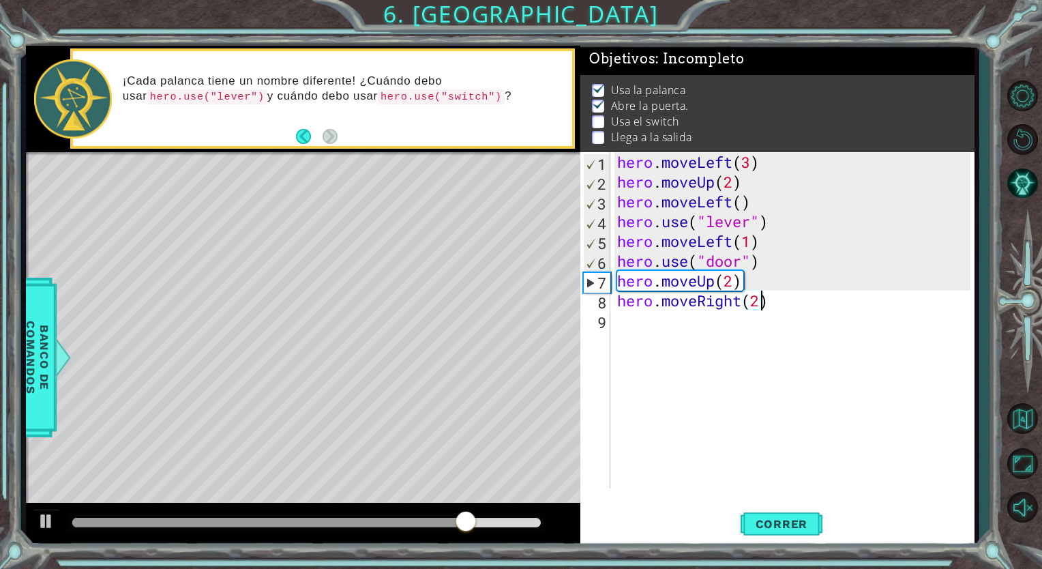
scroll to position [0, 5]
type textarea "hero.moveRight(2)"
click at [759, 517] on span "Correr" at bounding box center [782, 524] width 80 height 14
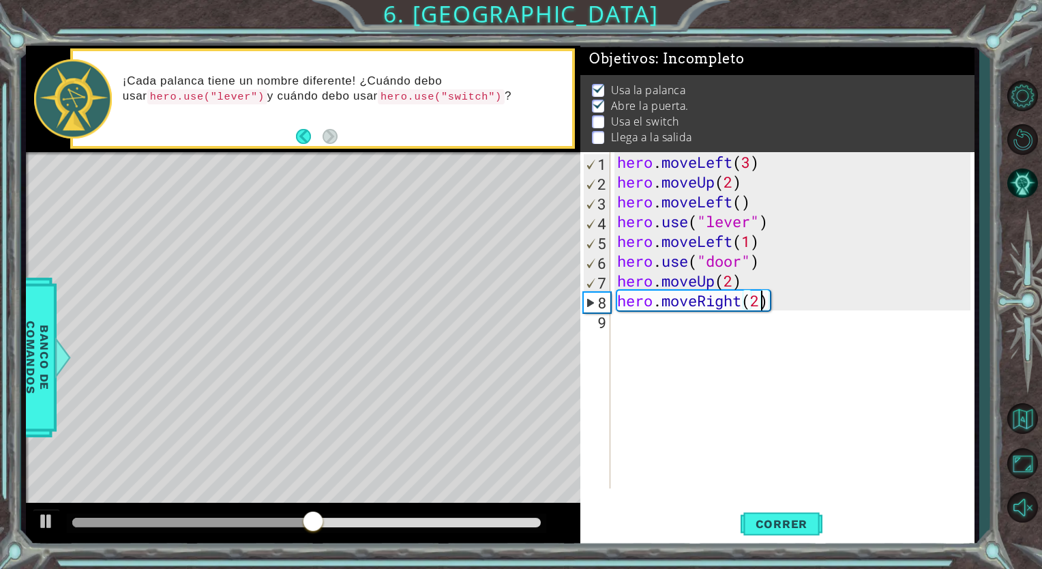
click at [702, 321] on div "hero . moveLeft ( 3 ) hero . moveUp ( 2 ) hero . moveLeft ( ) hero . use ( "lev…" at bounding box center [795, 340] width 363 height 376
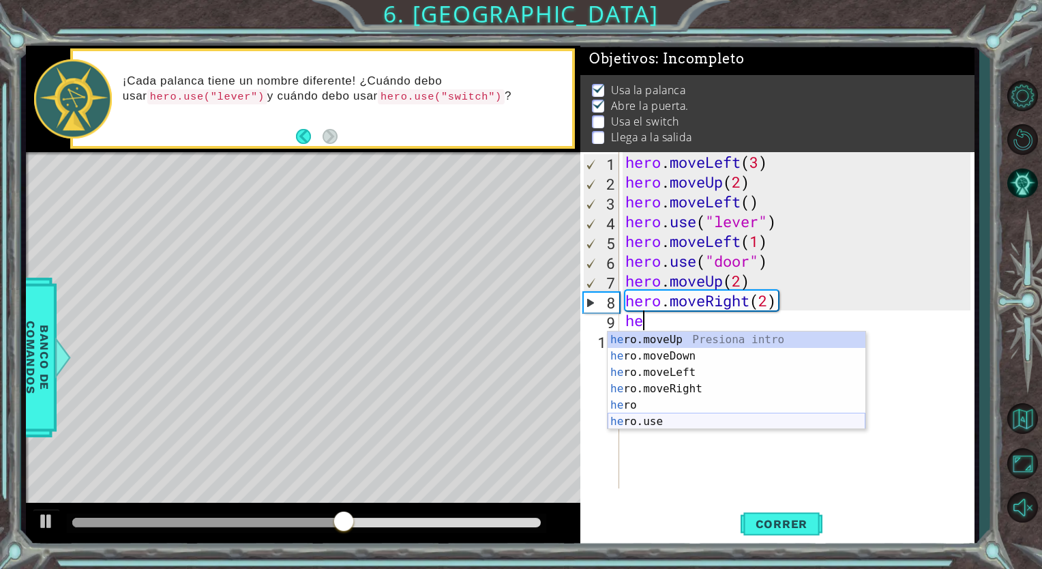
click at [665, 421] on div "he ro.moveUp Presiona intro he ro.moveDown Presiona intro he ro.moveLeft Presio…" at bounding box center [736, 396] width 258 height 131
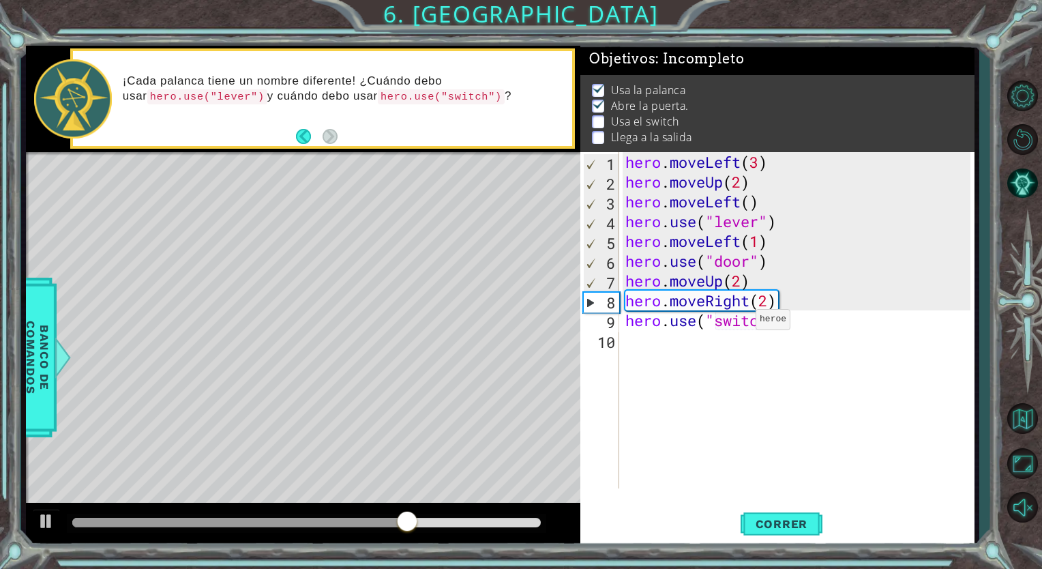
scroll to position [0, 5]
type textarea "hero.use("switch")"
click at [758, 361] on div "hero . moveLeft ( 3 ) hero . moveUp ( 2 ) hero . moveLeft ( ) hero . use ( "lev…" at bounding box center [799, 340] width 354 height 376
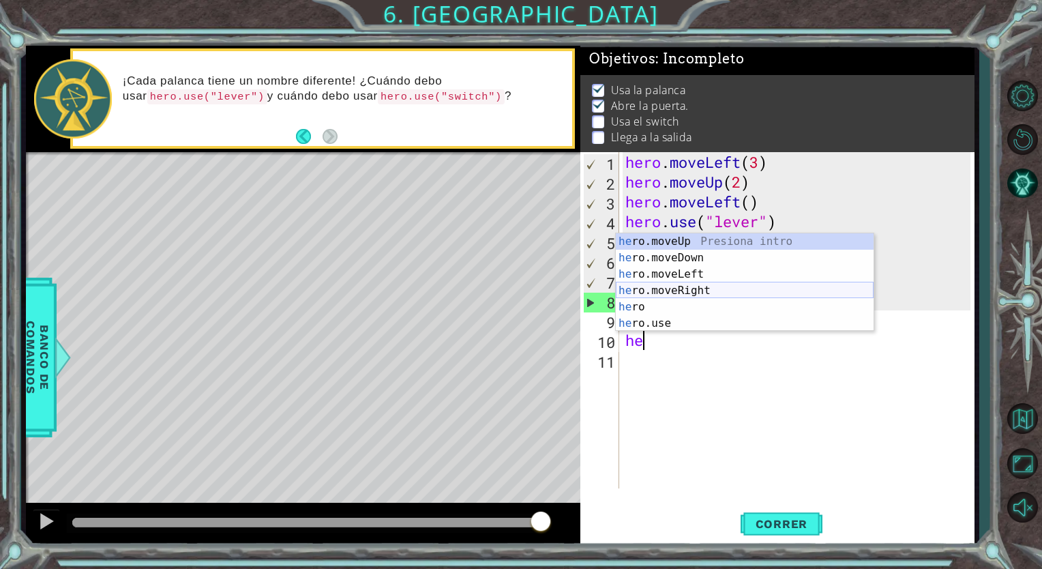
click at [689, 286] on div "he ro.moveUp Presiona intro he ro.moveDown Presiona intro he ro.moveLeft Presio…" at bounding box center [745, 298] width 258 height 131
type textarea "hero.moveRight(1)"
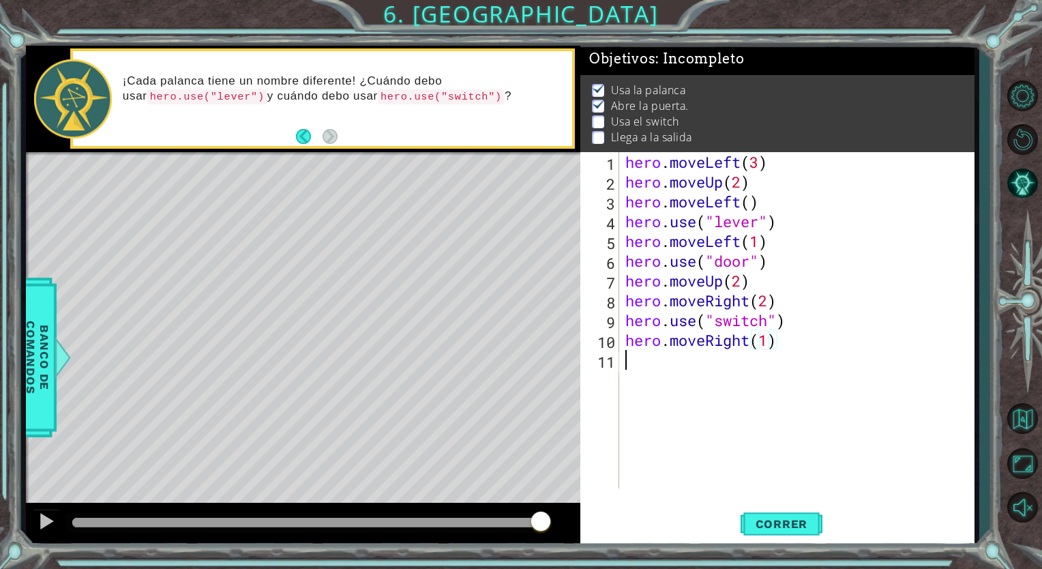
click at [658, 361] on div "hero . moveLeft ( 3 ) hero . moveUp ( 2 ) hero . moveLeft ( ) hero . use ( "lev…" at bounding box center [799, 340] width 354 height 376
type textarea "hero.moveUp(1)"
click at [763, 517] on span "Correr" at bounding box center [782, 524] width 80 height 14
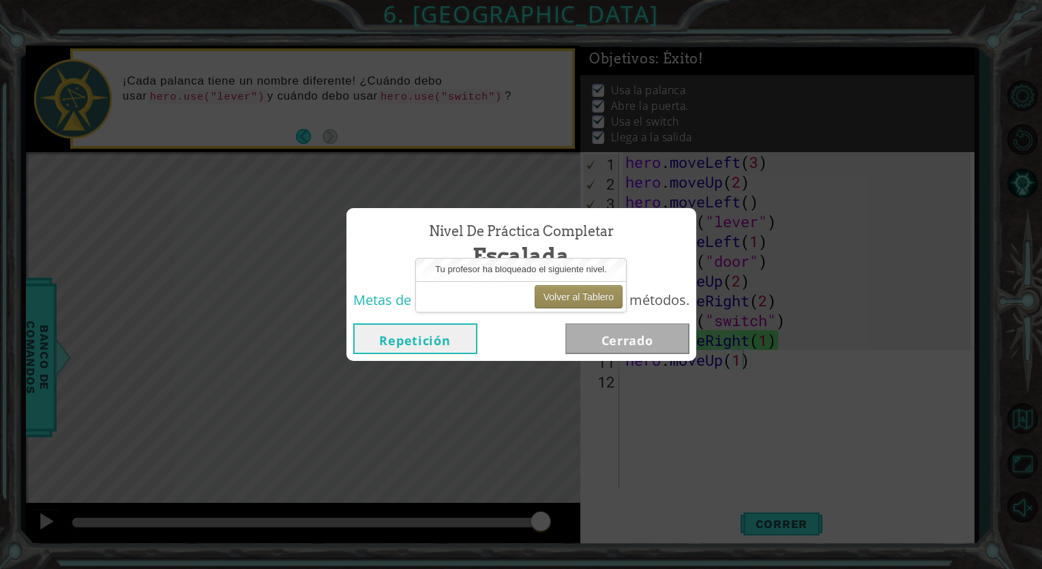
drag, startPoint x: 571, startPoint y: 290, endPoint x: 524, endPoint y: 306, distance: 49.6
click at [524, 306] on div "Volver al Tablero" at bounding box center [521, 296] width 210 height 31
click at [548, 344] on div "Repetición Cerrado" at bounding box center [521, 338] width 336 height 31
click at [559, 299] on button "Volver al Tablero" at bounding box center [578, 296] width 88 height 23
click at [552, 301] on button "Volver al Tablero" at bounding box center [578, 296] width 88 height 23
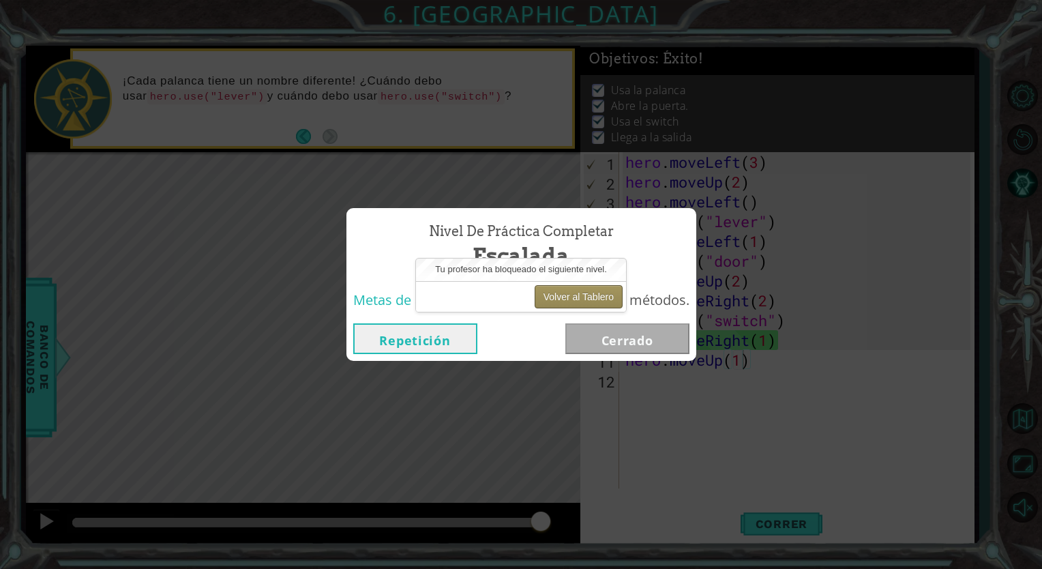
click at [556, 301] on button "Volver al Tablero" at bounding box center [578, 296] width 88 height 23
click at [481, 279] on div "Tu profesor ha bloqueado el siguiente nivel." at bounding box center [521, 269] width 210 height 22
click at [545, 293] on button "Volver al Tablero" at bounding box center [578, 296] width 88 height 23
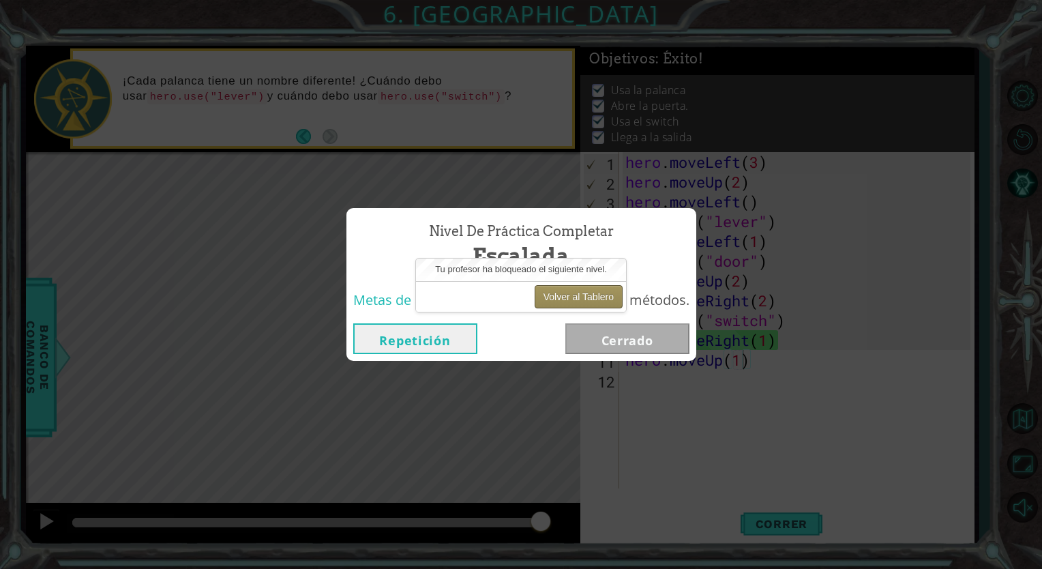
click at [545, 293] on button "Volver al Tablero" at bounding box center [578, 296] width 88 height 23
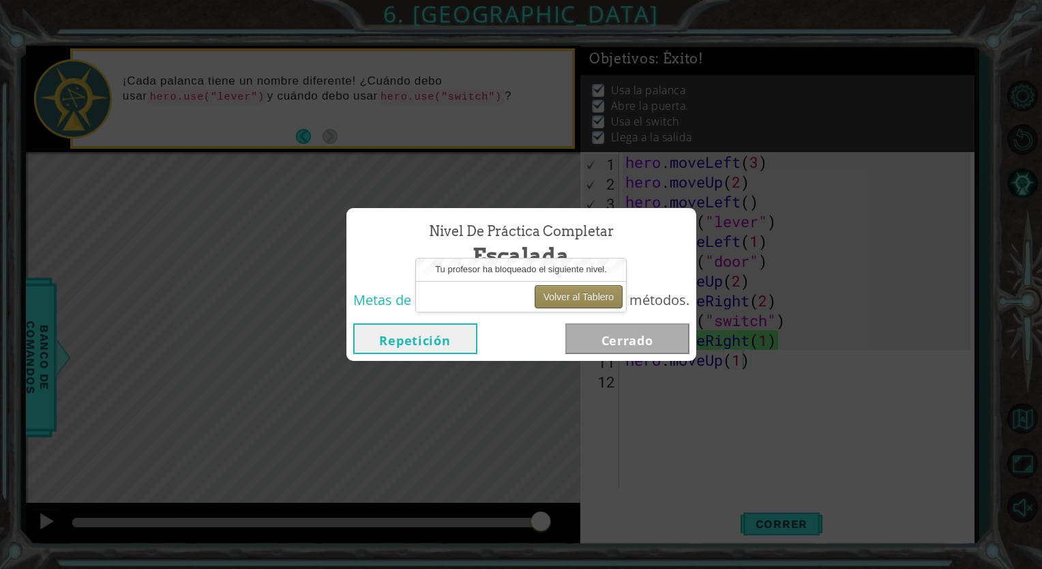
click at [545, 293] on button "Volver al Tablero" at bounding box center [578, 296] width 88 height 23
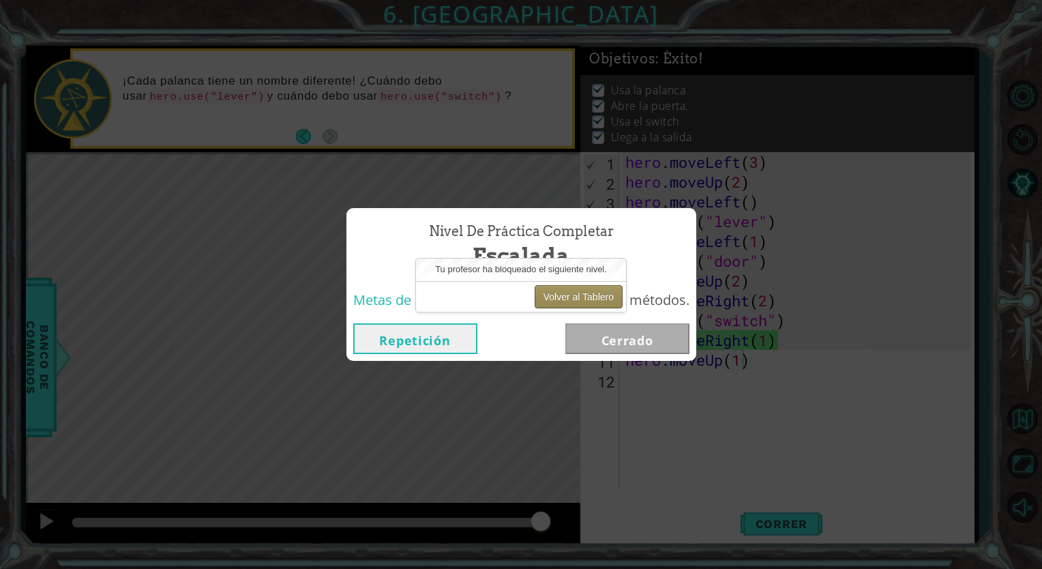
click at [545, 293] on button "Volver al Tablero" at bounding box center [578, 296] width 88 height 23
click at [457, 297] on div "Volver al Tablero" at bounding box center [521, 296] width 210 height 31
click at [412, 346] on button "Repetición" at bounding box center [415, 338] width 124 height 31
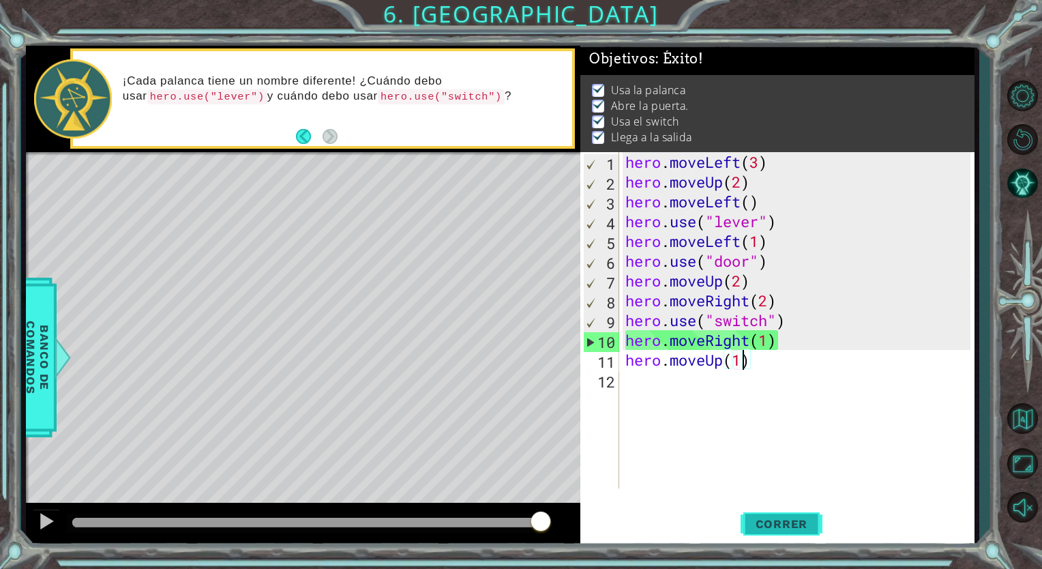
click at [781, 537] on button "Correr" at bounding box center [781, 524] width 82 height 40
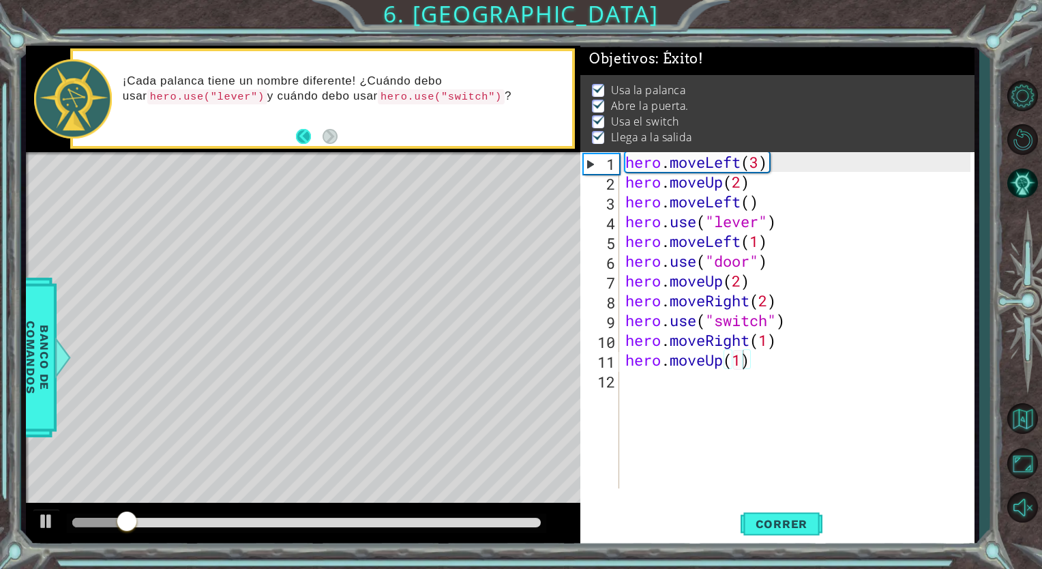
click at [305, 135] on button "Back" at bounding box center [309, 136] width 27 height 15
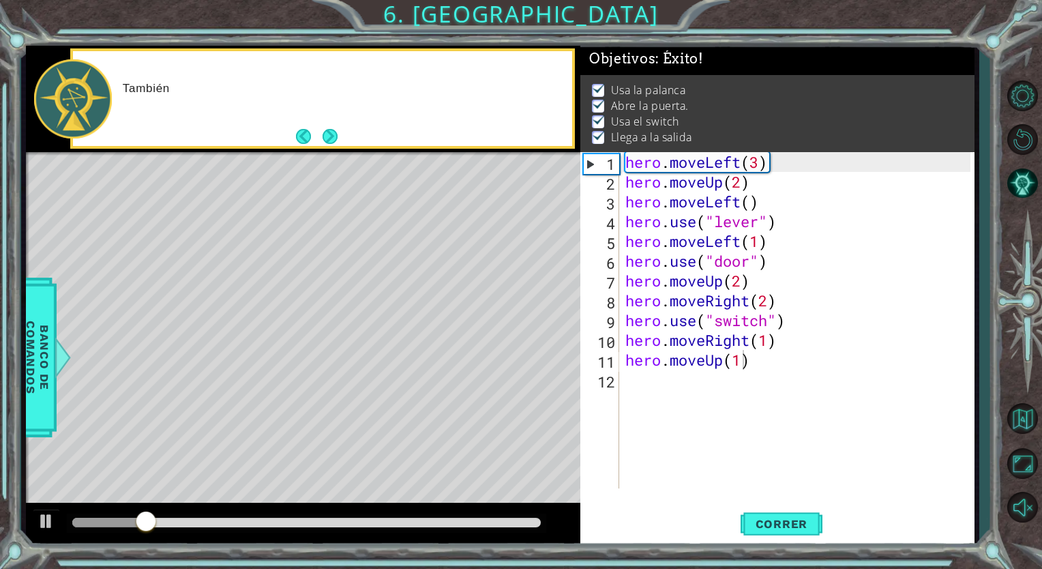
click at [305, 135] on button "Back" at bounding box center [309, 136] width 27 height 15
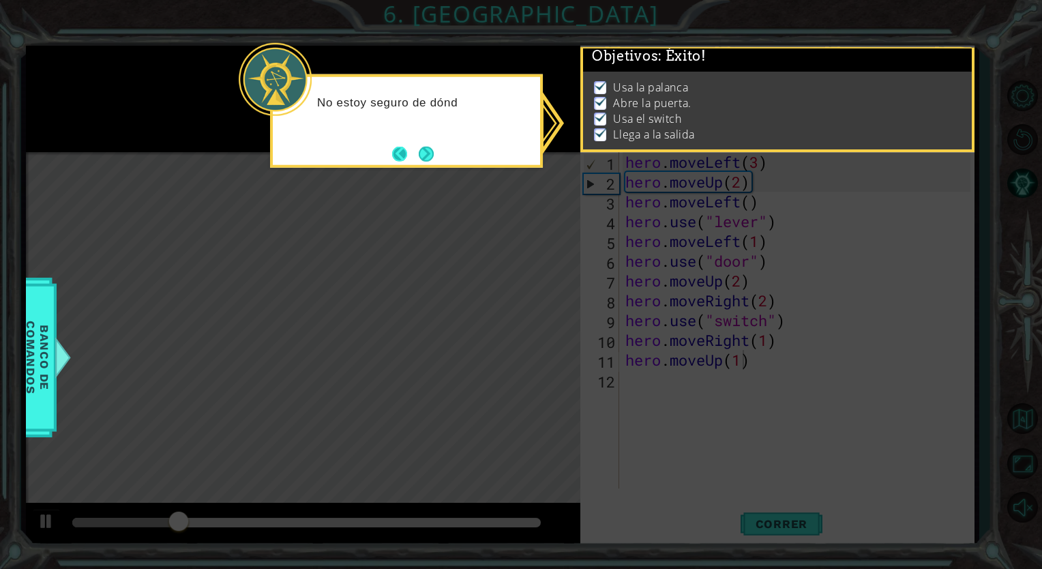
click at [401, 147] on button "Back" at bounding box center [405, 153] width 27 height 15
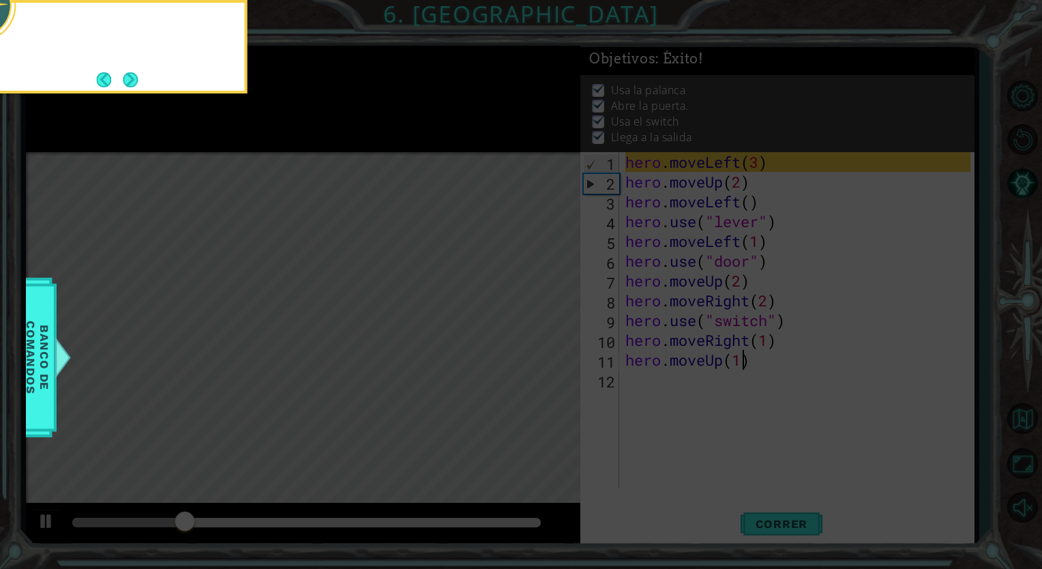
scroll to position [10, 0]
click at [105, 78] on button "Back" at bounding box center [109, 79] width 27 height 15
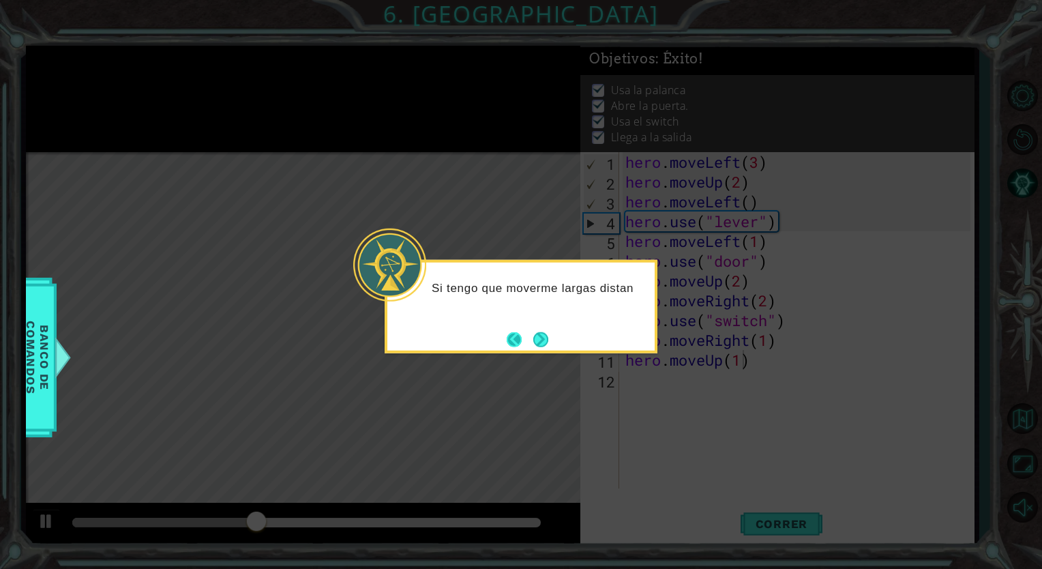
click at [507, 345] on button "Back" at bounding box center [520, 338] width 27 height 15
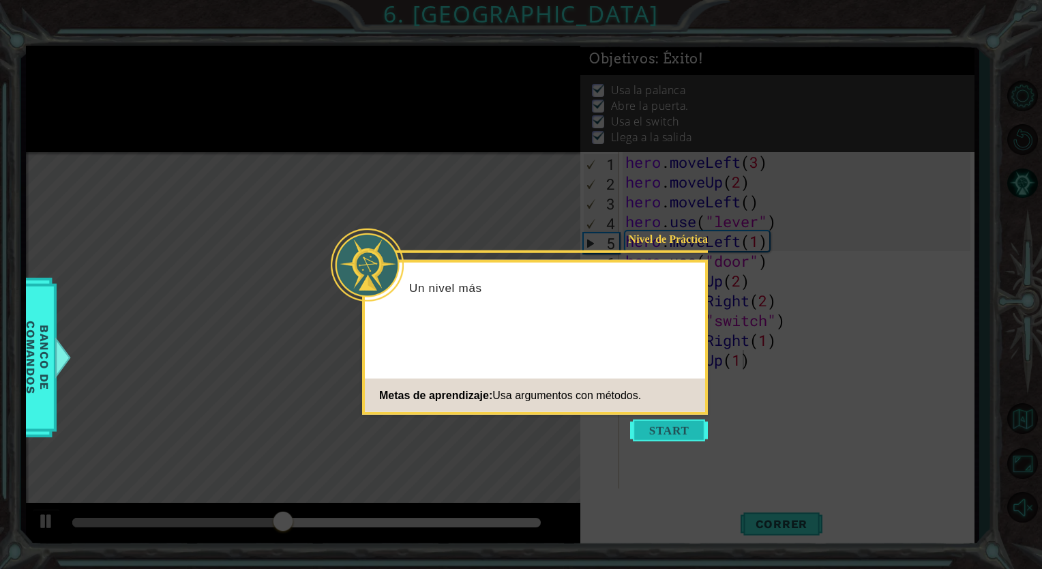
click at [668, 424] on button "Start" at bounding box center [669, 430] width 78 height 22
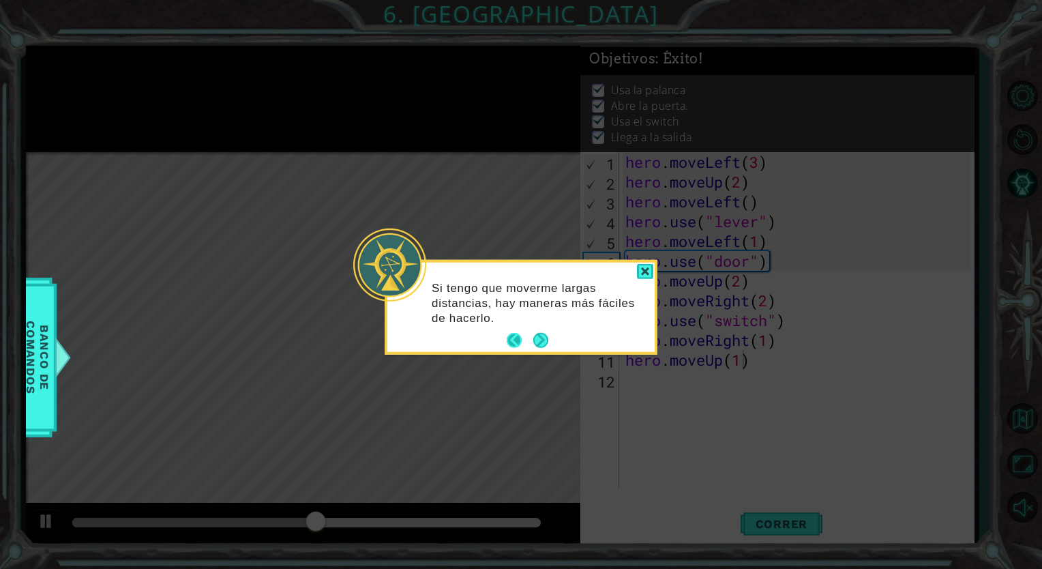
click at [515, 333] on button "Back" at bounding box center [520, 340] width 27 height 15
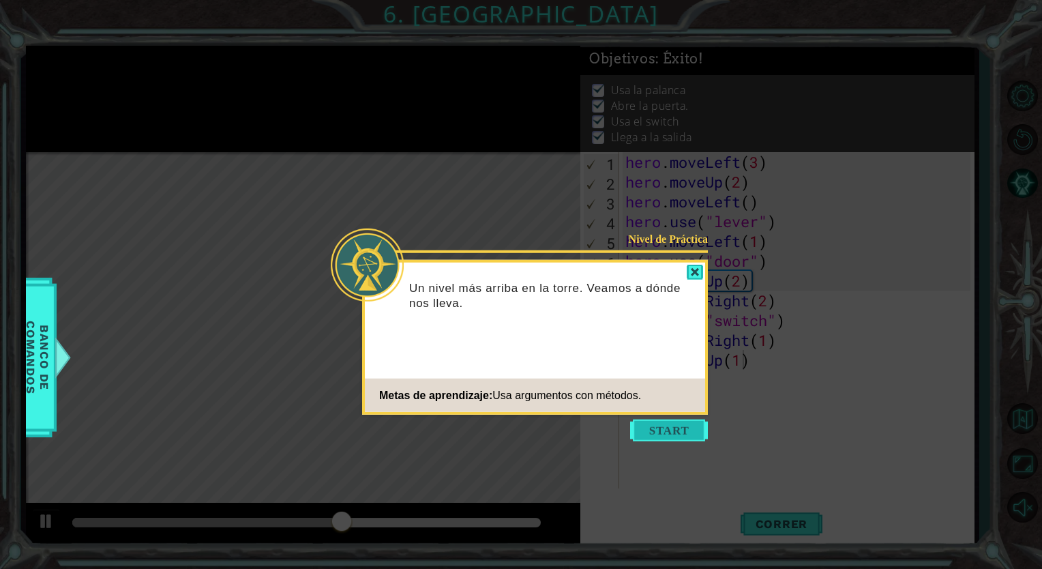
click at [682, 432] on button "Start" at bounding box center [669, 430] width 78 height 22
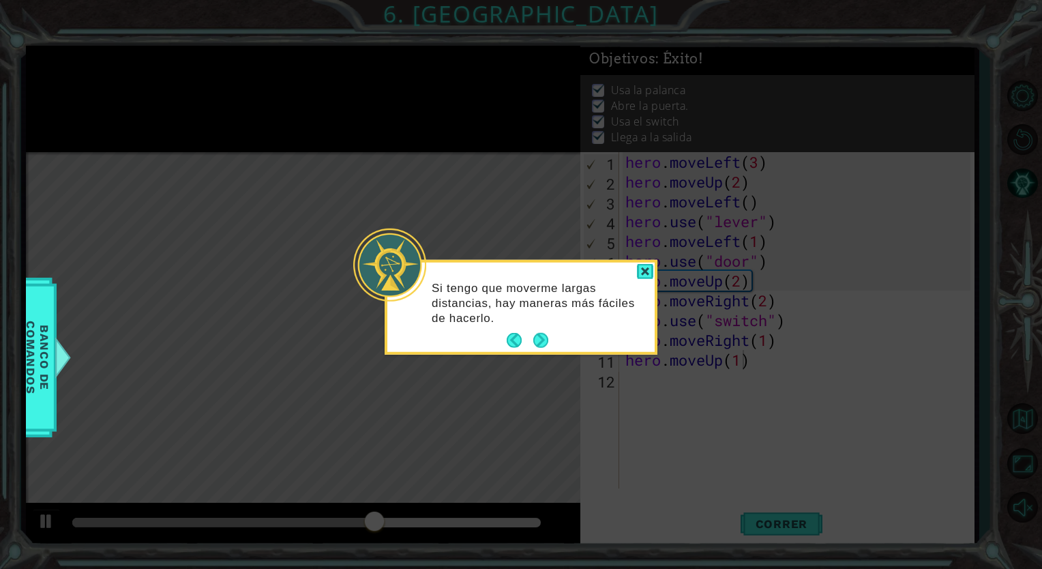
click at [515, 330] on footer at bounding box center [528, 340] width 42 height 20
click at [515, 334] on button "Back" at bounding box center [520, 340] width 27 height 15
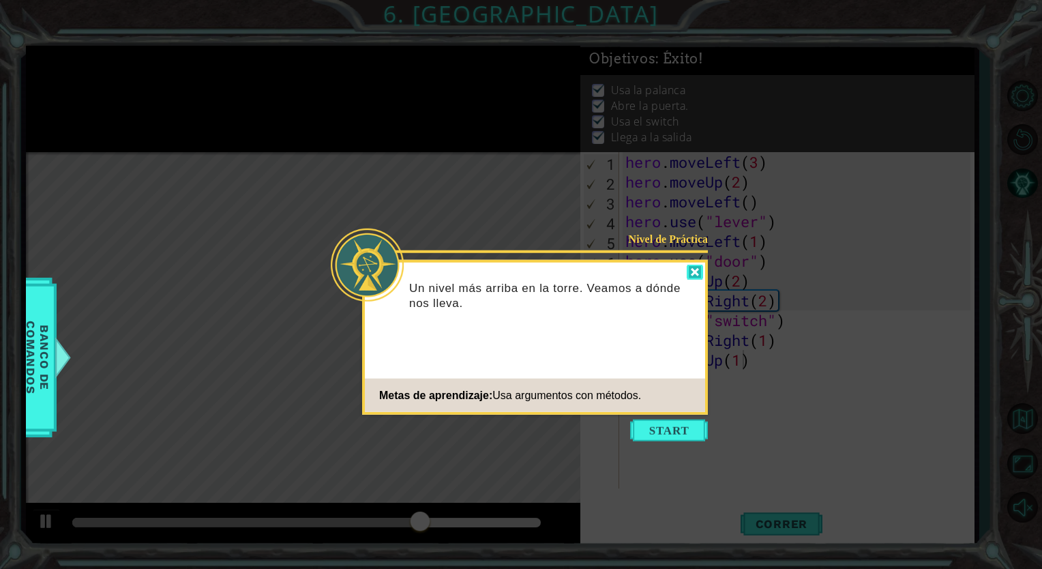
click at [687, 272] on div at bounding box center [694, 273] width 16 height 16
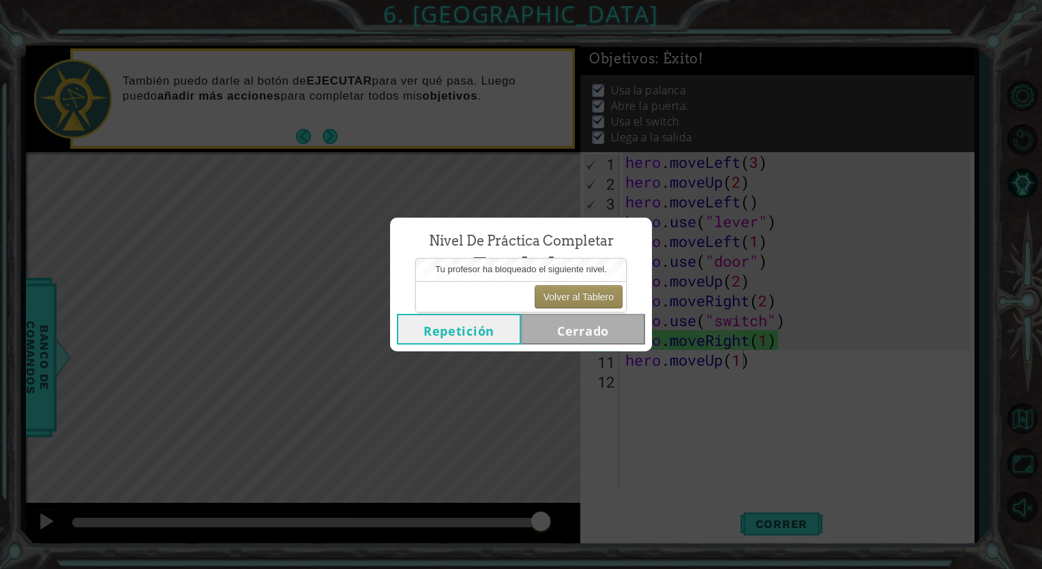
click at [477, 333] on button "Repetición" at bounding box center [459, 329] width 124 height 31
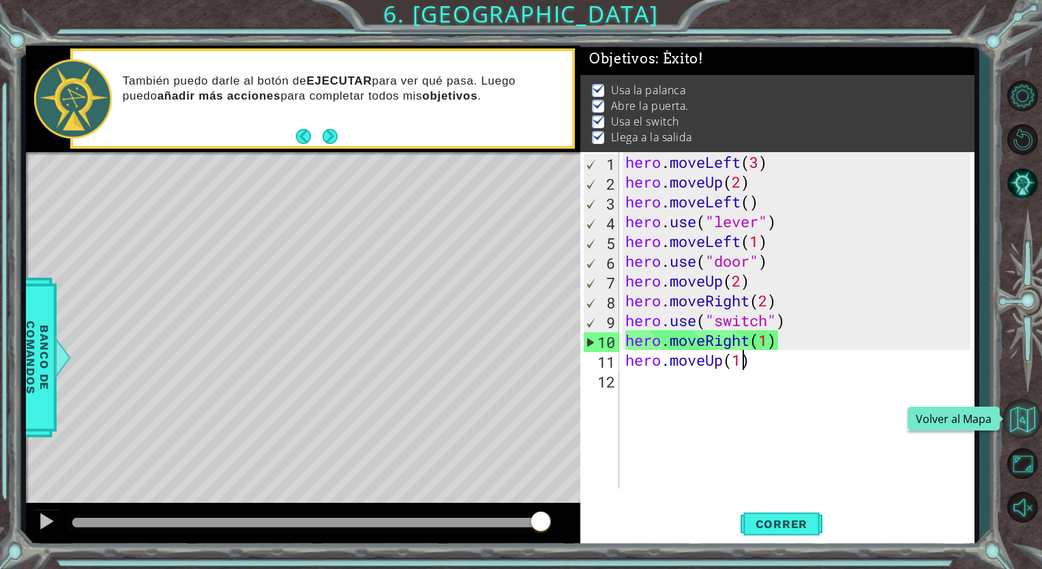
click at [1020, 435] on button "Volver al Mapa" at bounding box center [1022, 419] width 40 height 40
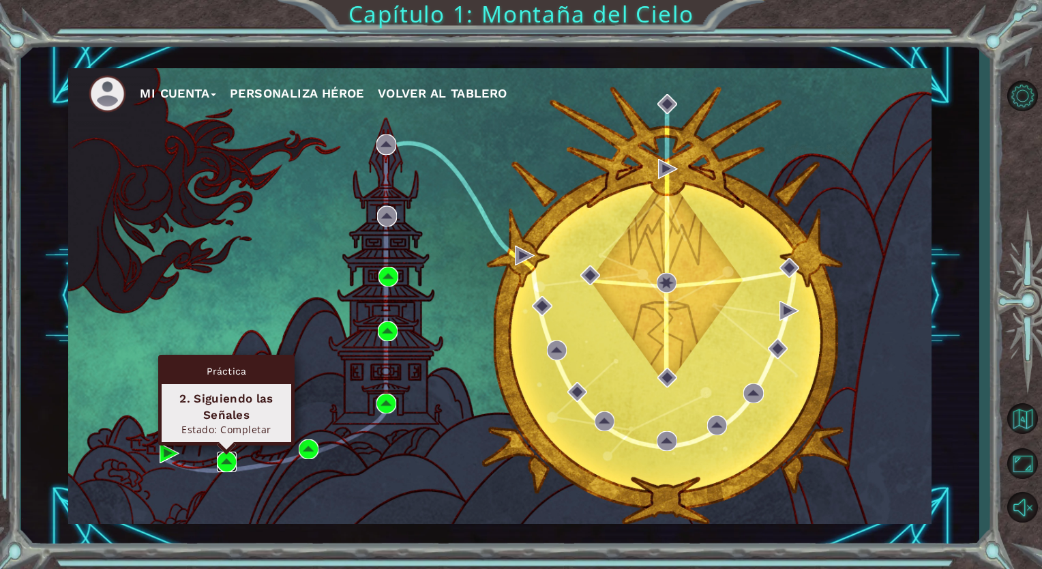
click at [226, 460] on img at bounding box center [227, 461] width 20 height 20
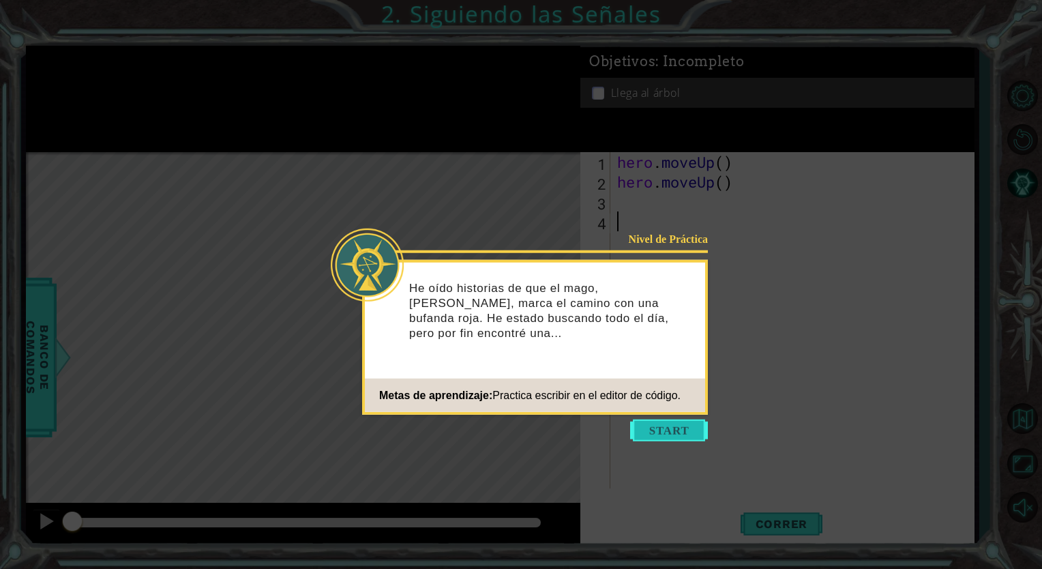
click at [668, 430] on button "Start" at bounding box center [669, 430] width 78 height 22
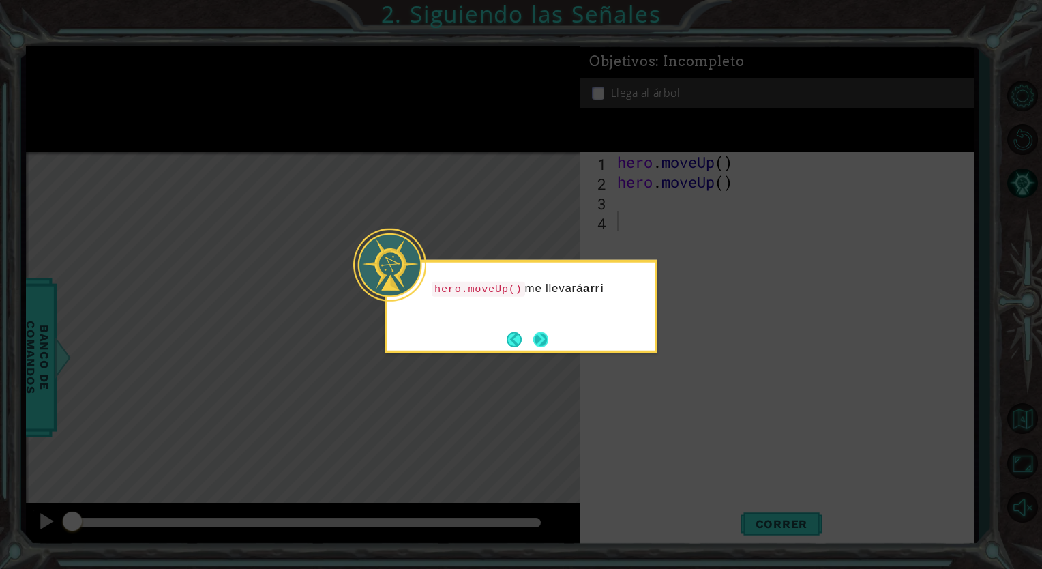
click at [539, 344] on button "Next" at bounding box center [540, 338] width 15 height 15
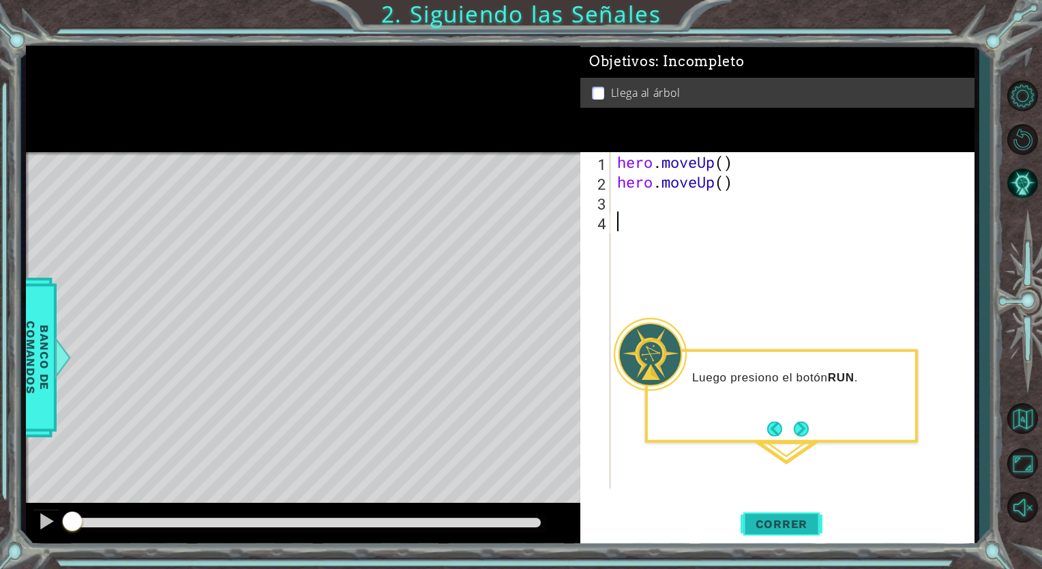
click at [754, 519] on span "Correr" at bounding box center [782, 524] width 80 height 14
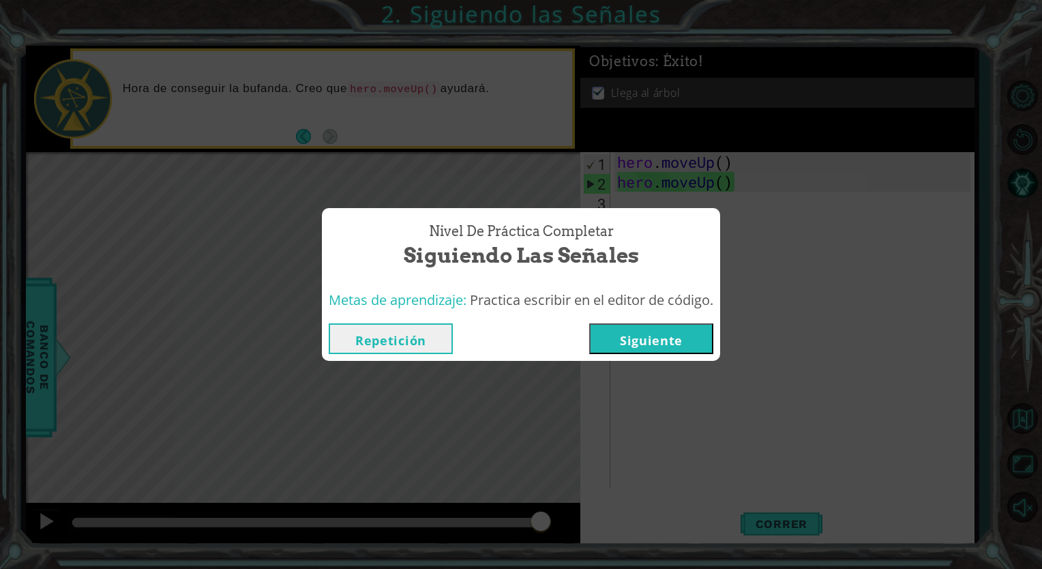
click at [397, 344] on button "Repetición" at bounding box center [391, 338] width 124 height 31
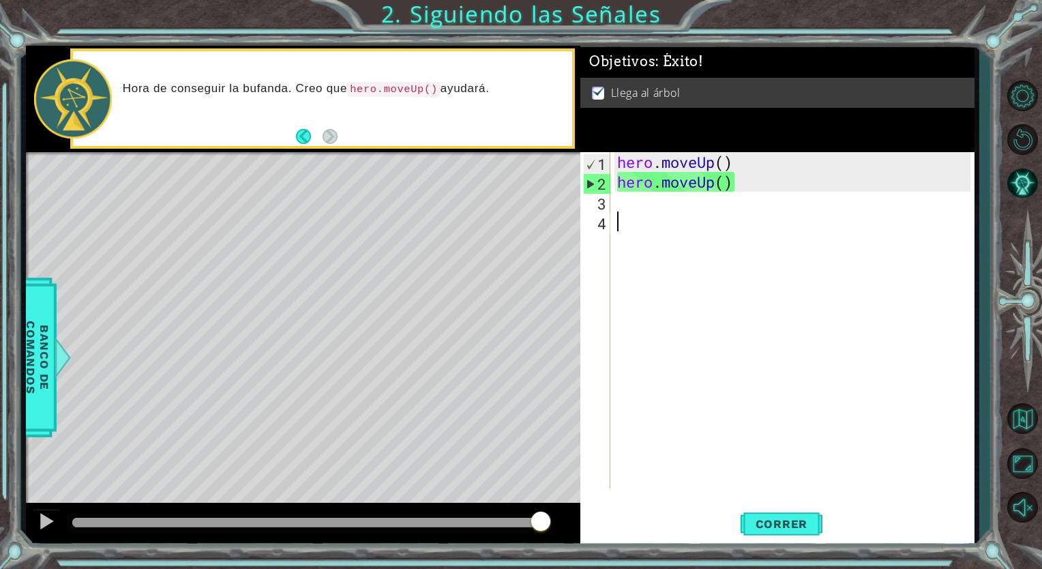
click at [633, 217] on div "hero . moveUp ( ) hero . moveUp ( )" at bounding box center [795, 340] width 363 height 376
click at [627, 154] on div "hero . moveUp ( ) hero . moveUp ( )" at bounding box center [795, 340] width 363 height 376
click at [608, 165] on div "1" at bounding box center [597, 164] width 27 height 20
type textarea "hero.moveUp()"
click at [794, 541] on button "Correr" at bounding box center [781, 524] width 82 height 40
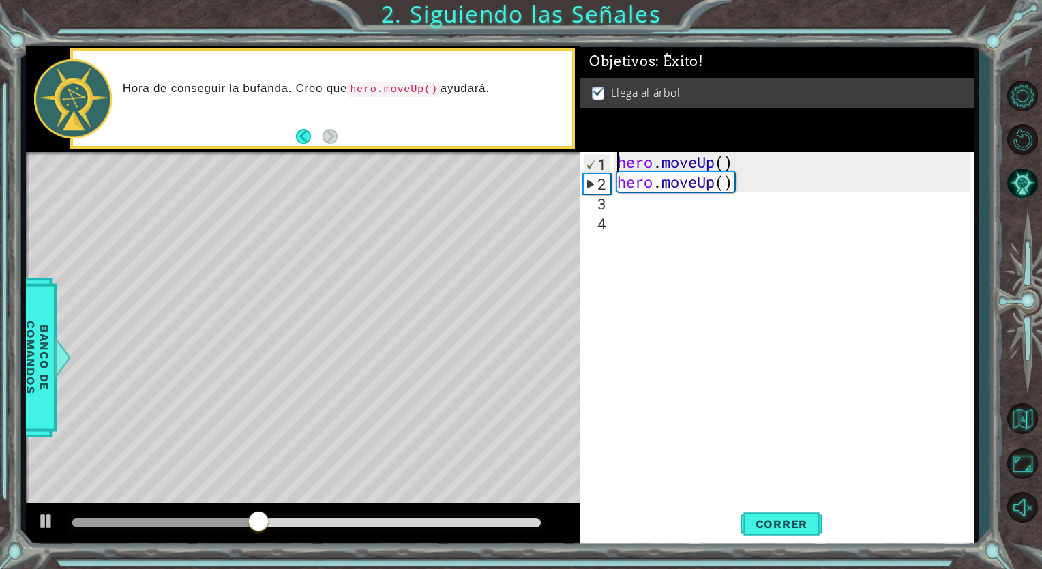
click at [509, 518] on div at bounding box center [306, 522] width 468 height 10
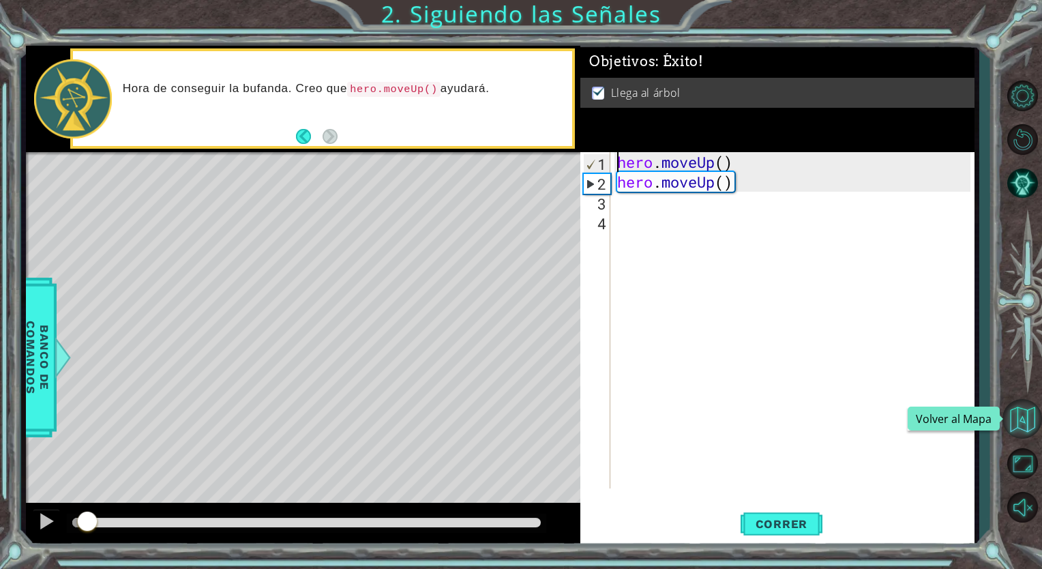
click at [1021, 413] on button "Volver al Mapa" at bounding box center [1022, 419] width 40 height 40
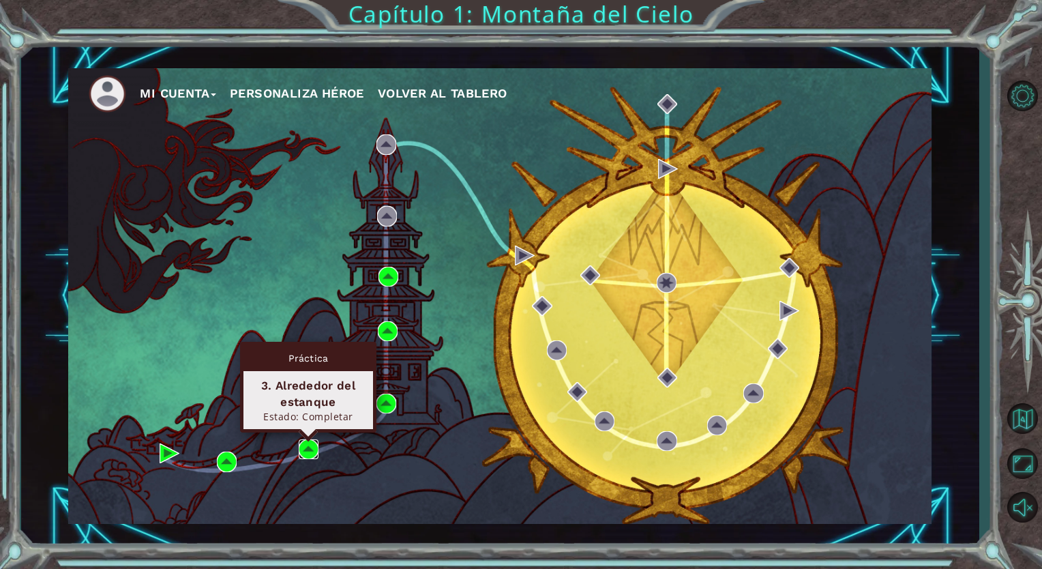
click at [301, 451] on img at bounding box center [309, 449] width 20 height 20
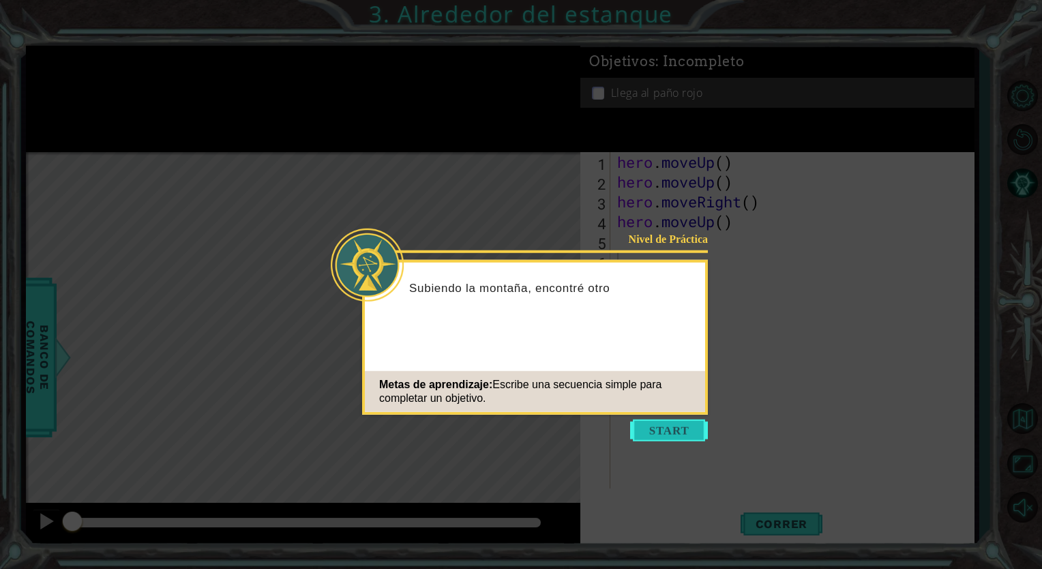
click at [681, 426] on button "Start" at bounding box center [669, 430] width 78 height 22
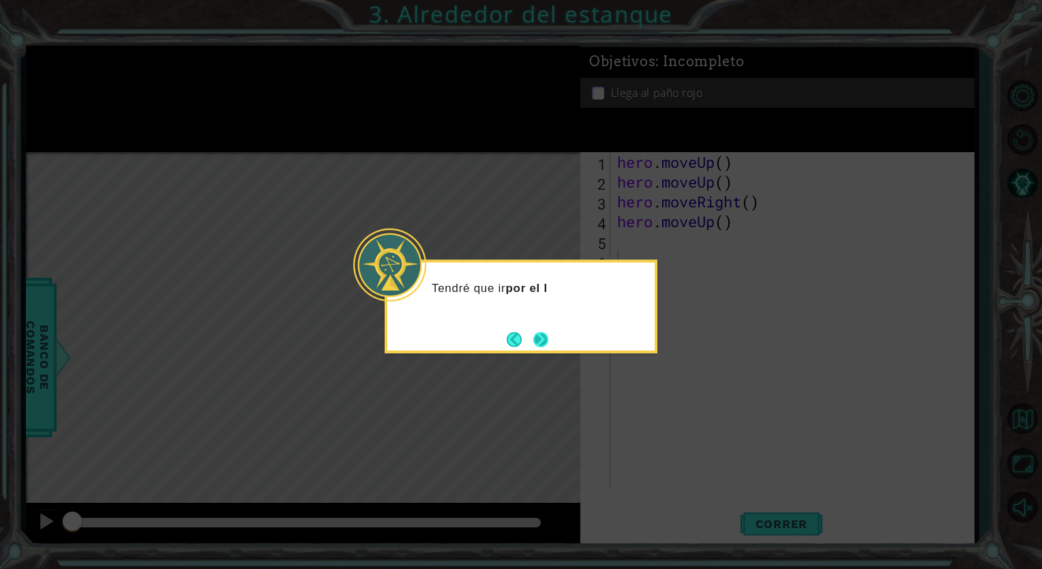
click at [548, 344] on button "Next" at bounding box center [540, 339] width 16 height 16
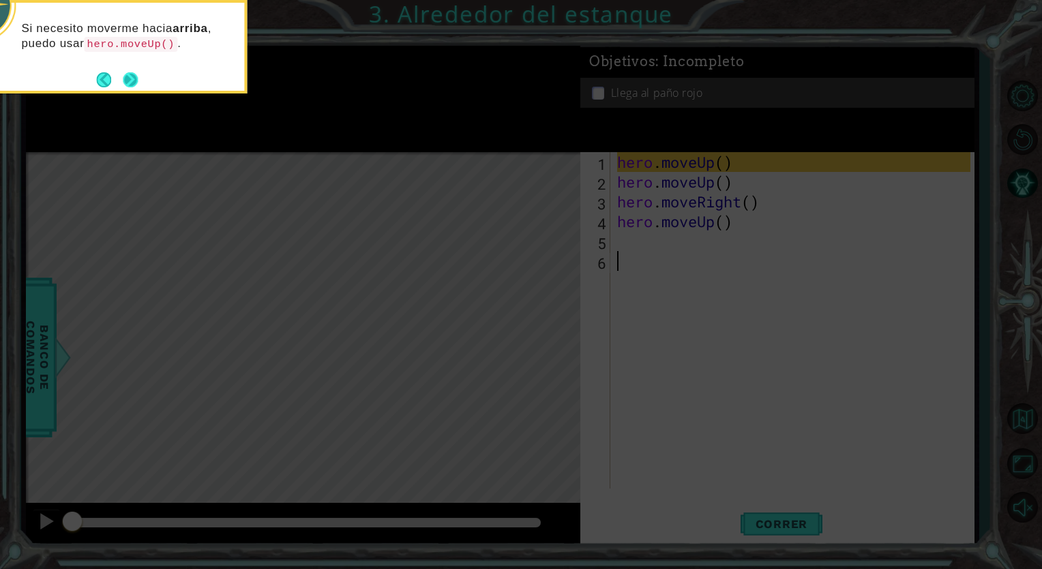
click at [125, 80] on button "Next" at bounding box center [130, 79] width 15 height 15
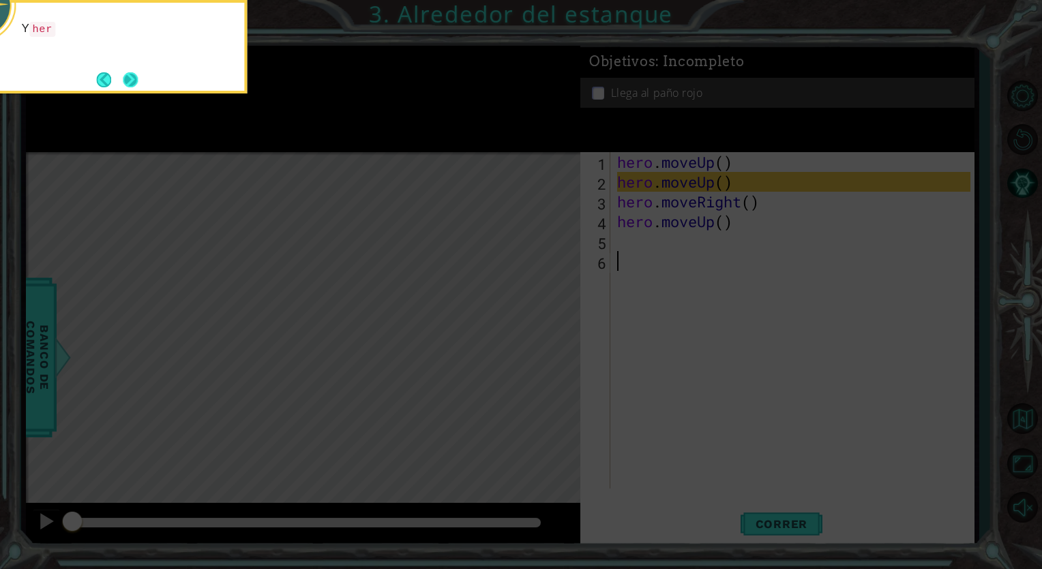
click at [125, 74] on button "Next" at bounding box center [130, 79] width 15 height 15
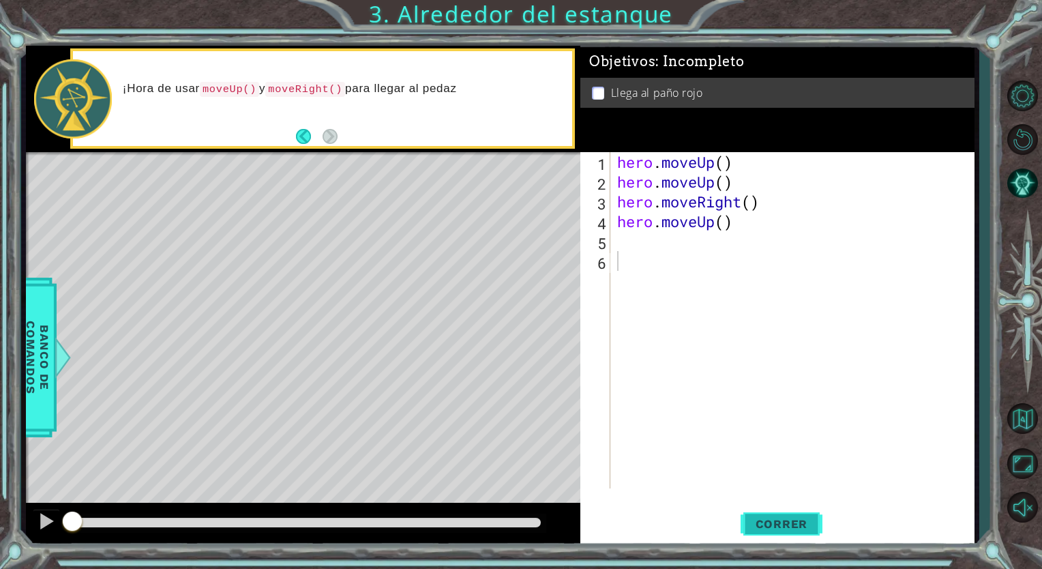
click at [801, 518] on span "Correr" at bounding box center [782, 524] width 80 height 14
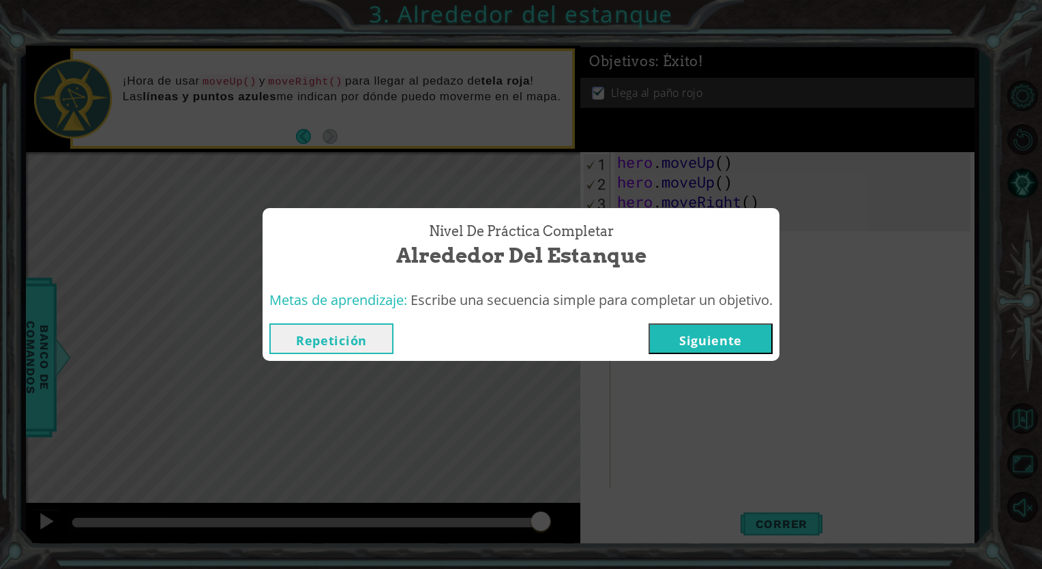
click at [364, 326] on button "Repetición" at bounding box center [331, 338] width 124 height 31
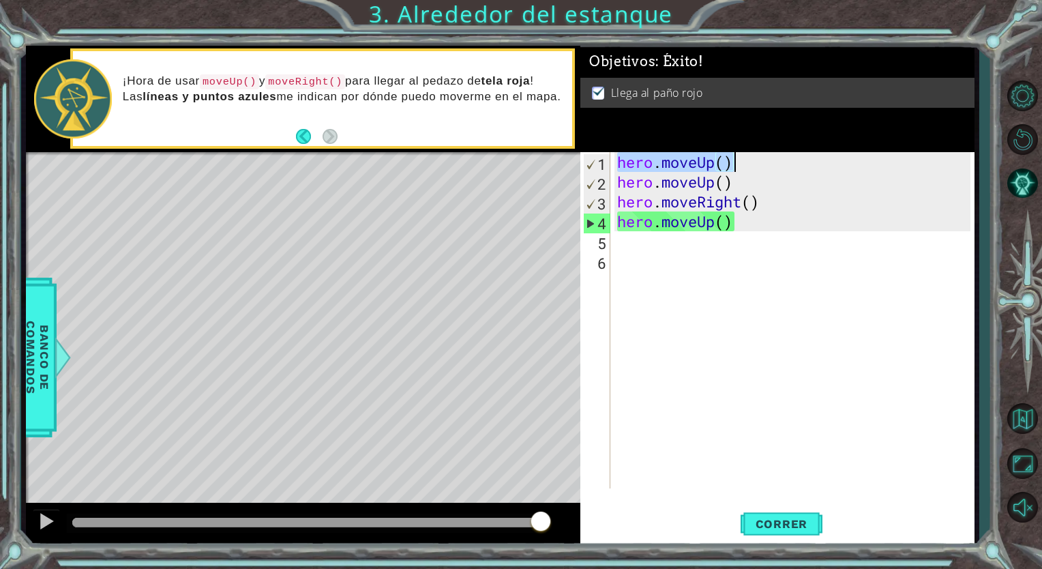
drag, startPoint x: 616, startPoint y: 162, endPoint x: 746, endPoint y: 165, distance: 130.3
click at [746, 165] on div "hero . moveUp ( ) hero . moveUp ( ) hero . moveRight ( ) hero . moveUp ( )" at bounding box center [795, 340] width 363 height 376
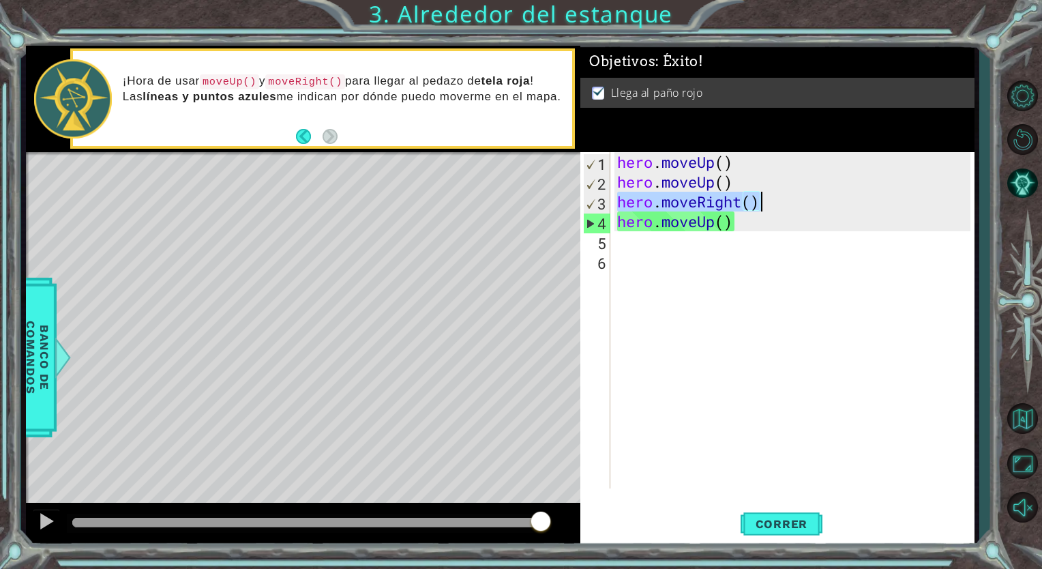
drag, startPoint x: 615, startPoint y: 202, endPoint x: 773, endPoint y: 206, distance: 158.2
click at [773, 206] on div "hero . moveUp ( ) hero . moveUp ( ) hero . moveRight ( ) hero . moveUp ( )" at bounding box center [795, 340] width 363 height 376
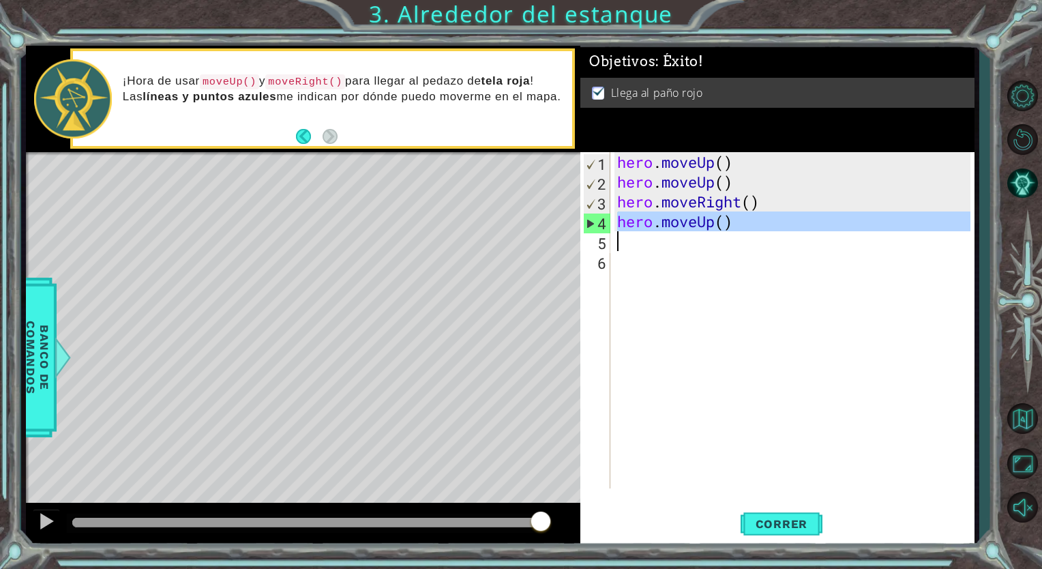
drag, startPoint x: 619, startPoint y: 222, endPoint x: 756, endPoint y: 235, distance: 137.6
click at [756, 235] on div "hero . moveUp ( ) hero . moveUp ( ) hero . moveRight ( ) hero . moveUp ( )" at bounding box center [795, 340] width 363 height 376
type textarea "hero.moveUp()"
